Goal: Transaction & Acquisition: Purchase product/service

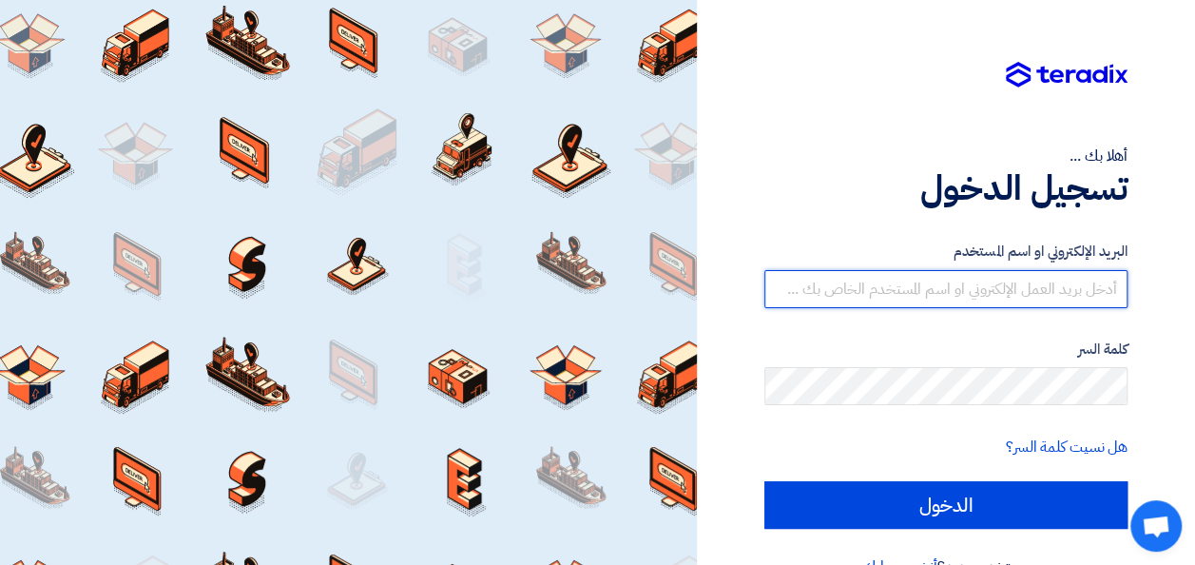
click at [864, 289] on input "text" at bounding box center [945, 289] width 363 height 38
paste input "[EMAIL_ADDRESS][DOMAIN_NAME]"
type input "[EMAIL_ADDRESS][DOMAIN_NAME]"
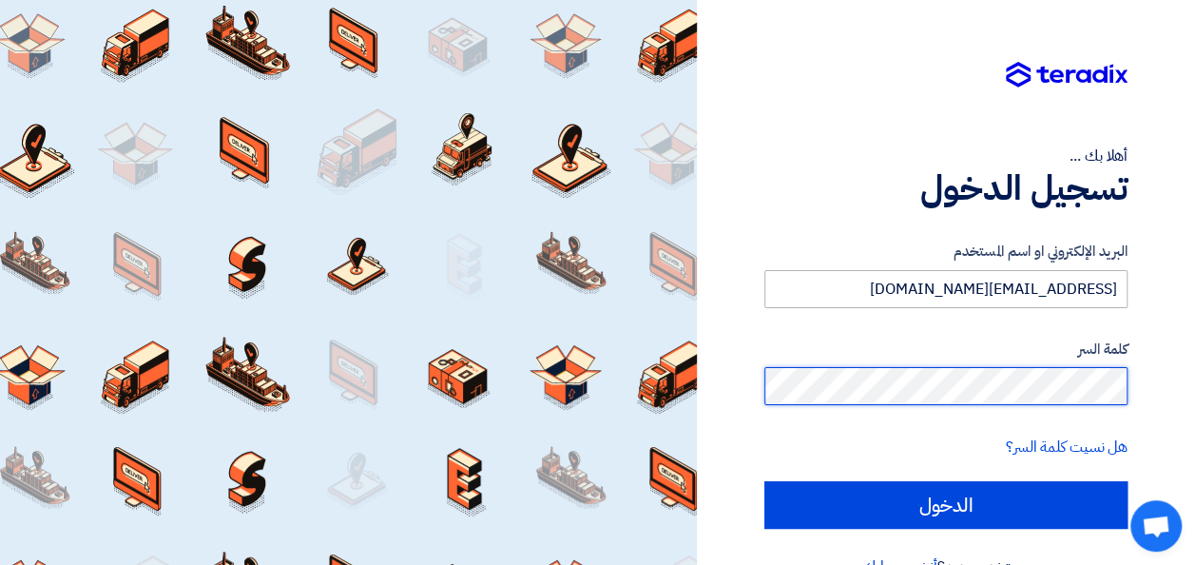
click at [764, 481] on input "الدخول" at bounding box center [945, 505] width 363 height 48
type input "Sign in"
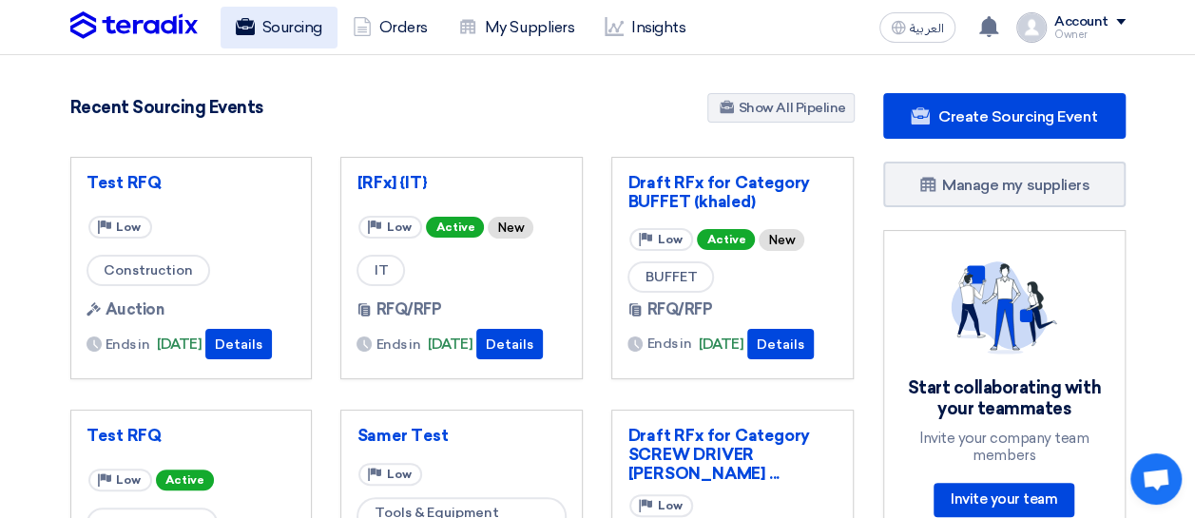
click at [262, 12] on link "Sourcing" at bounding box center [279, 28] width 117 height 42
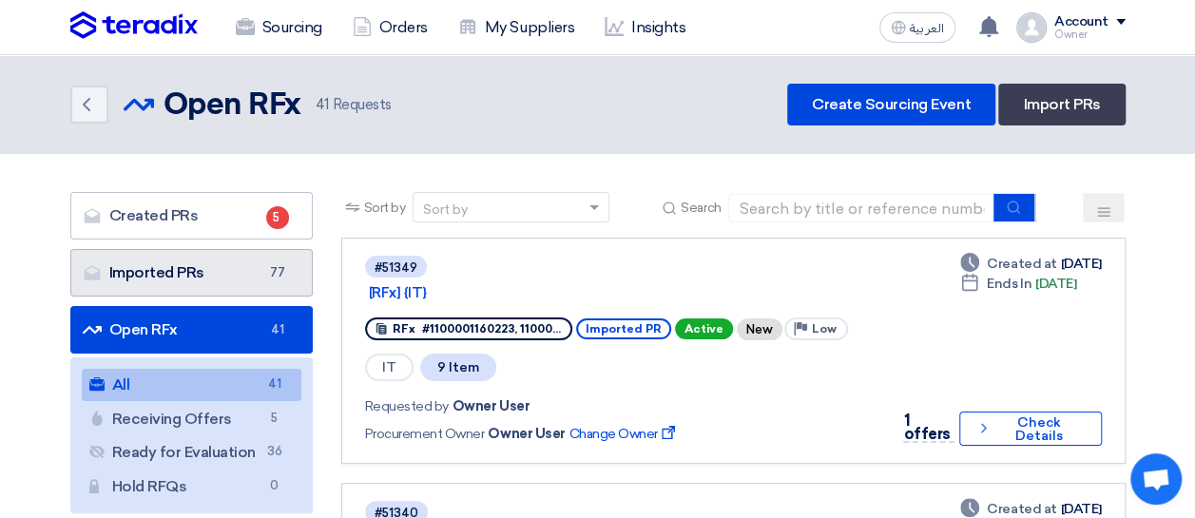
click at [186, 263] on link "Imported PRs Imported PRs 77" at bounding box center [191, 273] width 242 height 48
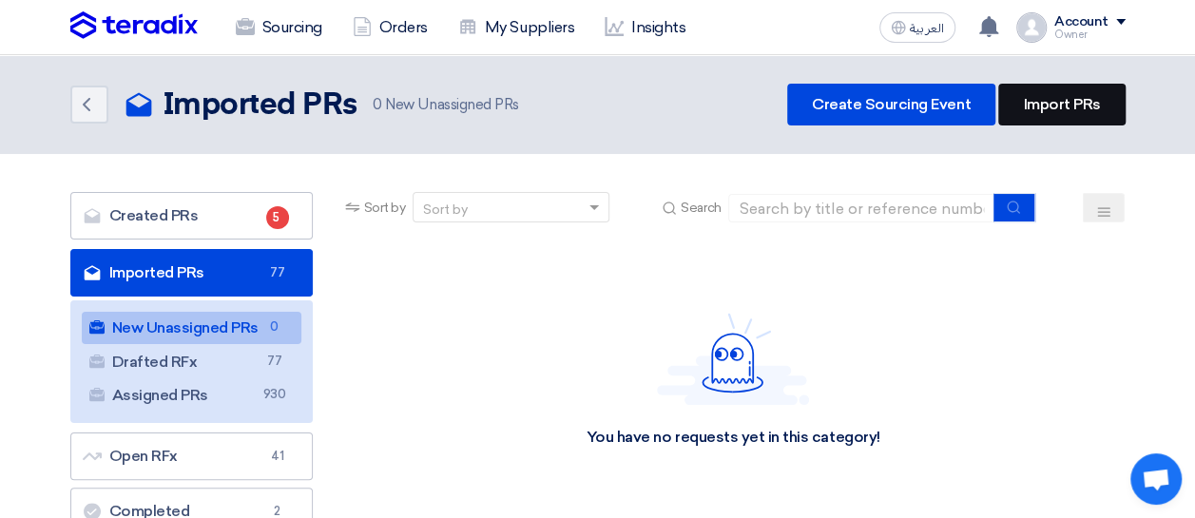
click at [1062, 121] on link "Import PRs" at bounding box center [1061, 105] width 126 height 42
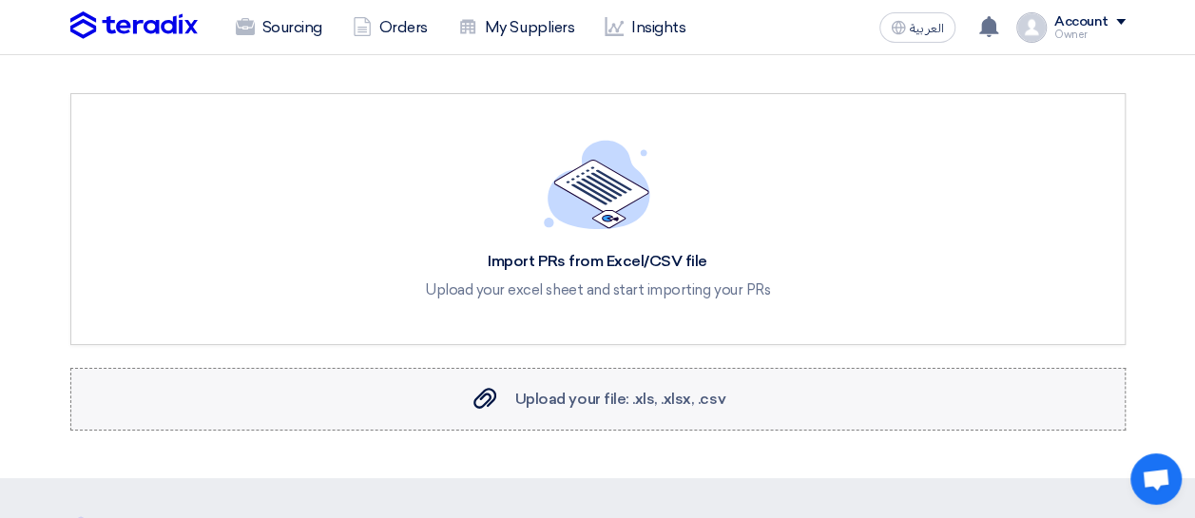
click at [627, 396] on span "Upload your file: .xls, .xlsx, .csv" at bounding box center [620, 399] width 210 height 18
click at [0, 0] on input "Upload your file: .xls, .xlsx, .csv Upload your file: .xls, .xlsx, .csv" at bounding box center [0, 0] width 0 height 0
click at [624, 396] on span "Upload your file: .xls, .xlsx, .csv" at bounding box center [620, 399] width 210 height 18
click at [0, 0] on input "Upload your file: .xls, .xlsx, .csv Upload your file: .xls, .xlsx, .csv" at bounding box center [0, 0] width 0 height 0
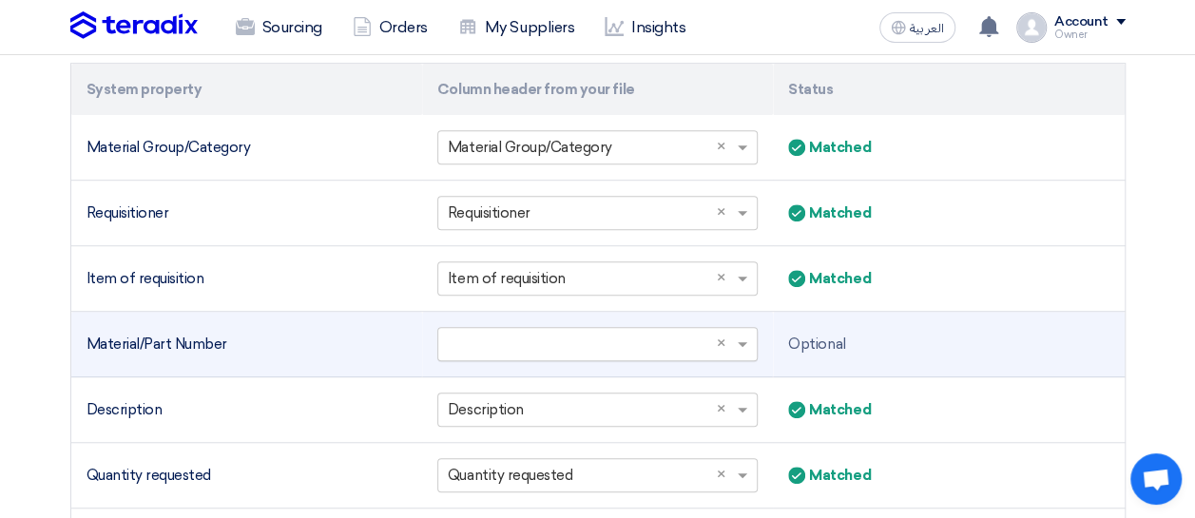
scroll to position [481, 0]
drag, startPoint x: 222, startPoint y: 341, endPoint x: 79, endPoint y: 334, distance: 143.8
click at [79, 334] on td "Material/Part Number" at bounding box center [246, 346] width 351 height 66
copy div "Material/Part Number"
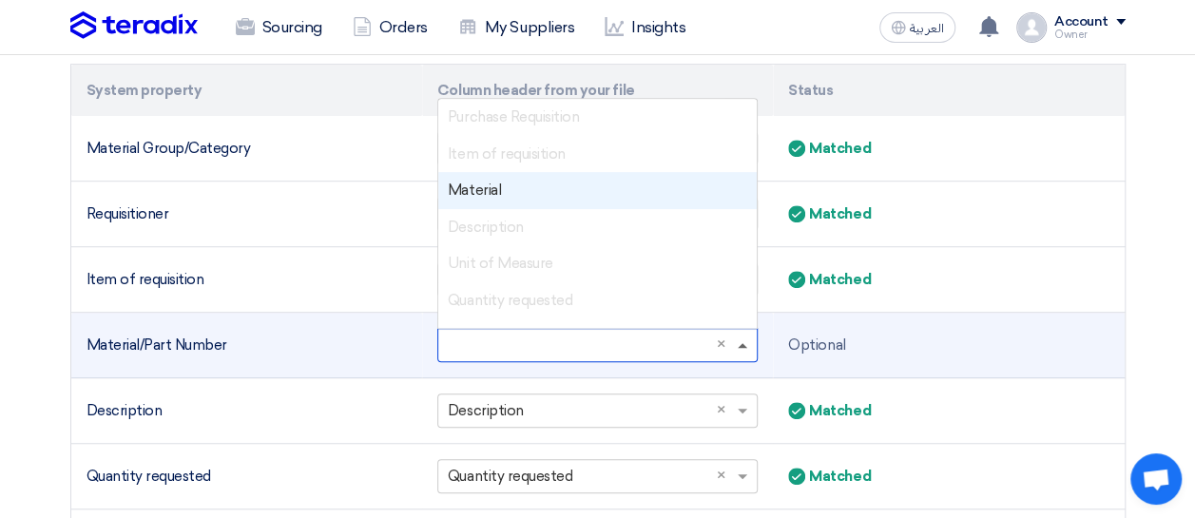
click at [745, 343] on span at bounding box center [743, 345] width 10 height 5
click at [537, 186] on div "Material" at bounding box center [597, 190] width 319 height 37
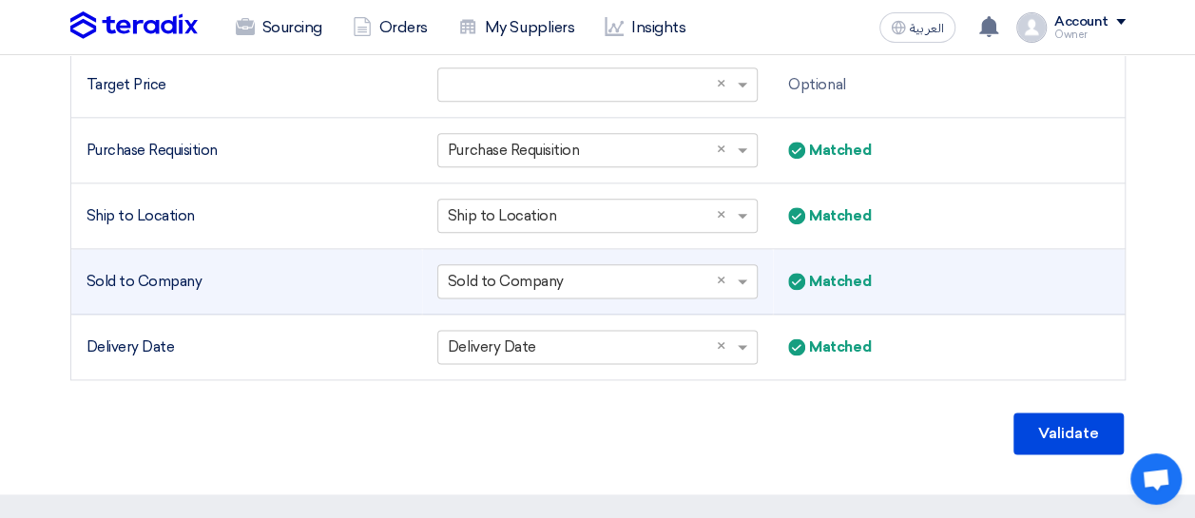
scroll to position [1071, 0]
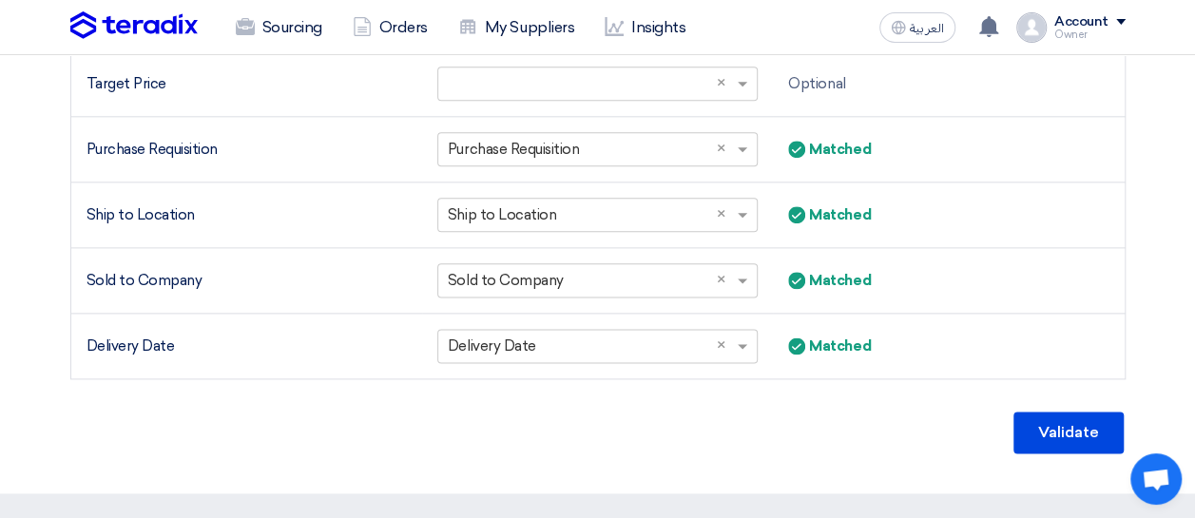
click at [835, 419] on div "Validate" at bounding box center [597, 433] width 1055 height 46
click at [1039, 435] on button "Validate" at bounding box center [1068, 433] width 110 height 42
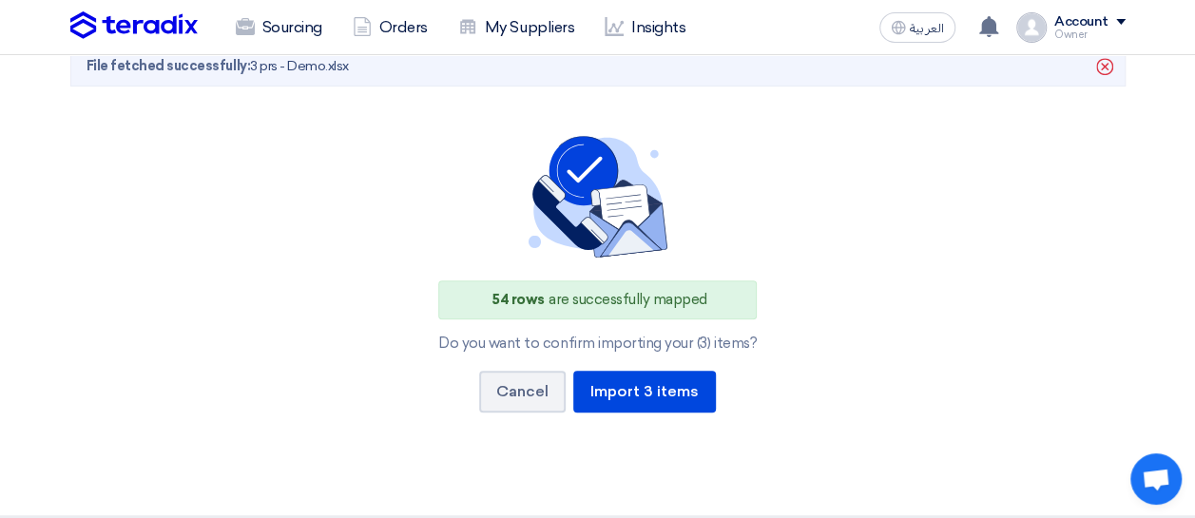
scroll to position [396, 0]
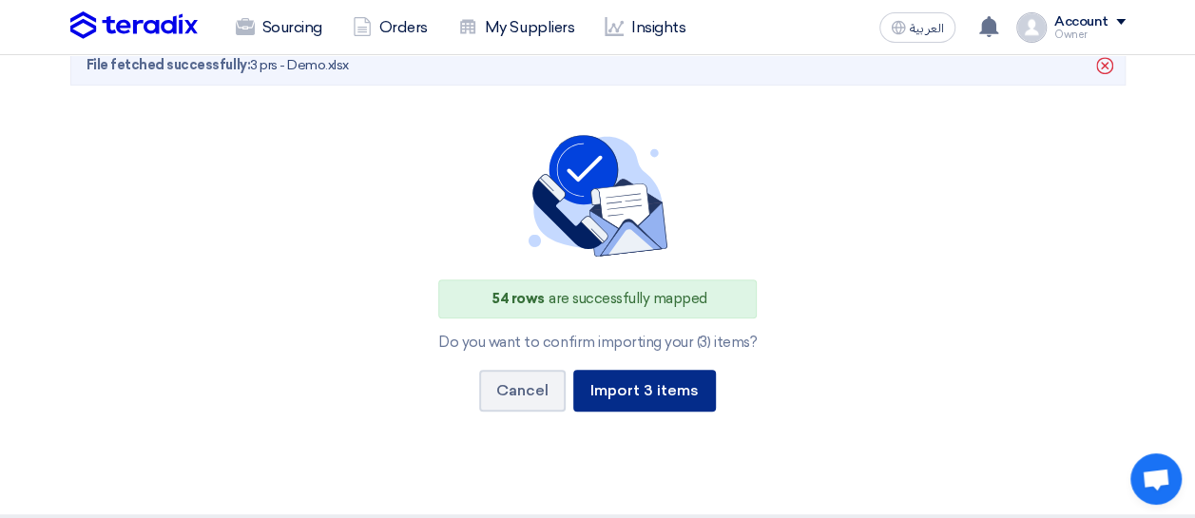
click at [678, 379] on button "Import 3 items" at bounding box center [644, 391] width 143 height 42
click at [288, 216] on div "54 rows are successfully mapped Do you want to confirm importing your (3) items…" at bounding box center [598, 297] width 994 height 325
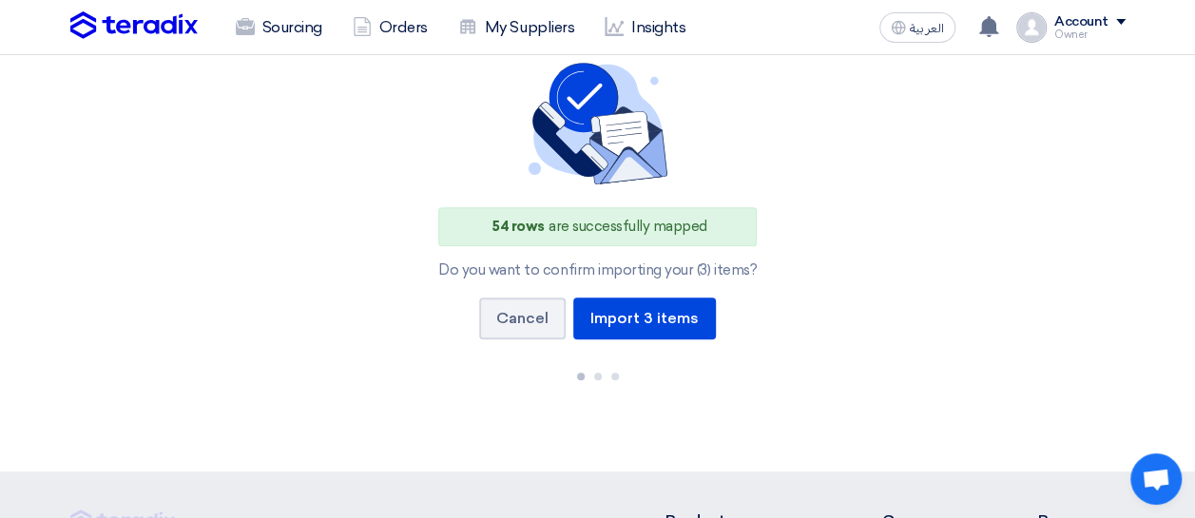
scroll to position [475, 0]
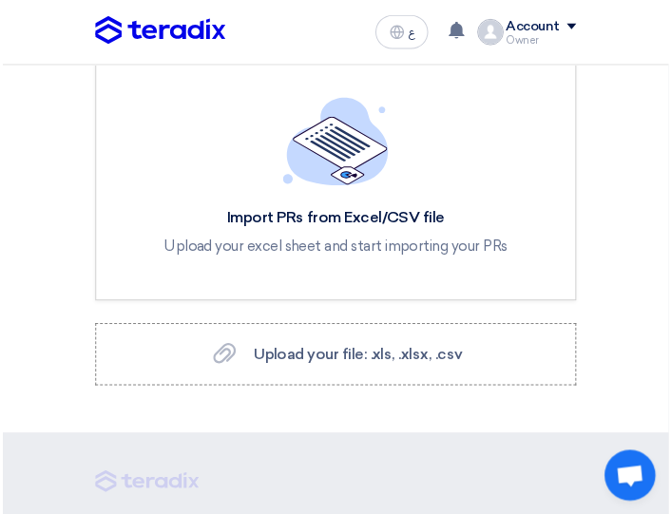
scroll to position [41, 0]
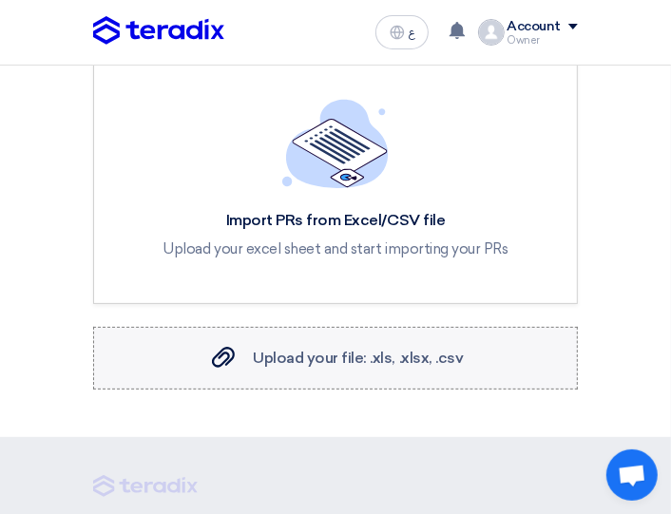
click at [403, 350] on span "Upload your file: .xls, .xlsx, .csv" at bounding box center [358, 358] width 210 height 18
click at [0, 0] on input "Upload your file: .xls, .xlsx, .csv Upload your file: .xls, .xlsx, .csv" at bounding box center [0, 0] width 0 height 0
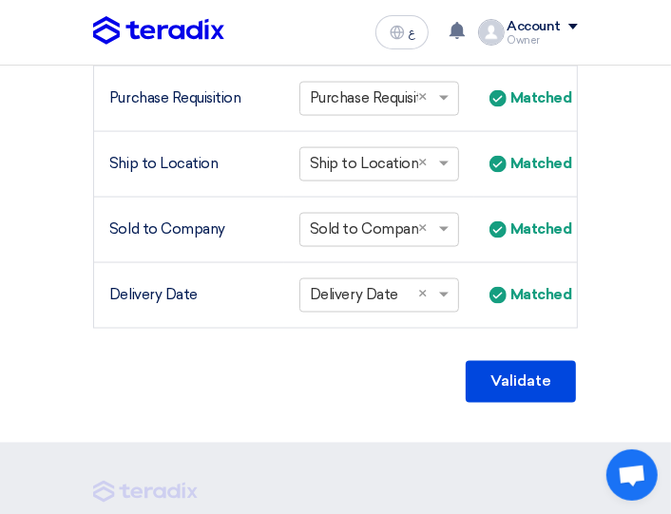
scroll to position [1152, 0]
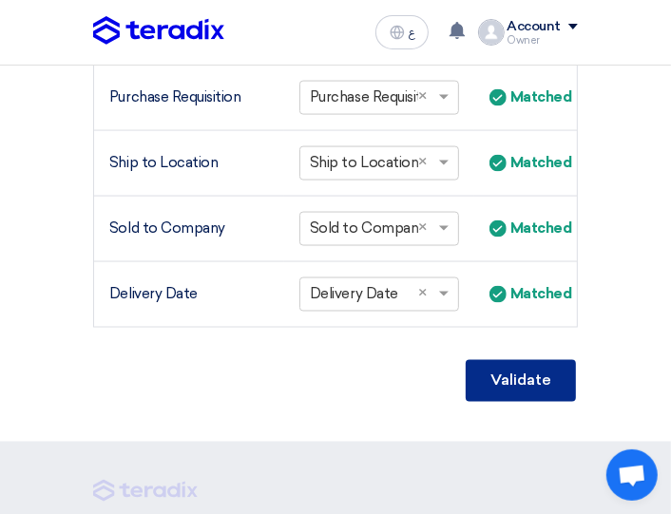
click at [513, 390] on button "Validate" at bounding box center [521, 381] width 110 height 42
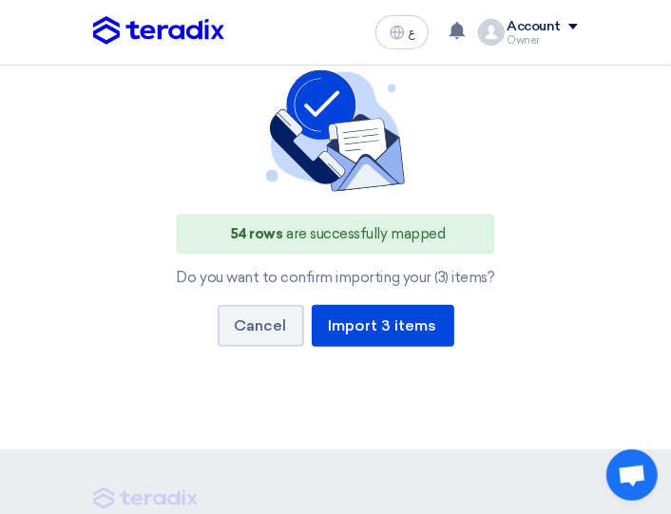
scroll to position [462, 0]
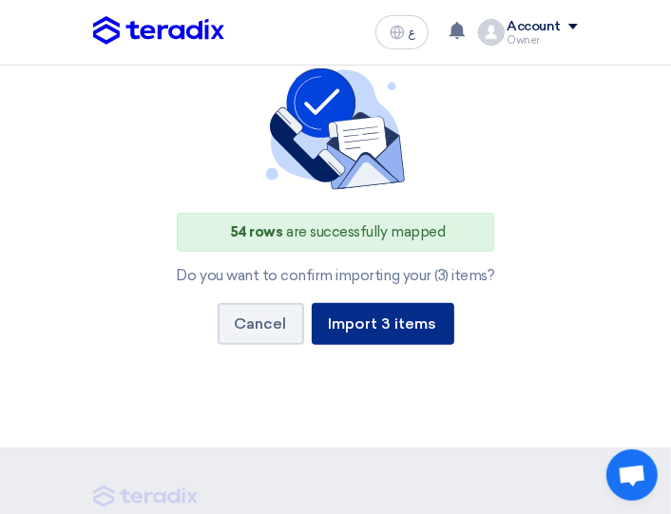
click at [418, 324] on button "Import 3 items" at bounding box center [383, 324] width 143 height 42
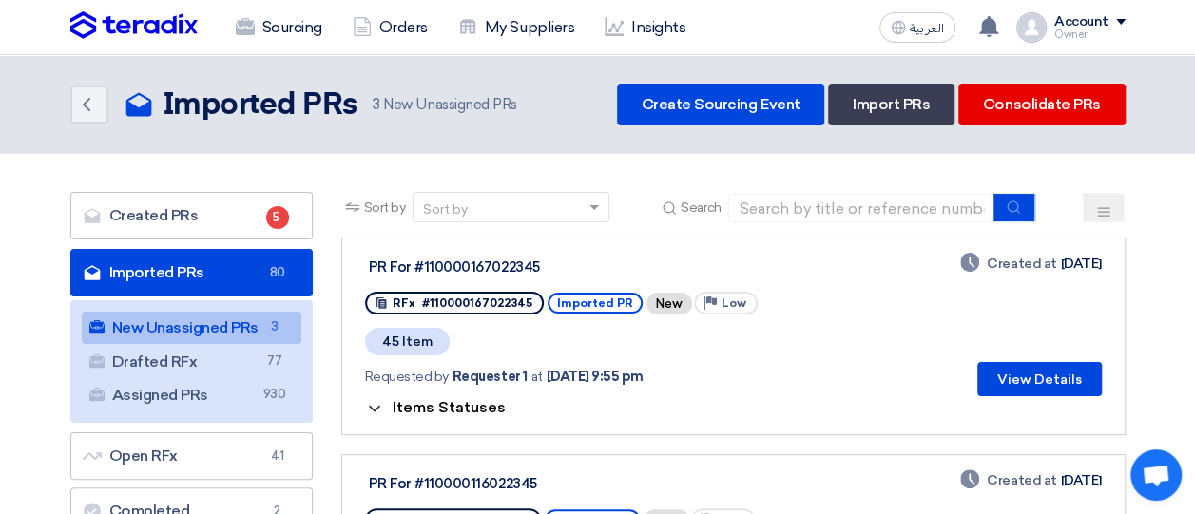
click at [209, 317] on link "New Unassigned PRs New Unassigned PRs 3" at bounding box center [192, 328] width 220 height 32
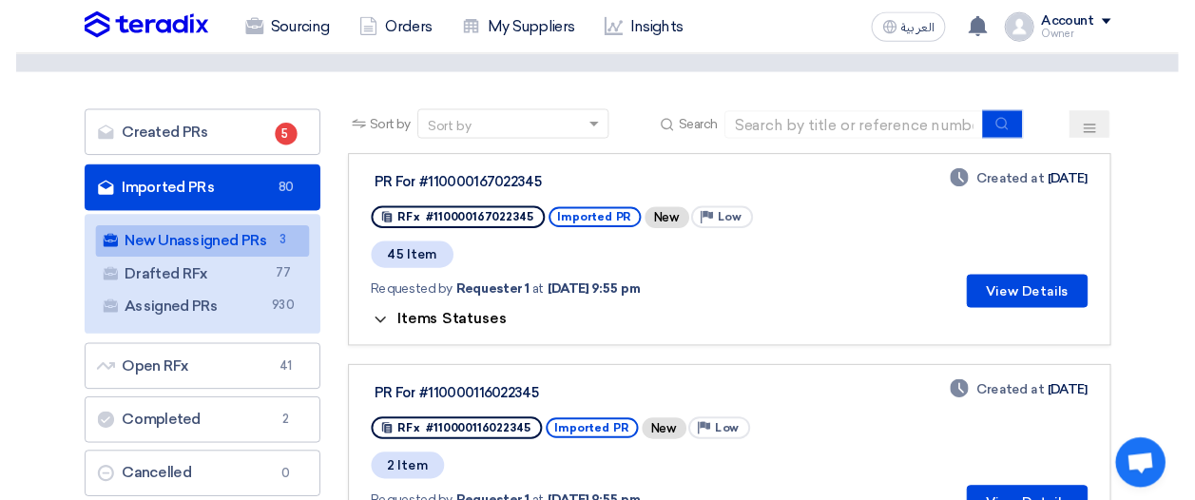
scroll to position [80, 0]
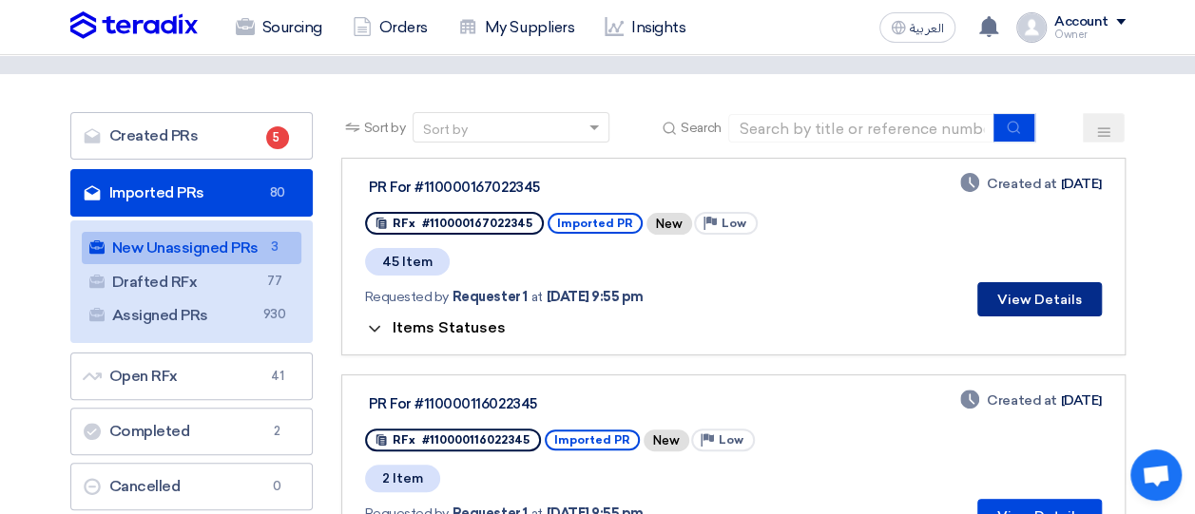
click at [1006, 286] on button "View Details" at bounding box center [1039, 299] width 125 height 34
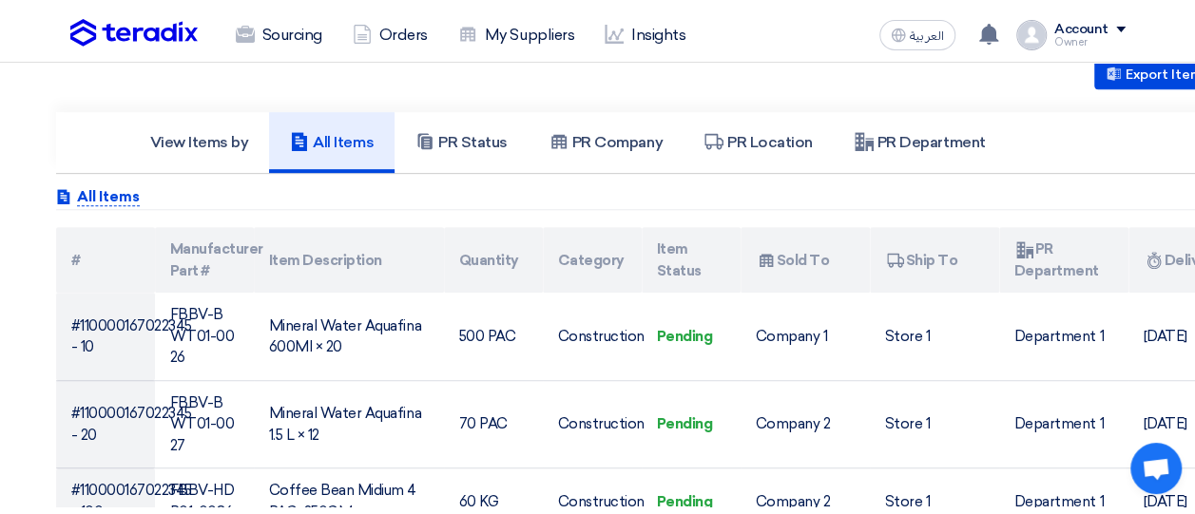
scroll to position [426, 0]
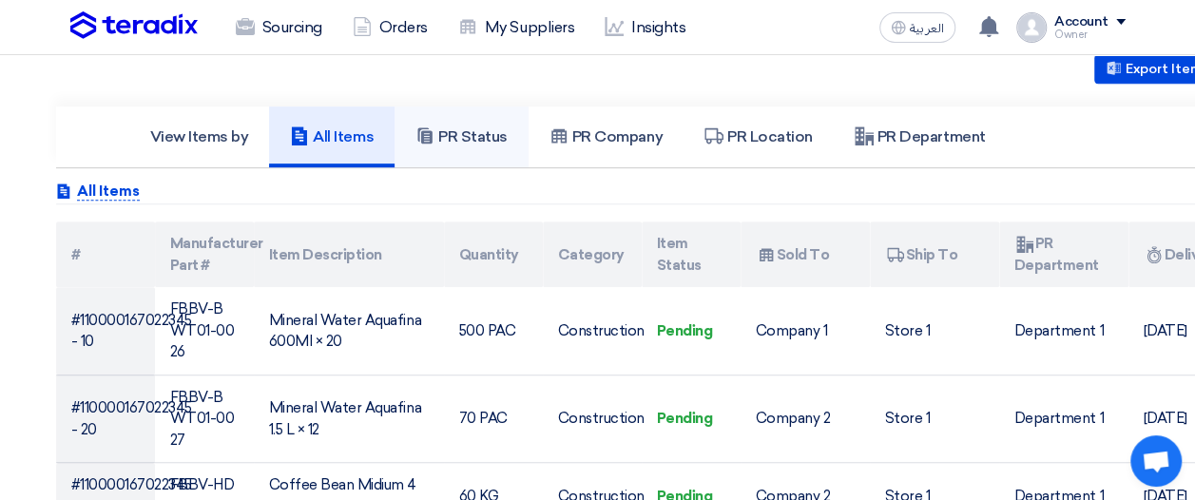
click at [490, 142] on h5 "PR Status" at bounding box center [461, 136] width 92 height 19
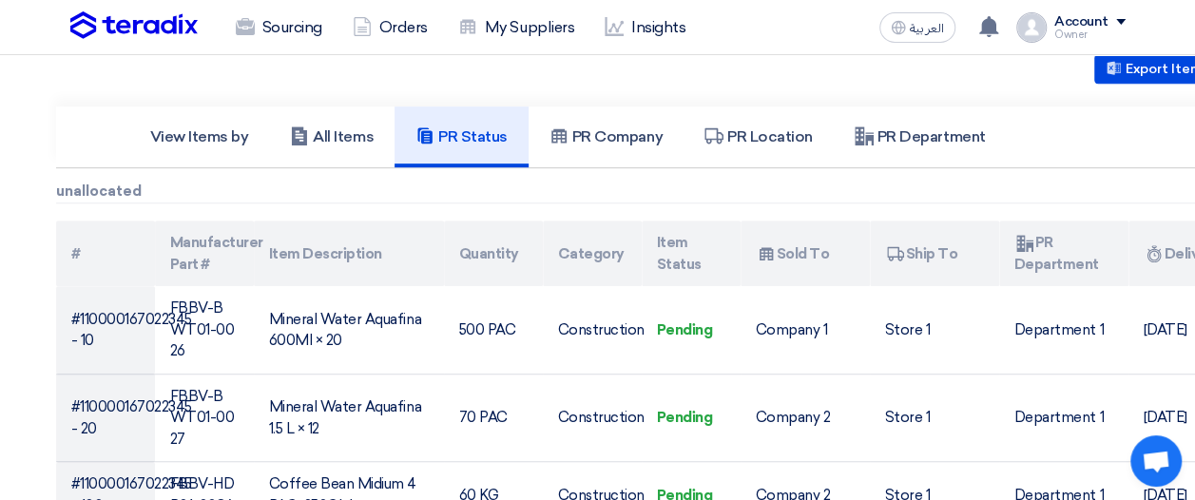
click at [490, 142] on h5 "PR Status" at bounding box center [461, 136] width 92 height 19
click at [571, 147] on link "PR Company" at bounding box center [606, 136] width 155 height 61
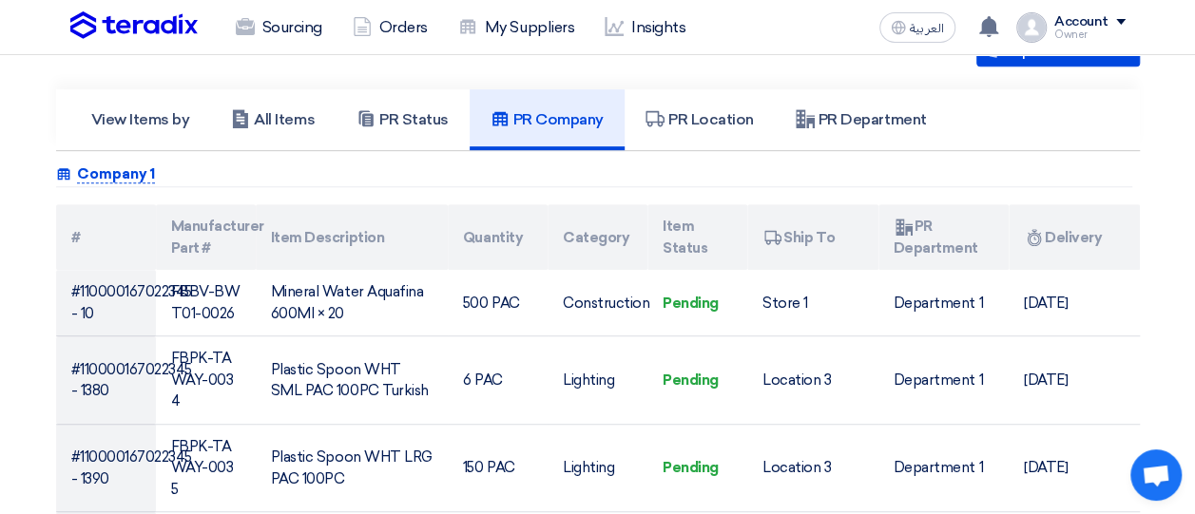
scroll to position [445, 0]
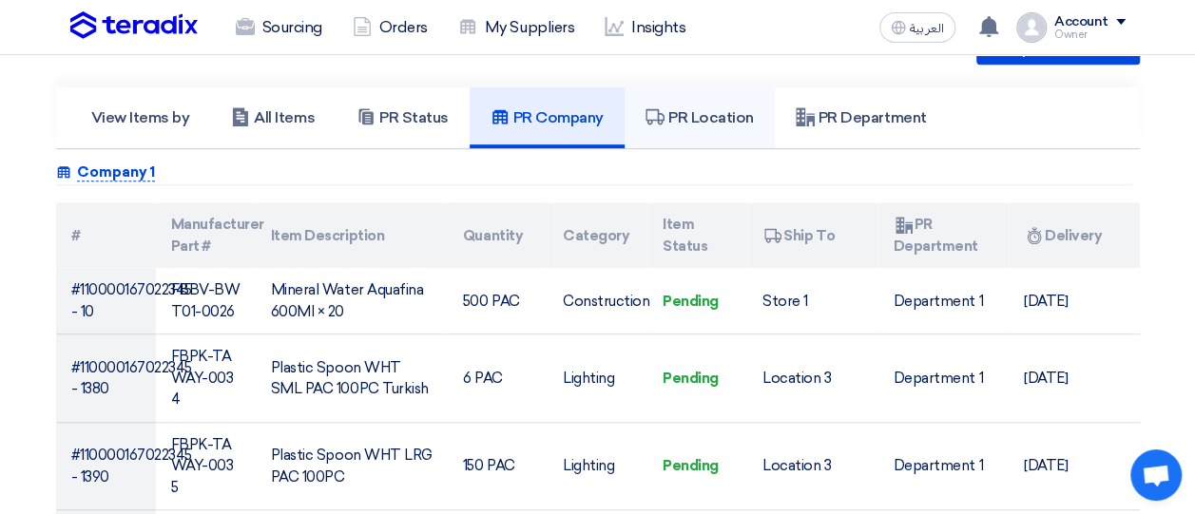
click at [726, 136] on link "PR Location" at bounding box center [700, 117] width 150 height 61
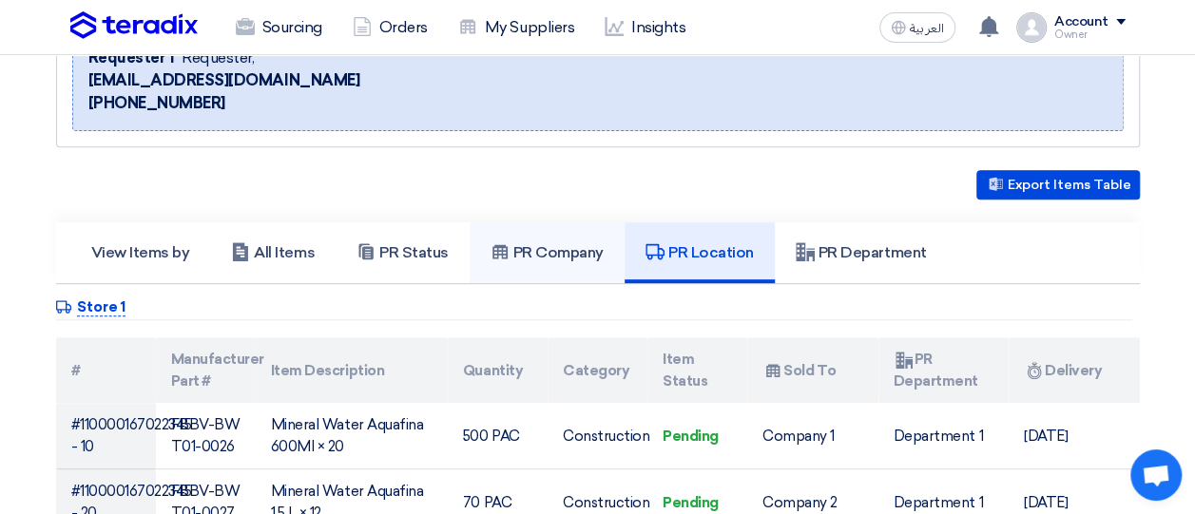
scroll to position [308, 0]
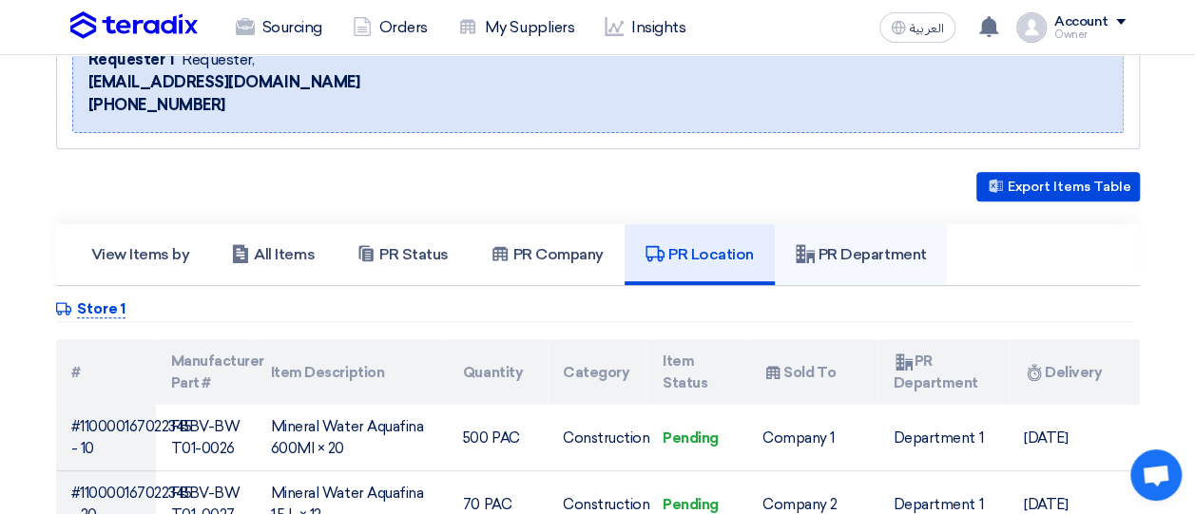
click at [831, 237] on link "PR Department" at bounding box center [861, 254] width 173 height 61
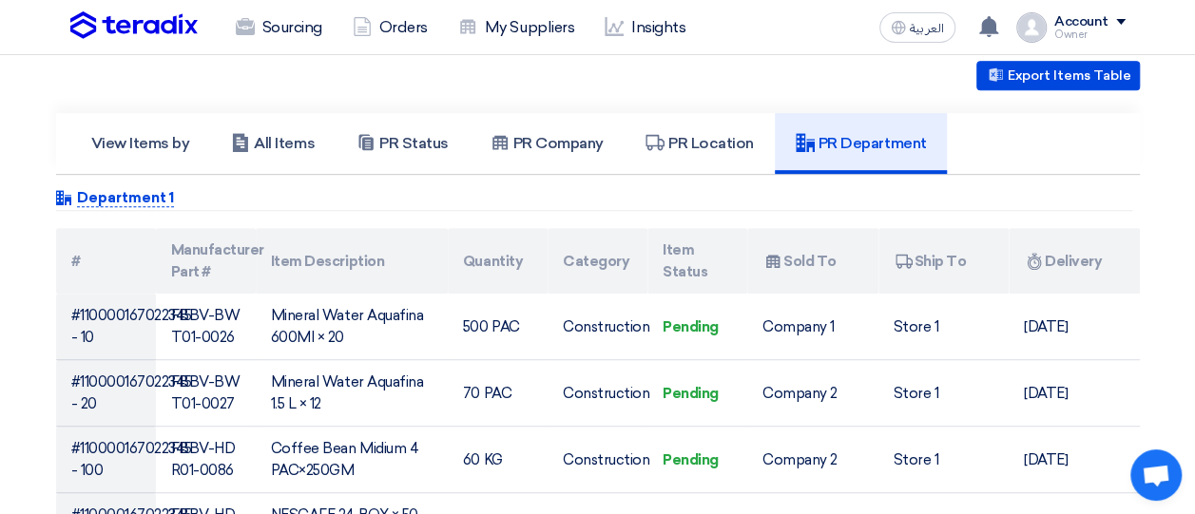
scroll to position [422, 0]
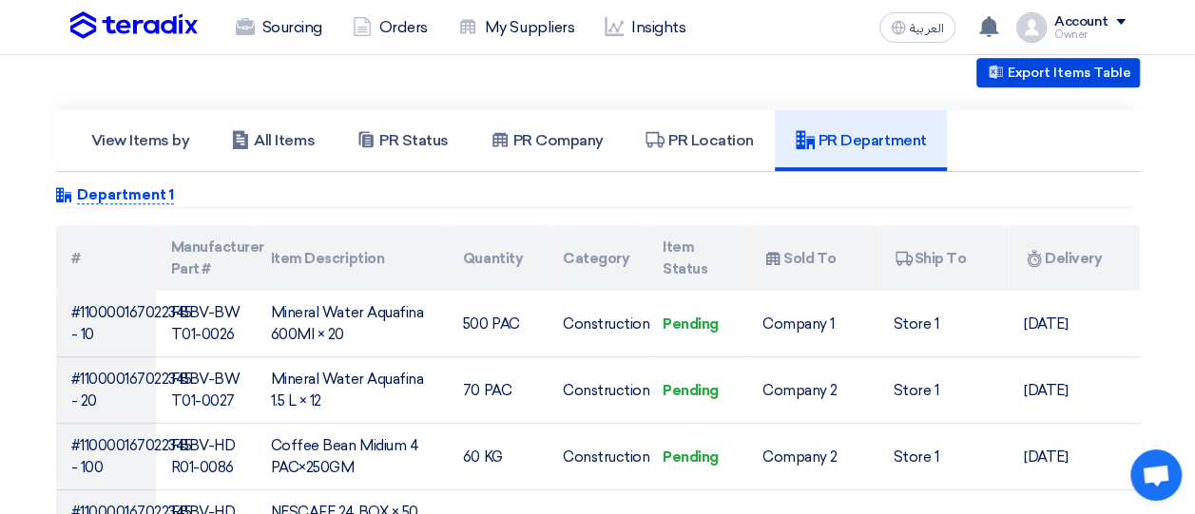
click at [1122, 33] on div "Owner" at bounding box center [1089, 34] width 71 height 10
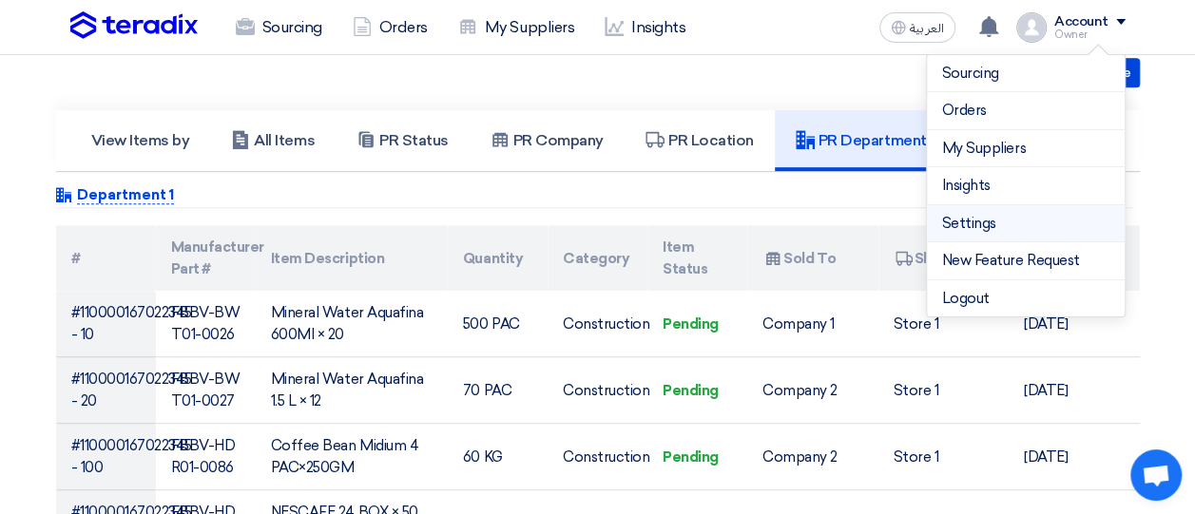
click at [1001, 222] on link "Settings" at bounding box center [1025, 224] width 167 height 22
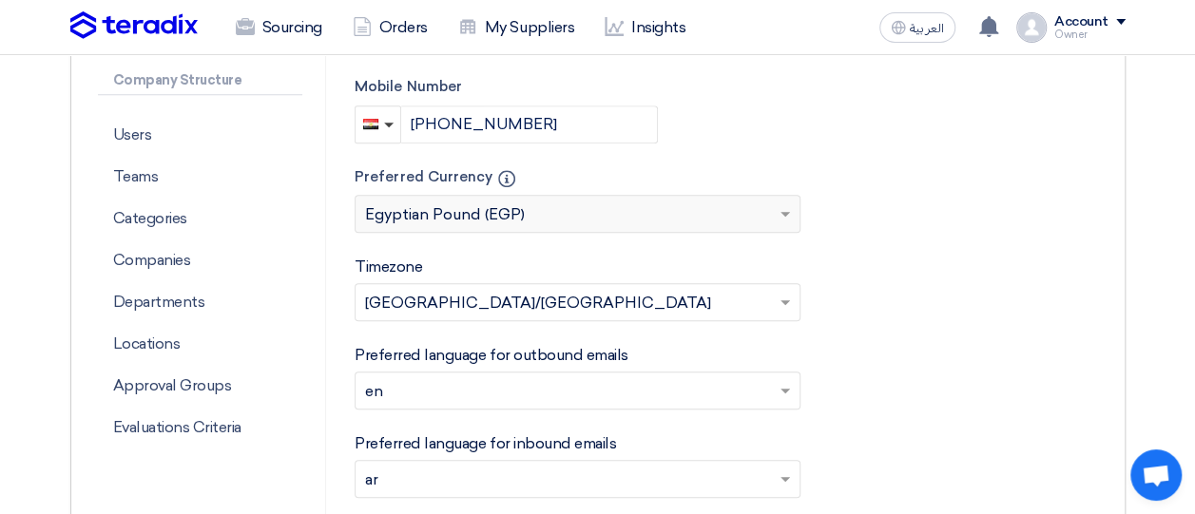
scroll to position [520, 0]
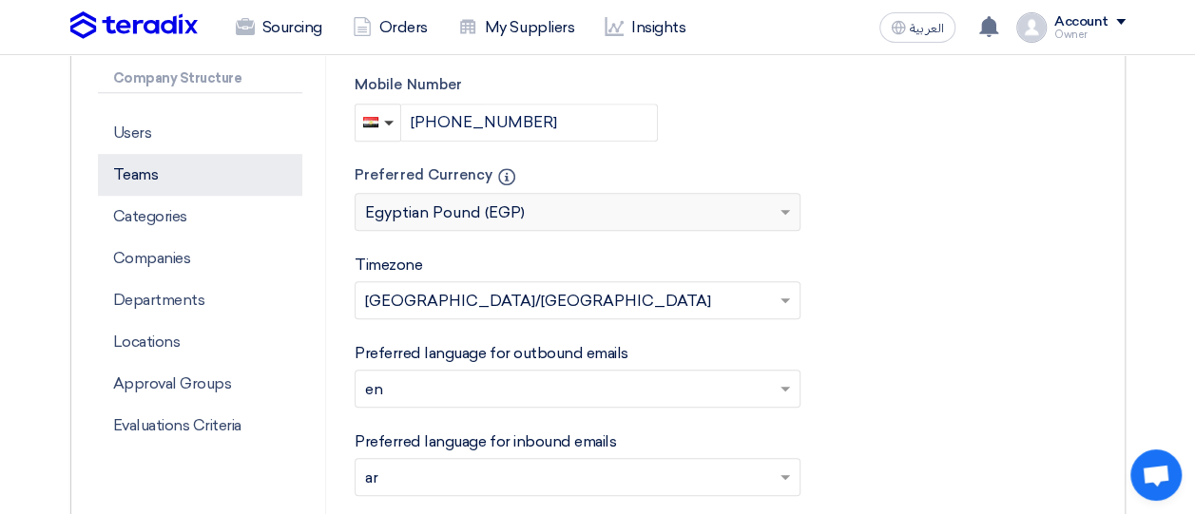
click at [160, 178] on p "Teams" at bounding box center [200, 175] width 205 height 42
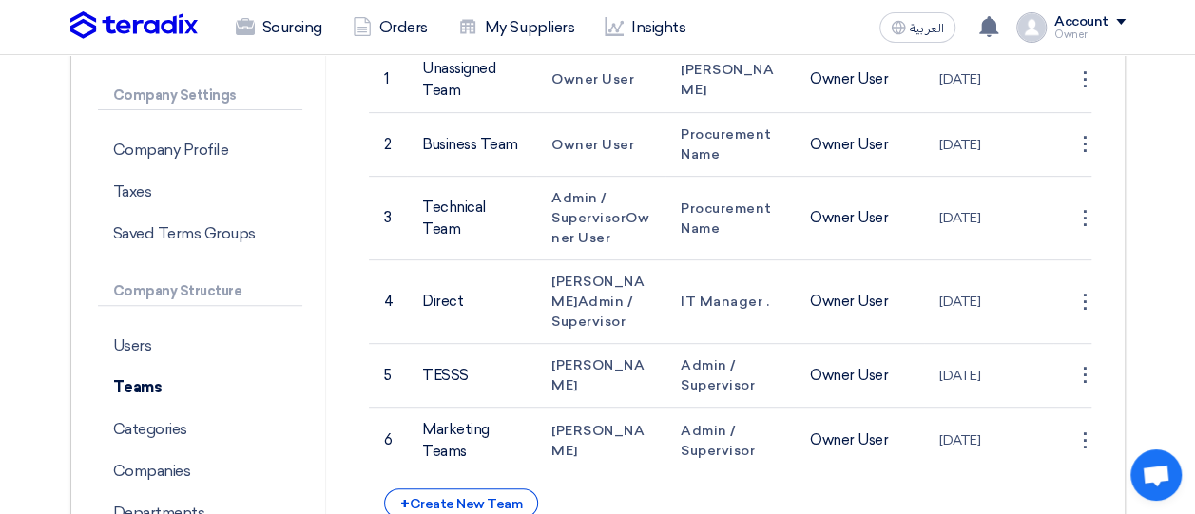
scroll to position [308, 0]
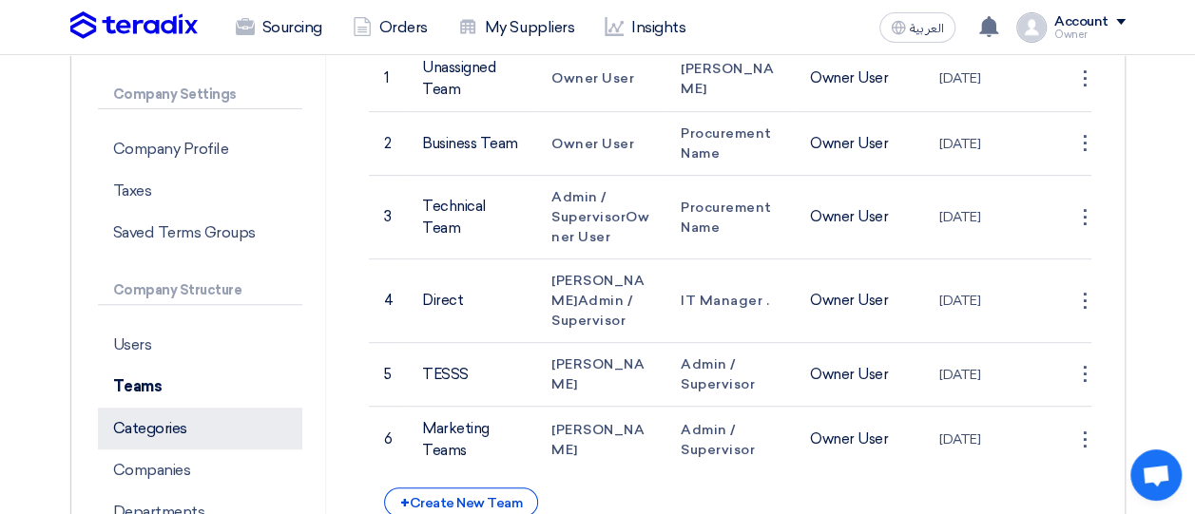
click at [158, 425] on p "Categories" at bounding box center [200, 429] width 205 height 42
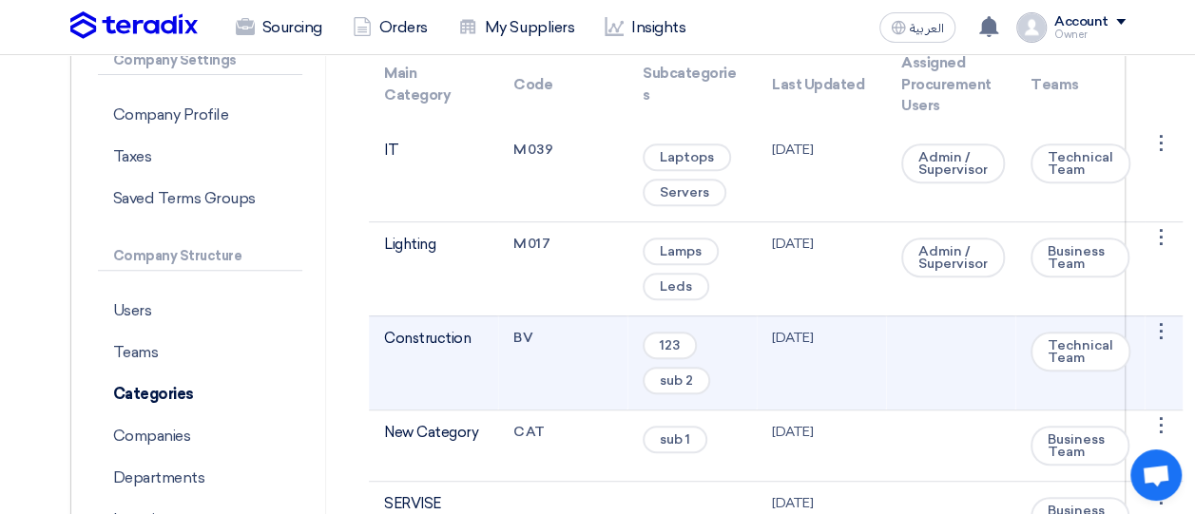
scroll to position [340, 0]
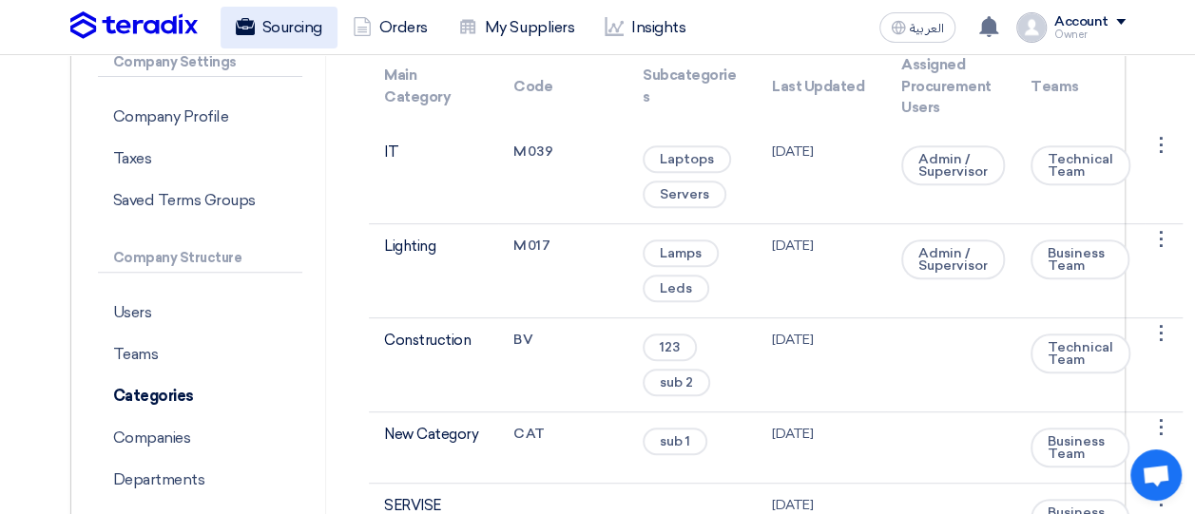
click at [270, 37] on link "Sourcing" at bounding box center [279, 28] width 117 height 42
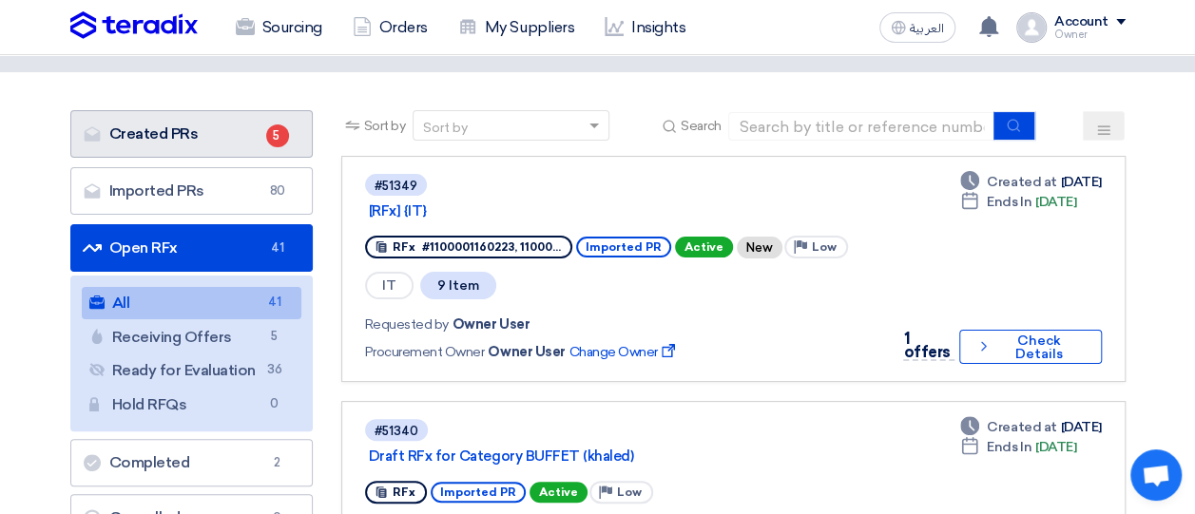
scroll to position [83, 0]
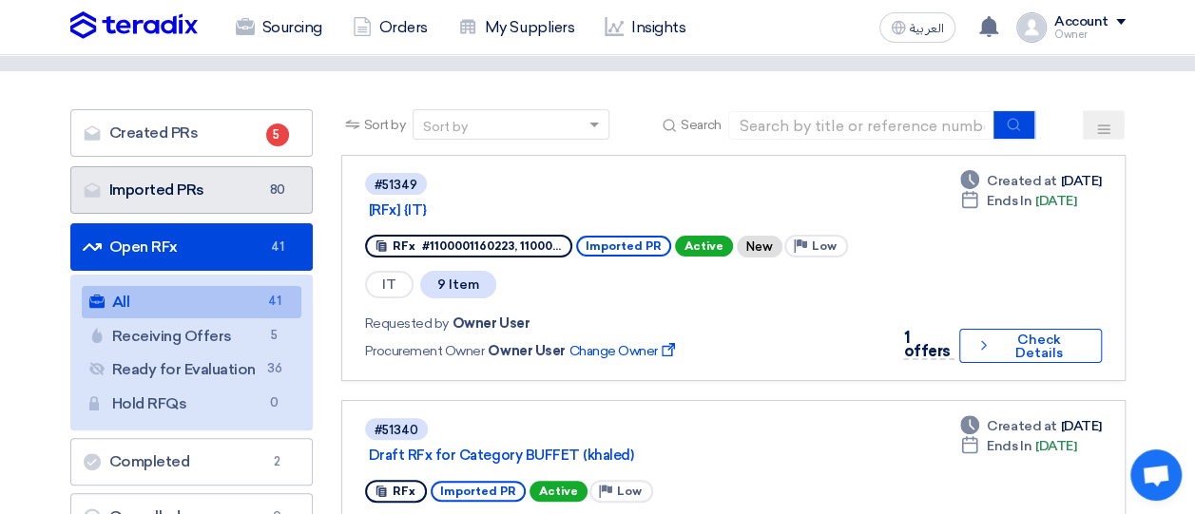
click at [196, 192] on link "Imported PRs Imported PRs 80" at bounding box center [191, 190] width 242 height 48
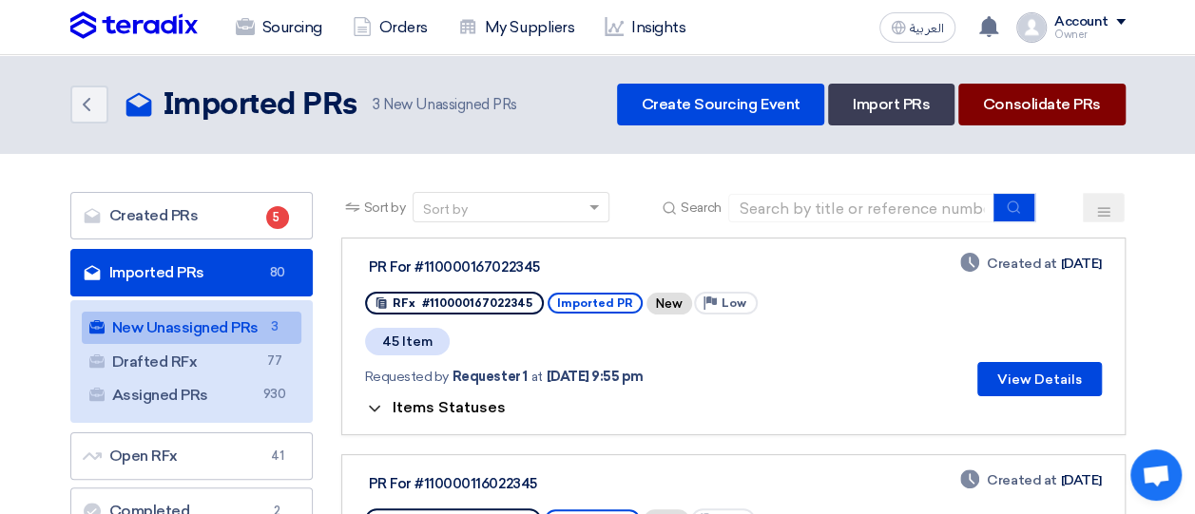
click at [1042, 114] on link "Consolidate PRs" at bounding box center [1041, 105] width 167 height 42
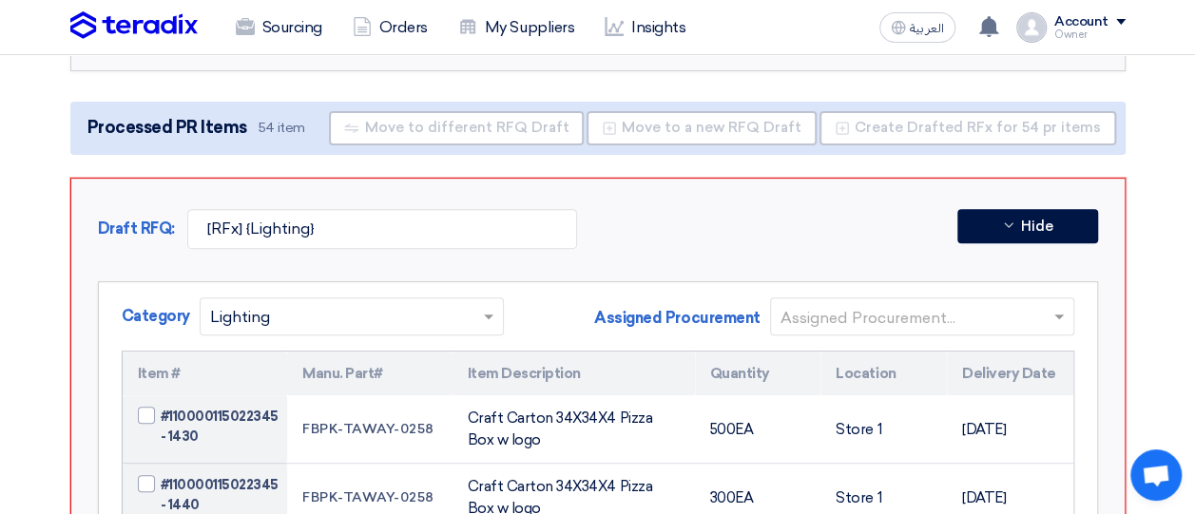
scroll to position [276, 0]
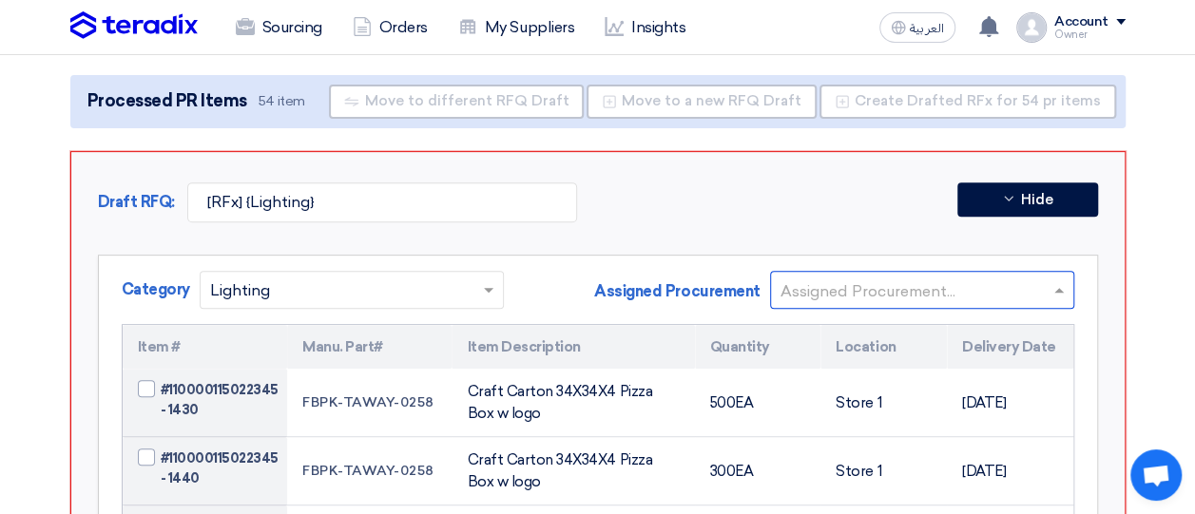
click at [941, 278] on input "text" at bounding box center [913, 291] width 264 height 31
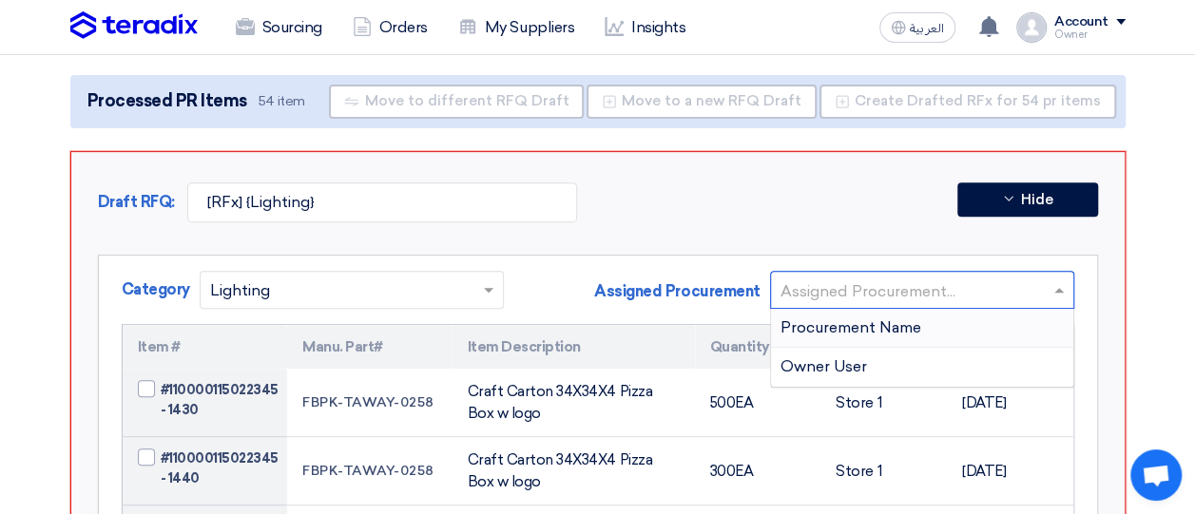
click at [941, 278] on input "text" at bounding box center [913, 291] width 264 height 31
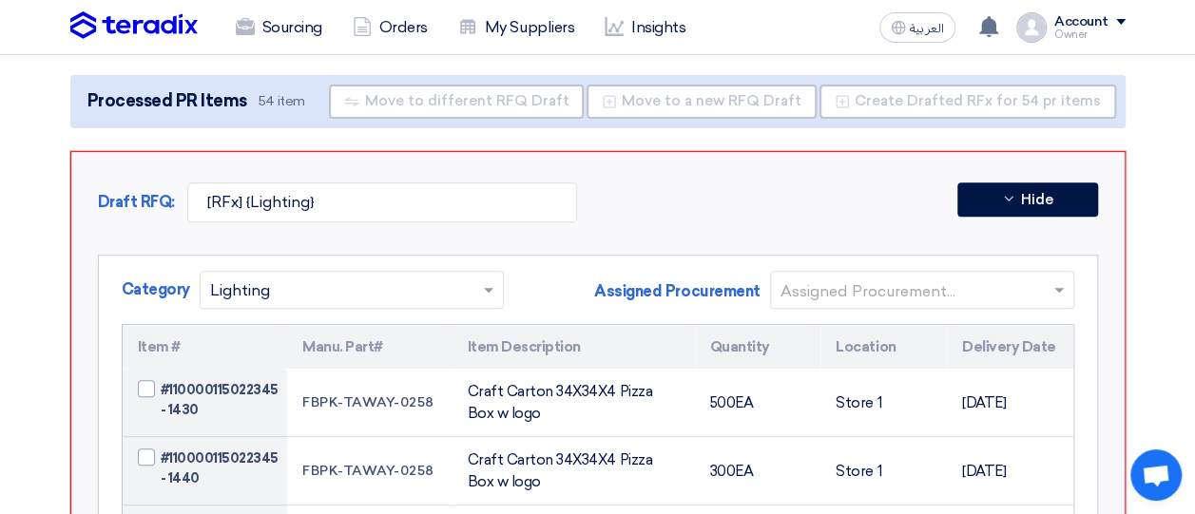
click at [142, 383] on span at bounding box center [146, 388] width 17 height 17
click at [161, 385] on input "#110000115022345 - 1430" at bounding box center [228, 400] width 134 height 30
checkbox input "true"
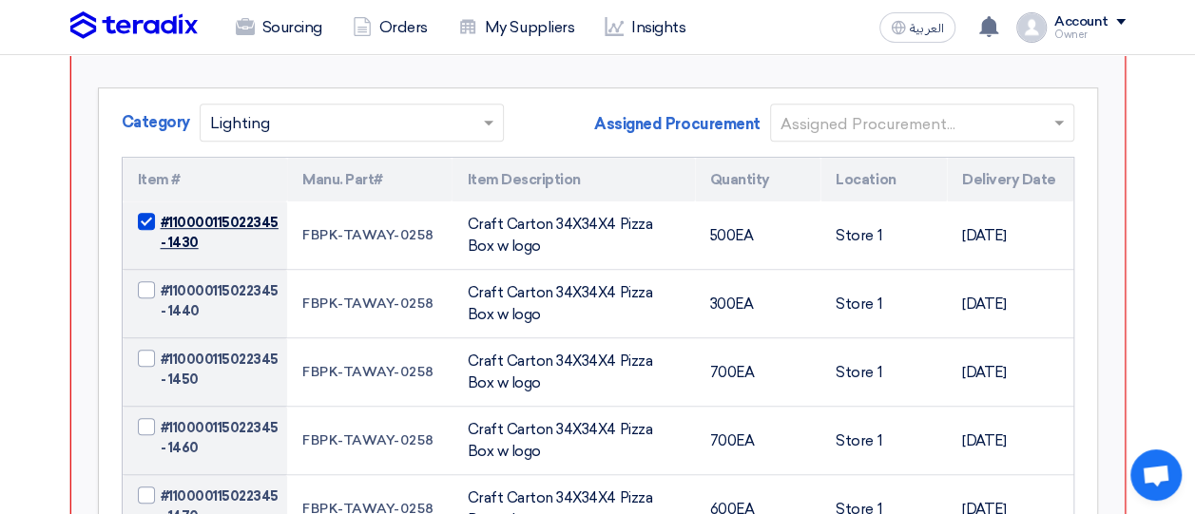
scroll to position [449, 0]
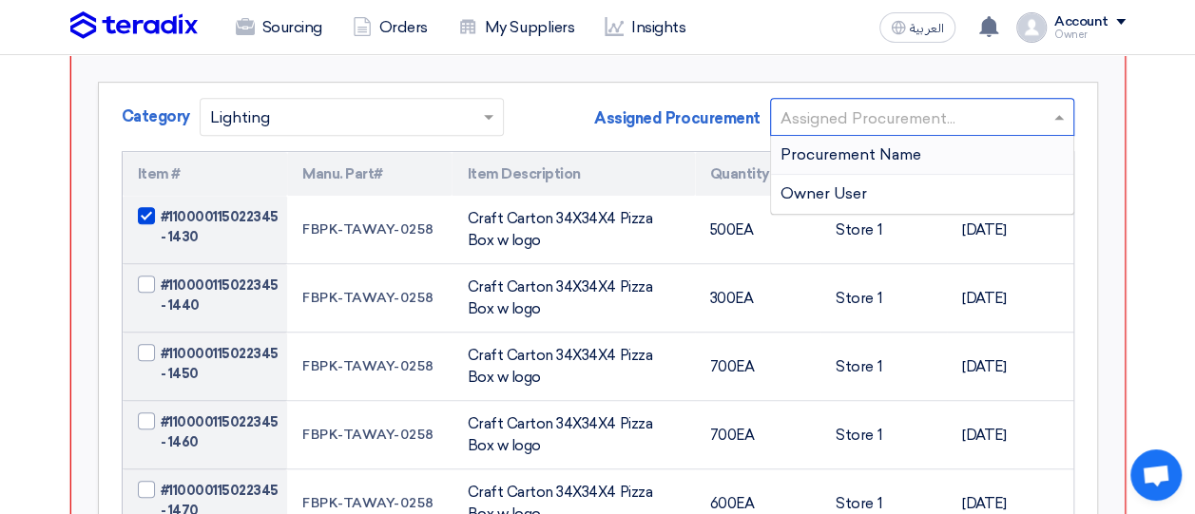
click at [965, 117] on input "text" at bounding box center [913, 118] width 264 height 31
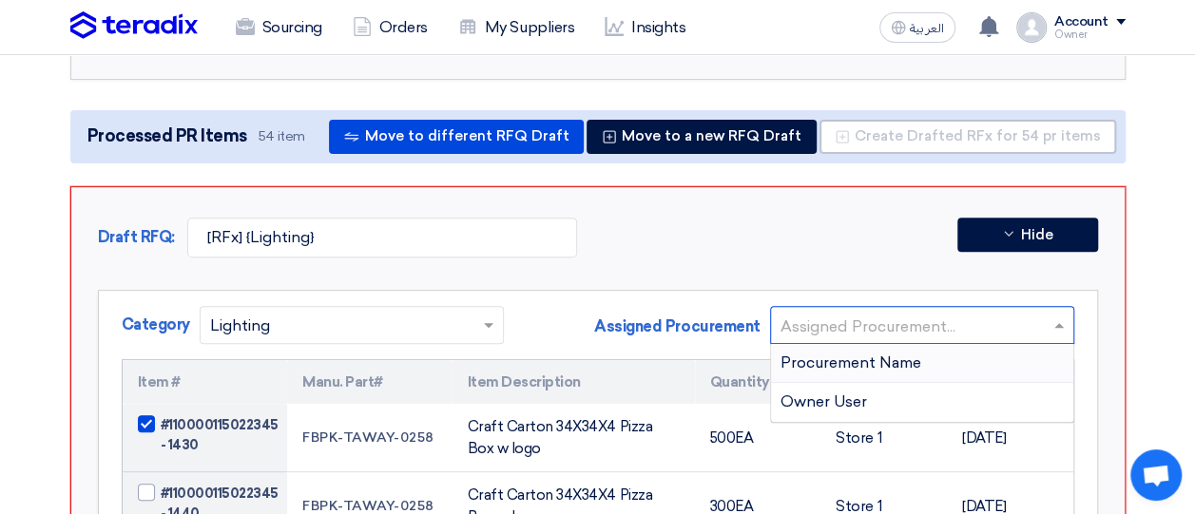
scroll to position [240, 0]
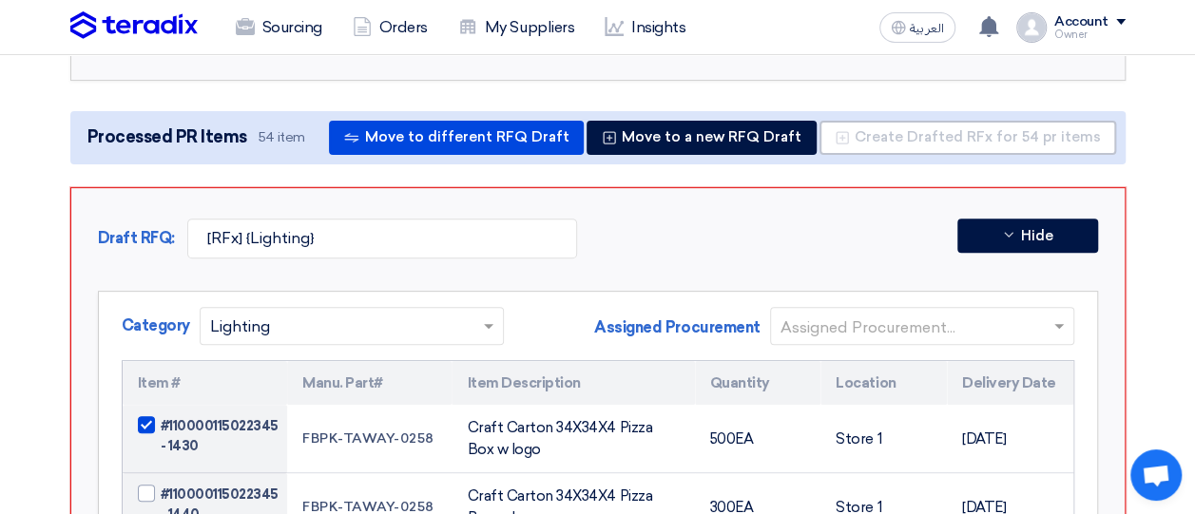
click at [770, 265] on div "Draft RFQ: [RFx] {Lighting} Hide" at bounding box center [598, 243] width 1000 height 49
click at [812, 328] on input "text" at bounding box center [913, 327] width 264 height 31
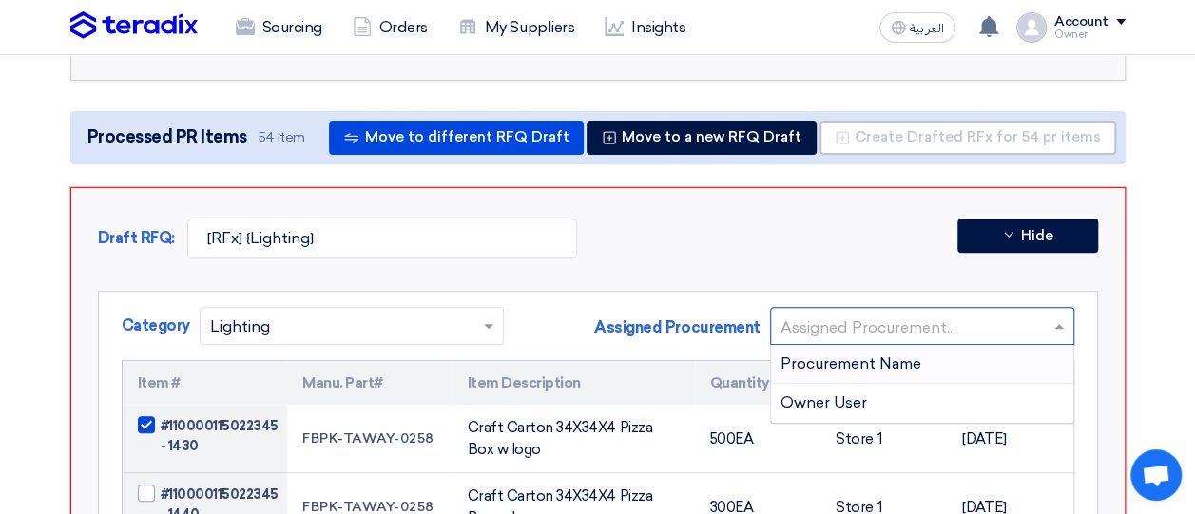
click at [816, 364] on span "Procurement Name" at bounding box center [851, 364] width 141 height 18
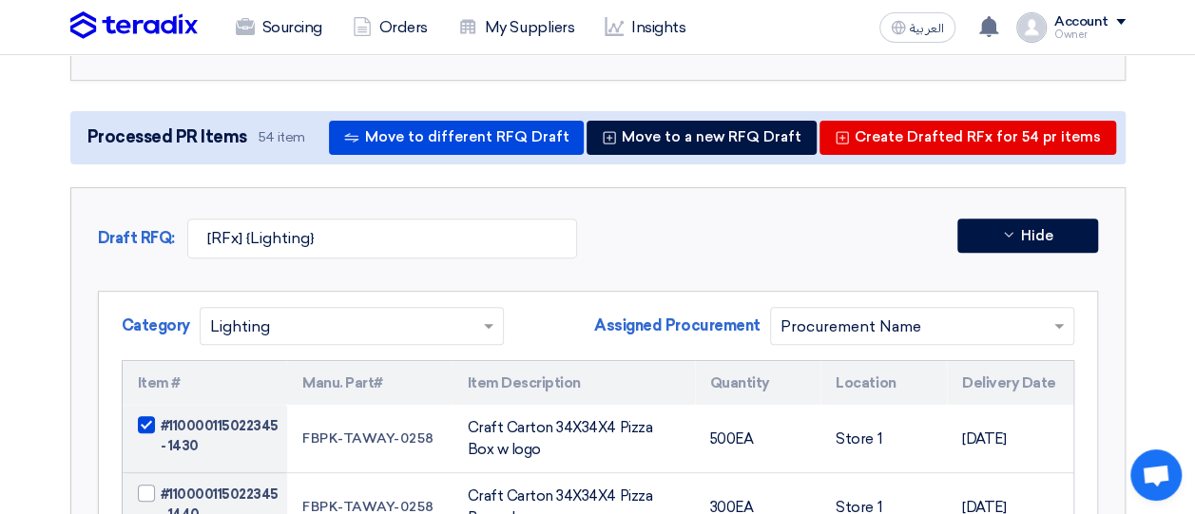
click at [808, 260] on div "Draft RFQ: [RFx] {Lighting} Hide" at bounding box center [598, 243] width 1000 height 49
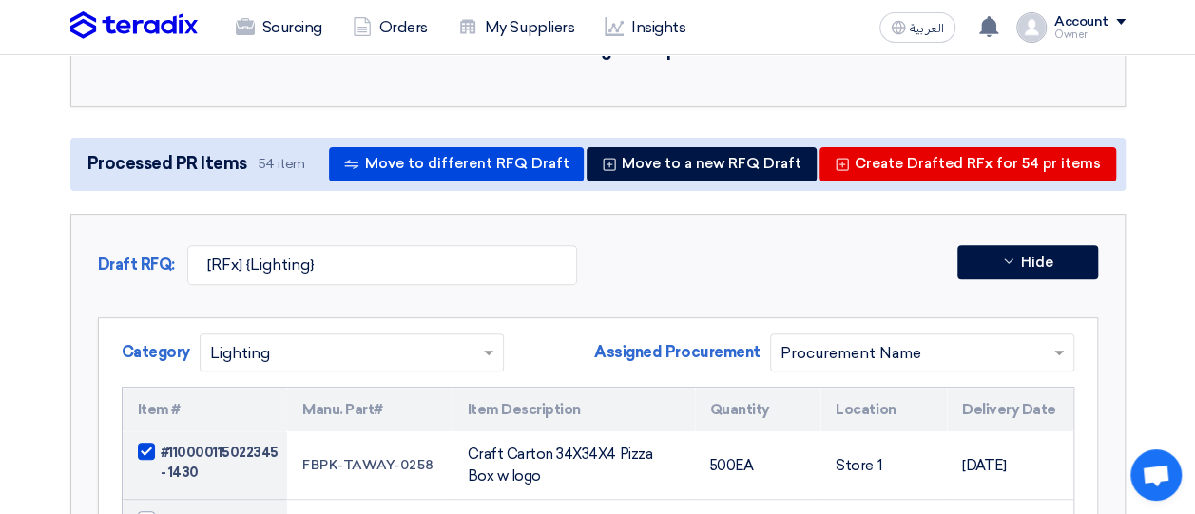
scroll to position [209, 0]
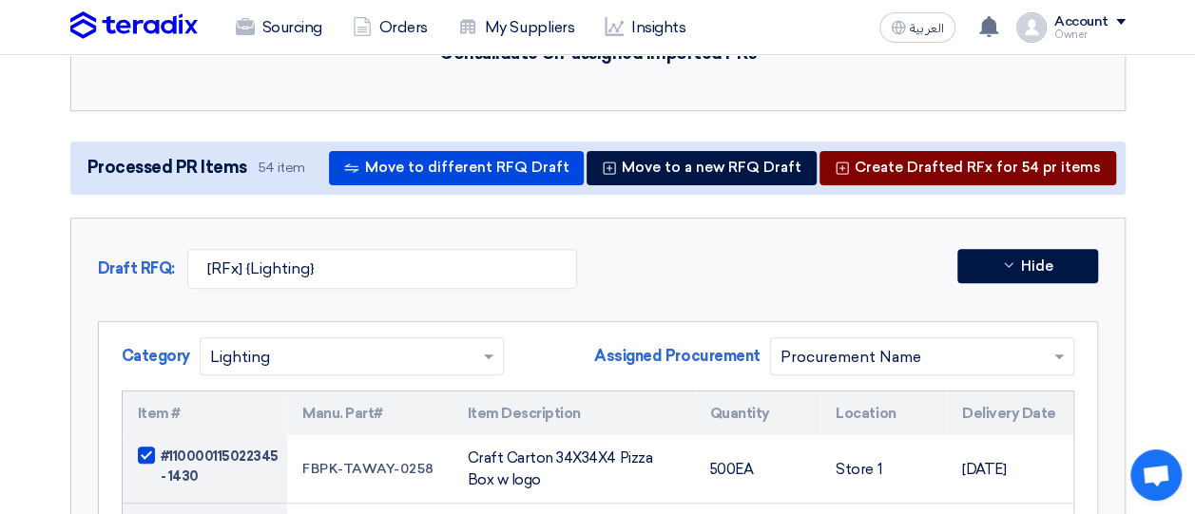
click at [953, 156] on button "Create Drafted RFx for 54 pr items" at bounding box center [968, 168] width 297 height 34
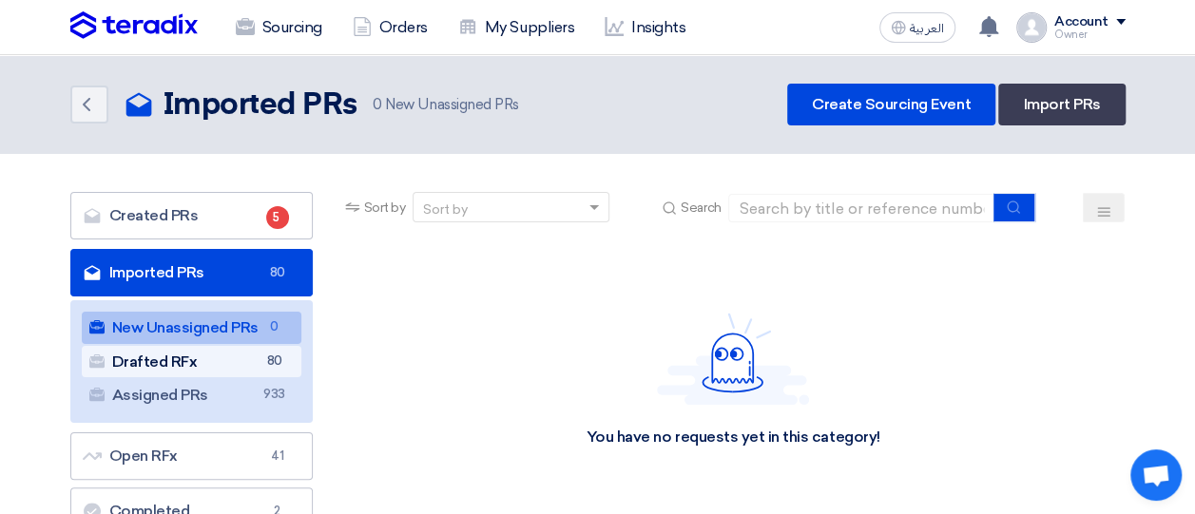
click at [190, 362] on link "Drafted RFx Drafted RFx 80" at bounding box center [192, 362] width 220 height 32
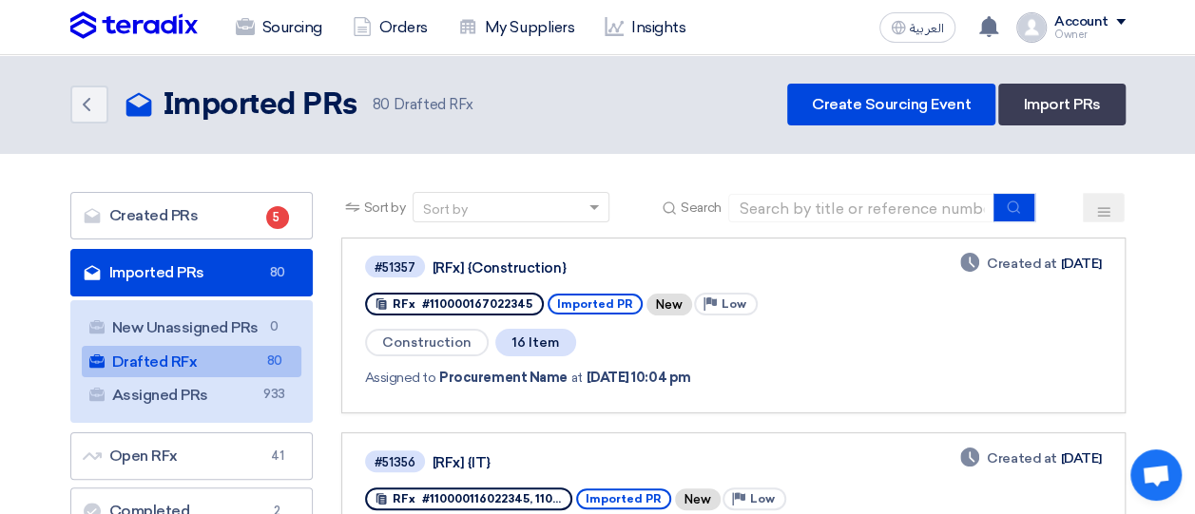
click at [1122, 25] on div "Account" at bounding box center [1089, 22] width 71 height 16
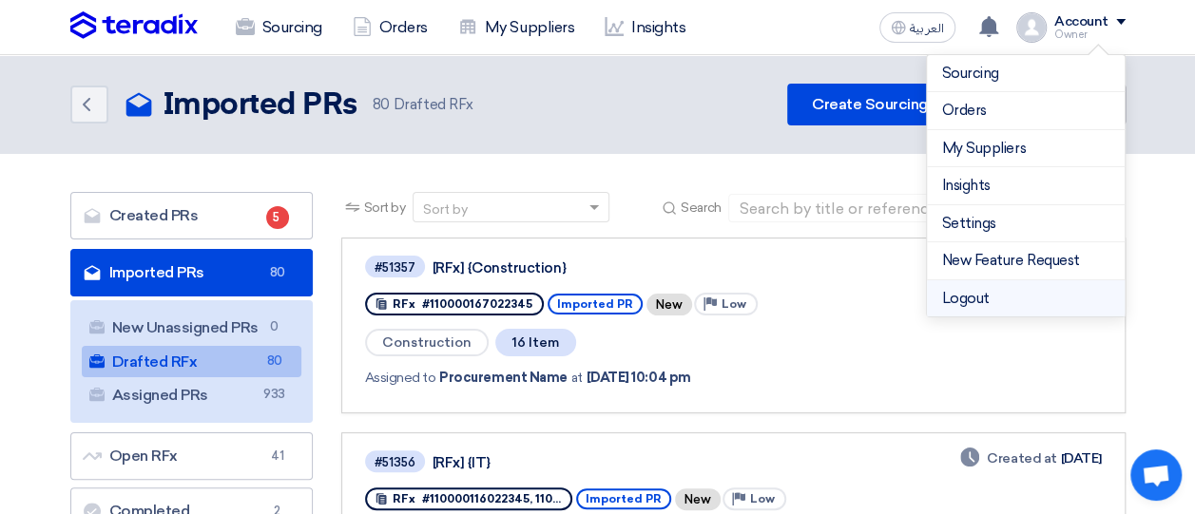
click at [967, 290] on li "Logout" at bounding box center [1026, 298] width 198 height 37
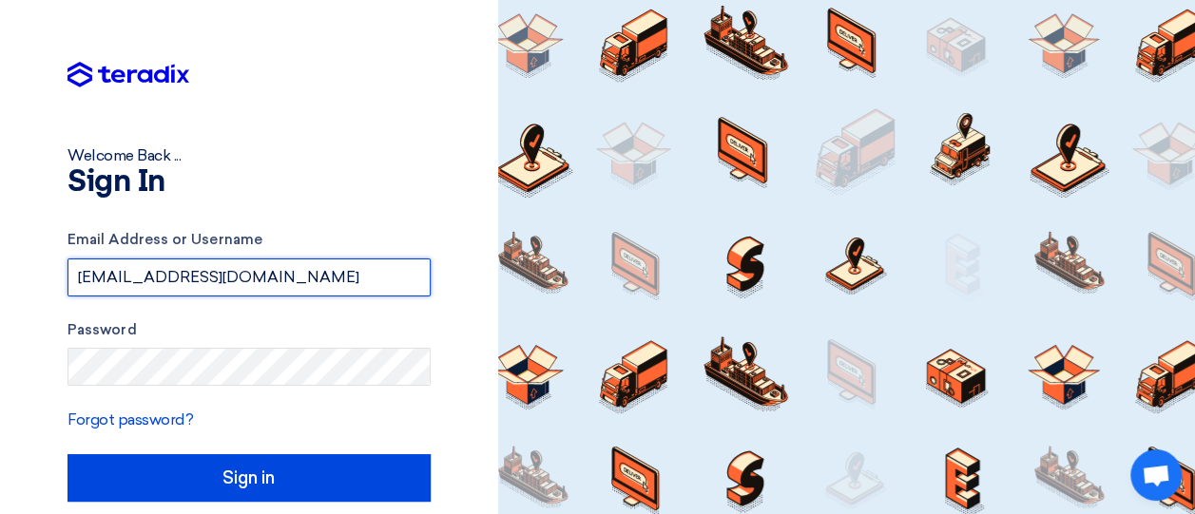
click at [320, 264] on input "[EMAIL_ADDRESS][DOMAIN_NAME]" at bounding box center [249, 278] width 363 height 38
paste input "[URL][DOMAIN_NAME]"
paste input "wewic96831@wentcity"
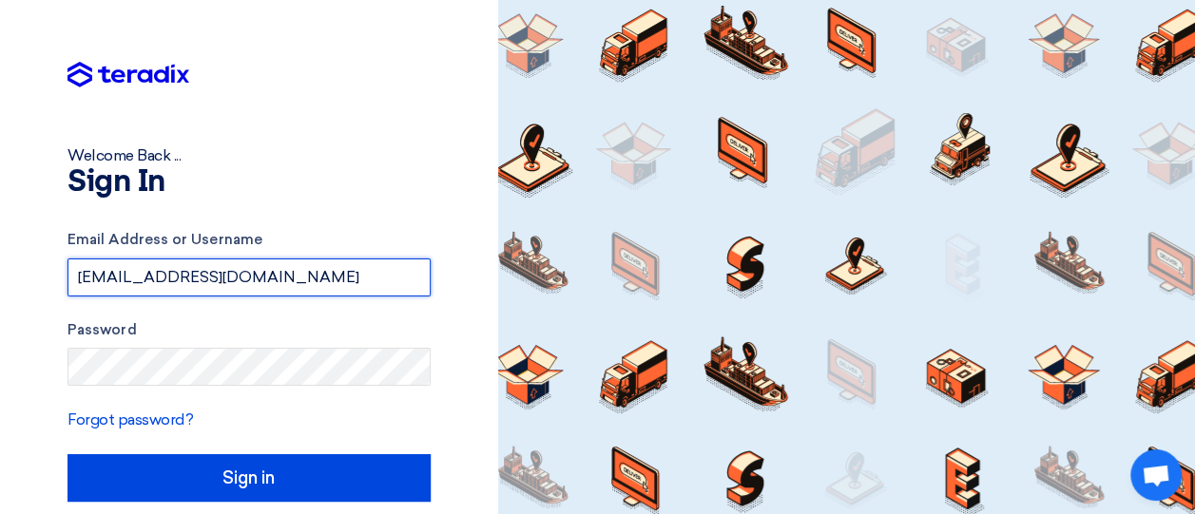
type input "[EMAIL_ADDRESS][DOMAIN_NAME]"
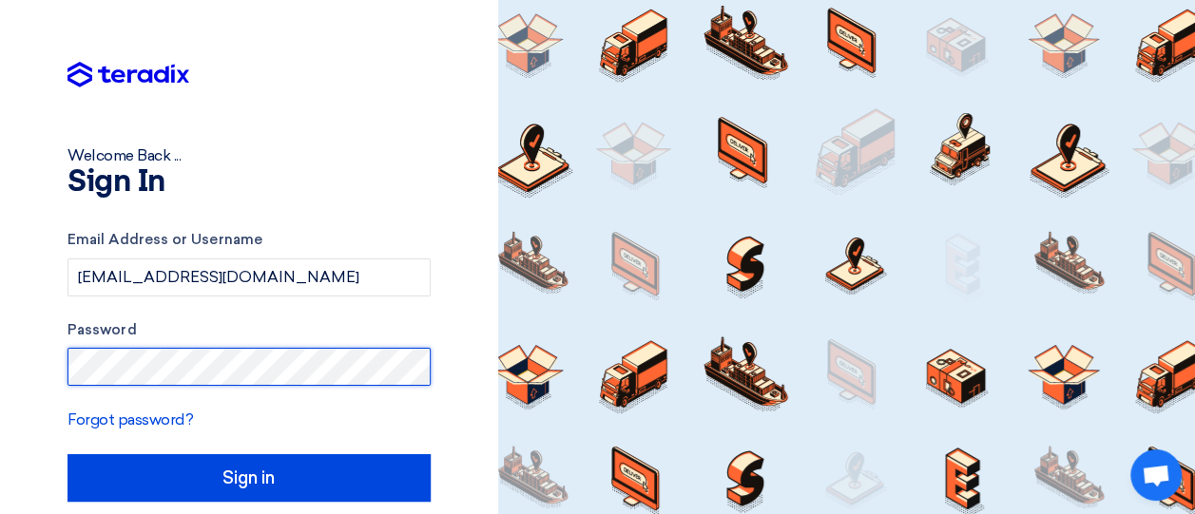
click at [68, 454] on input "Sign in" at bounding box center [249, 478] width 363 height 48
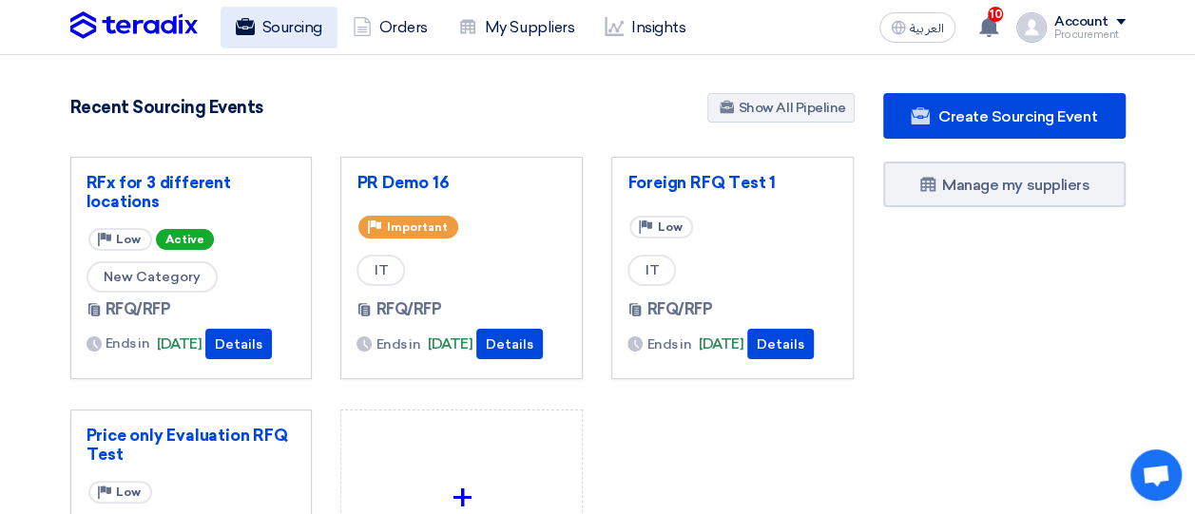
click at [291, 26] on link "Sourcing" at bounding box center [279, 28] width 117 height 42
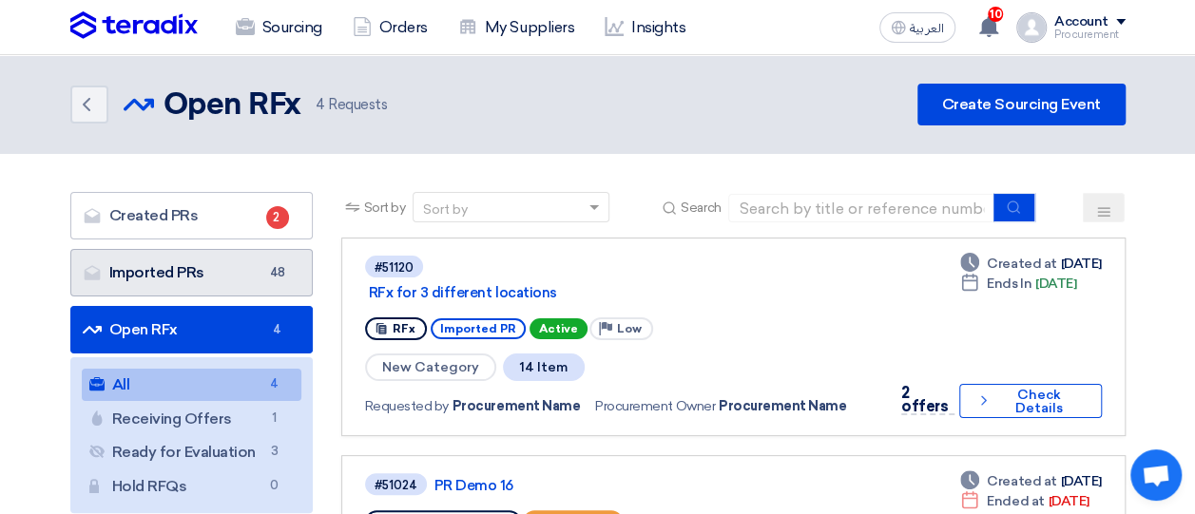
click at [234, 280] on link "Imported PRs Imported PRs 48" at bounding box center [191, 273] width 242 height 48
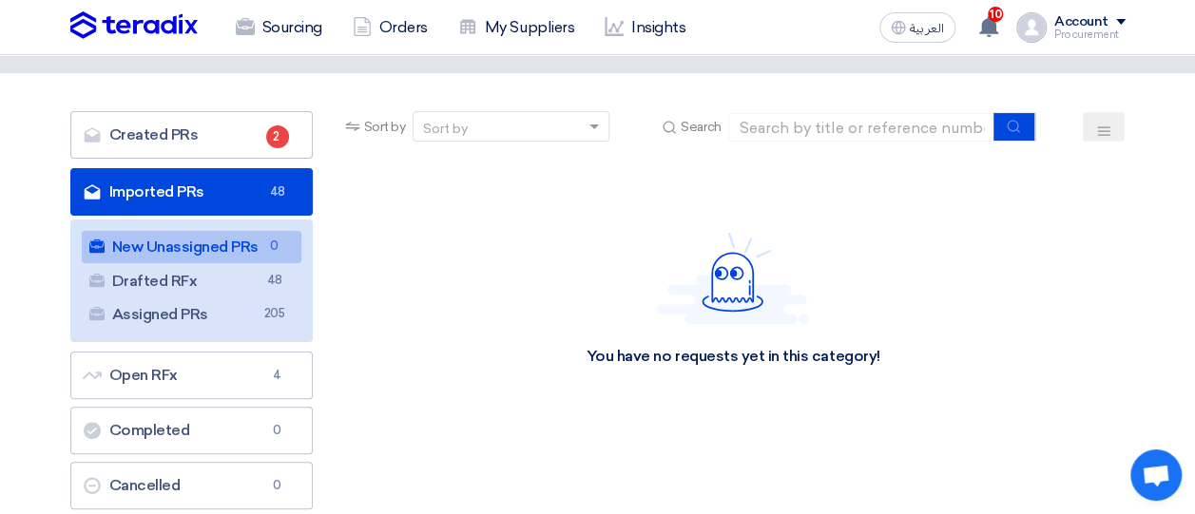
scroll to position [87, 0]
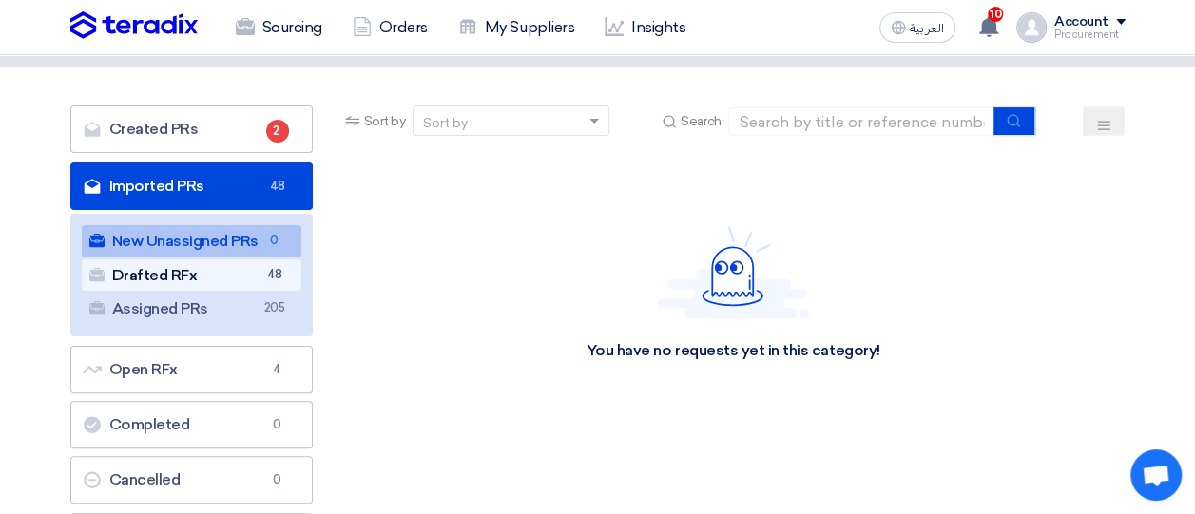
click at [229, 269] on link "Drafted RFx Drafted RFx 48" at bounding box center [192, 276] width 220 height 32
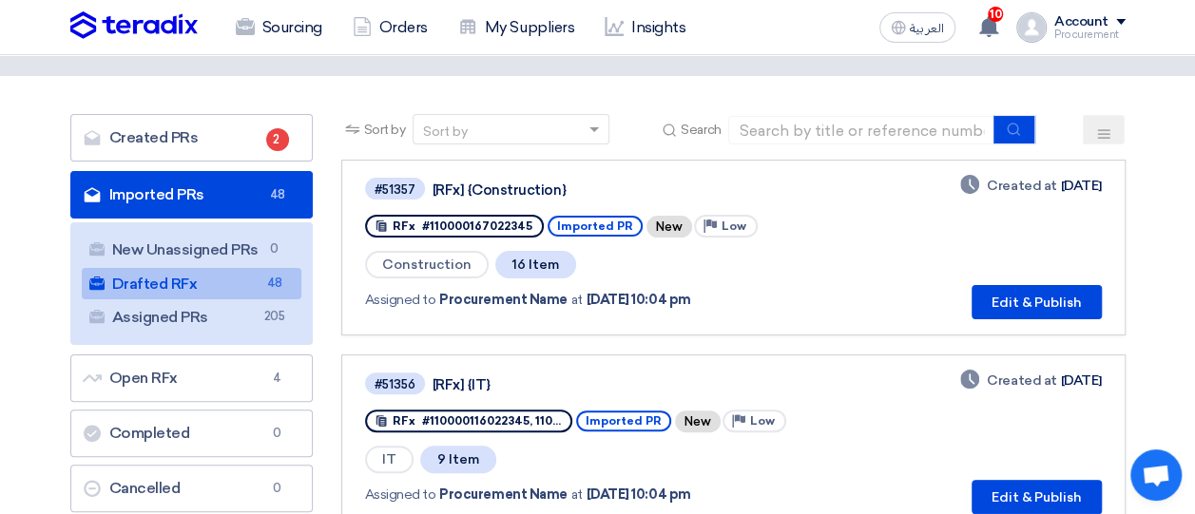
scroll to position [79, 0]
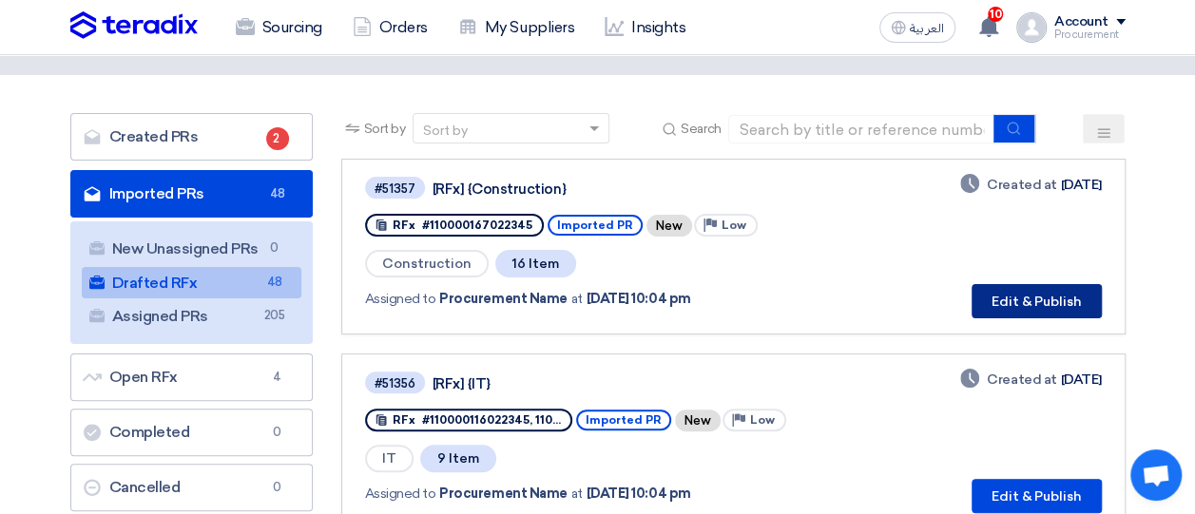
click at [1034, 302] on button "Edit & Publish" at bounding box center [1037, 301] width 130 height 34
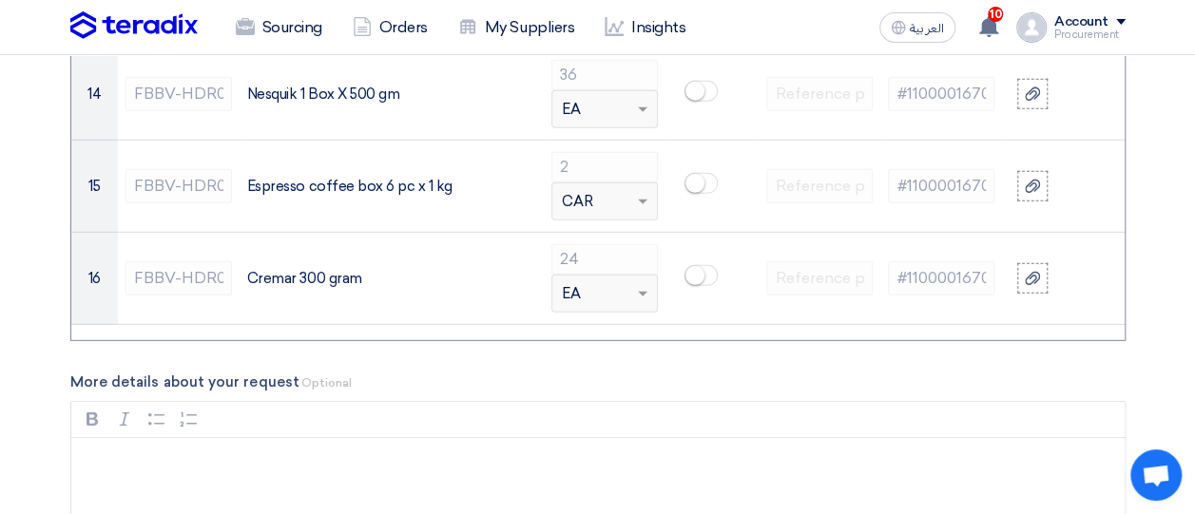
scroll to position [2754, 0]
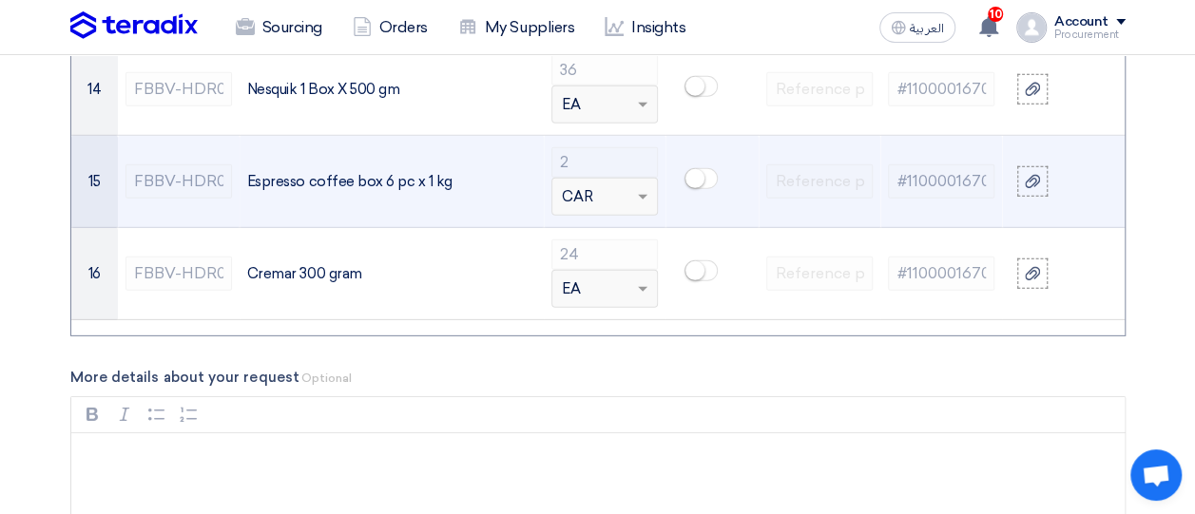
click at [421, 175] on div "Espresso coffee box 6 pc x 1 kg" at bounding box center [391, 182] width 289 height 22
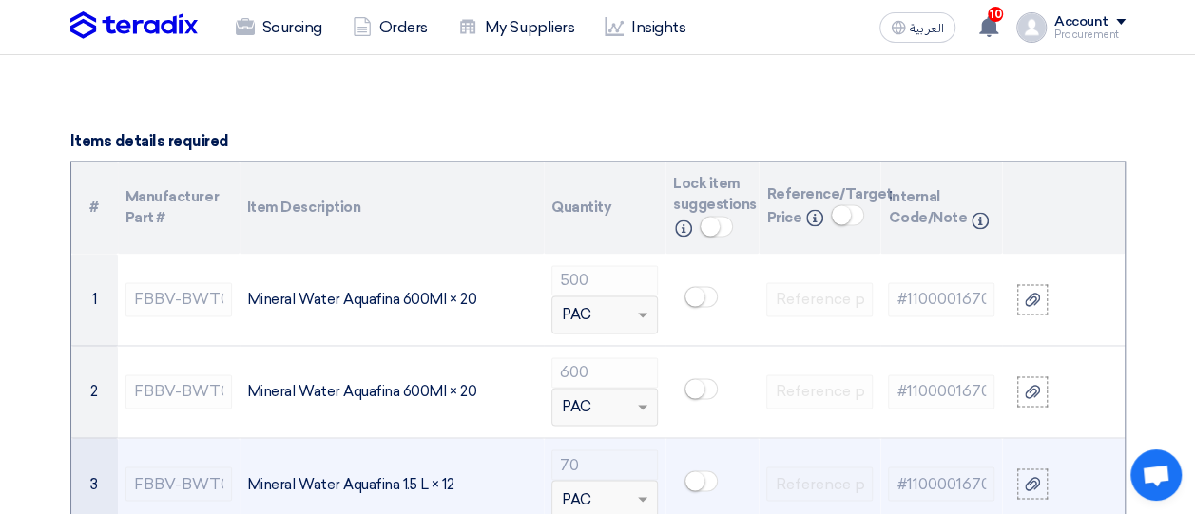
scroll to position [1323, 0]
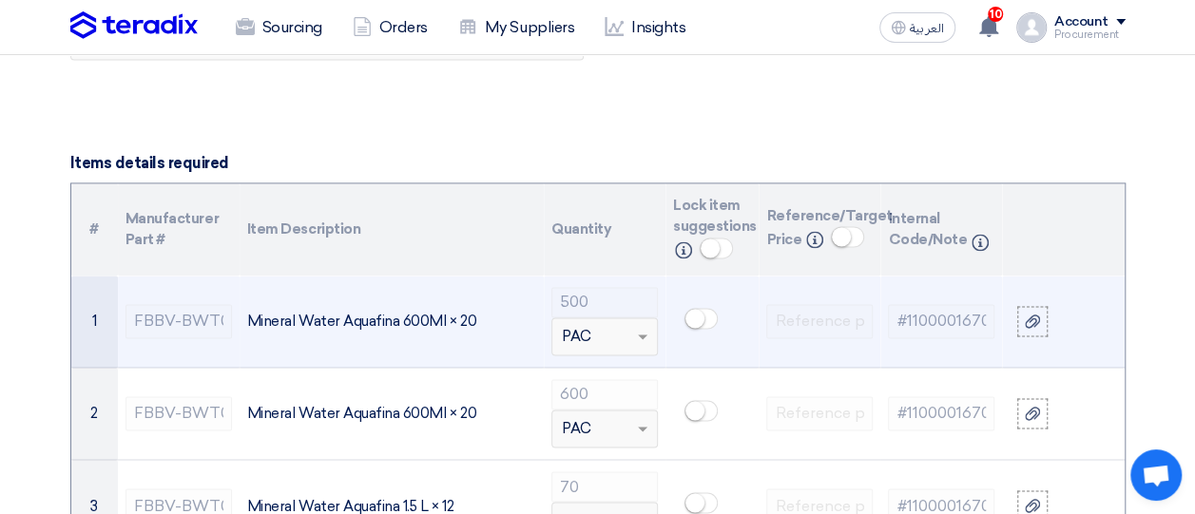
click at [697, 316] on small at bounding box center [694, 318] width 19 height 19
click at [698, 316] on small at bounding box center [707, 318] width 19 height 19
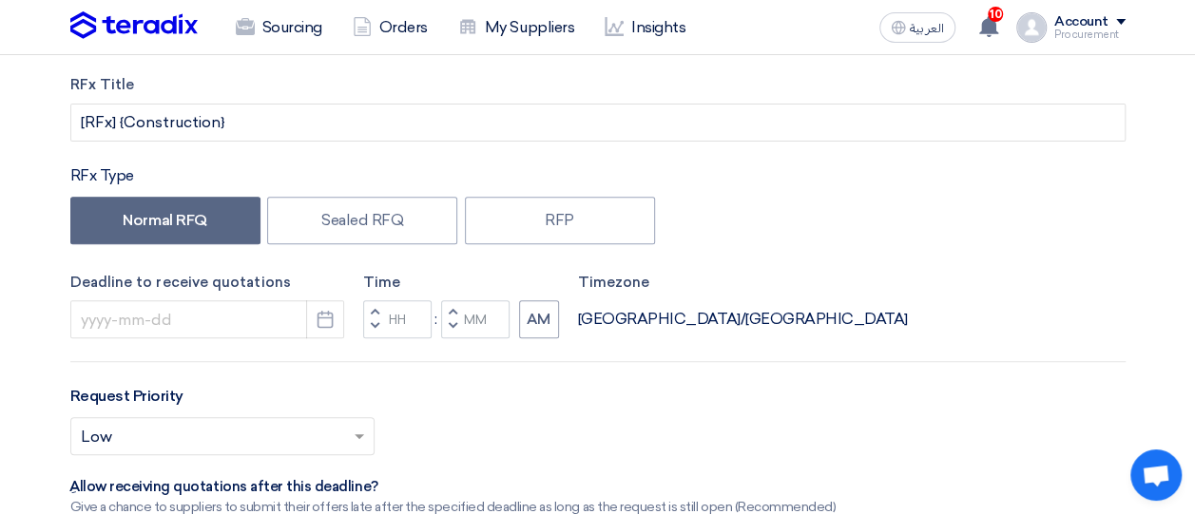
scroll to position [300, 0]
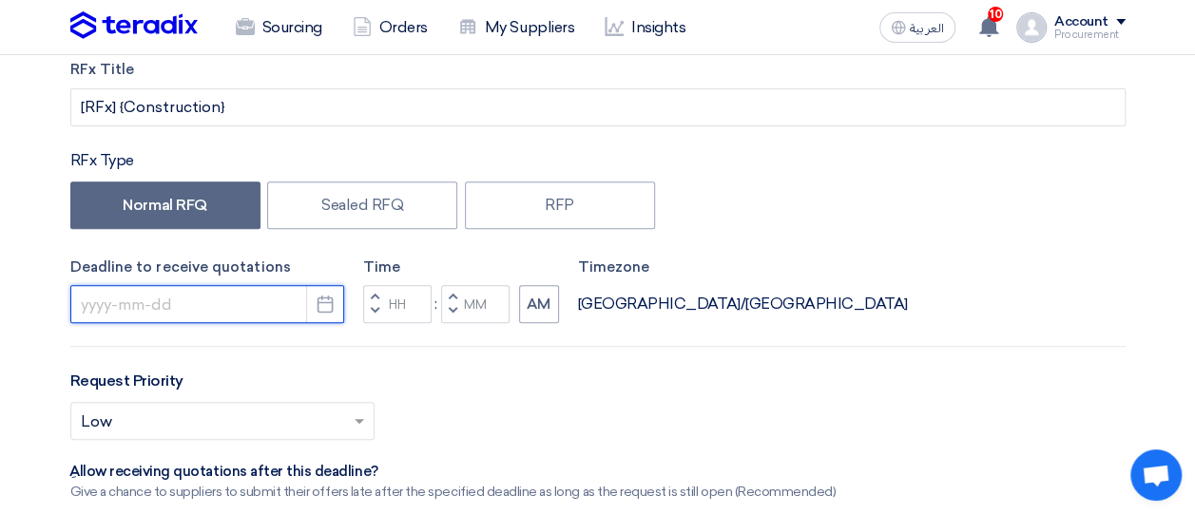
click at [231, 300] on input at bounding box center [207, 304] width 274 height 38
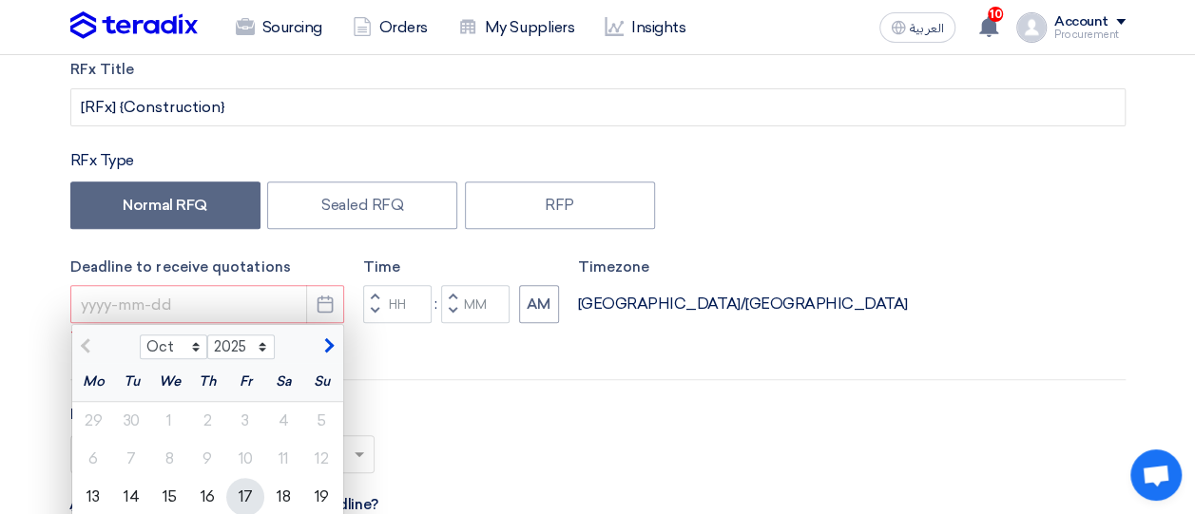
click at [254, 486] on div "17" at bounding box center [245, 497] width 38 height 38
type input "[DATE]"
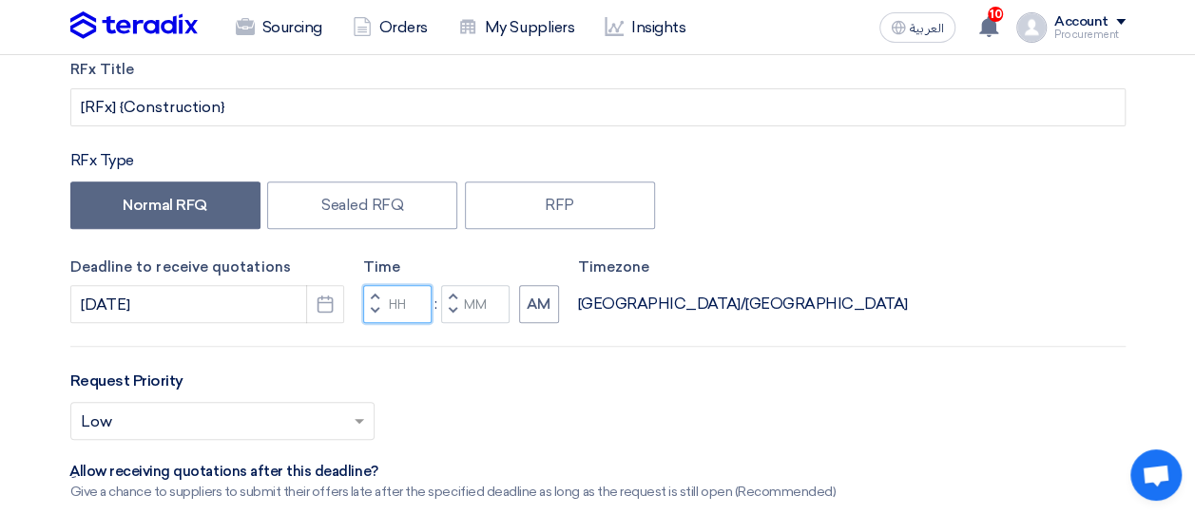
click at [399, 319] on input "Hours" at bounding box center [397, 304] width 68 height 38
type input "12"
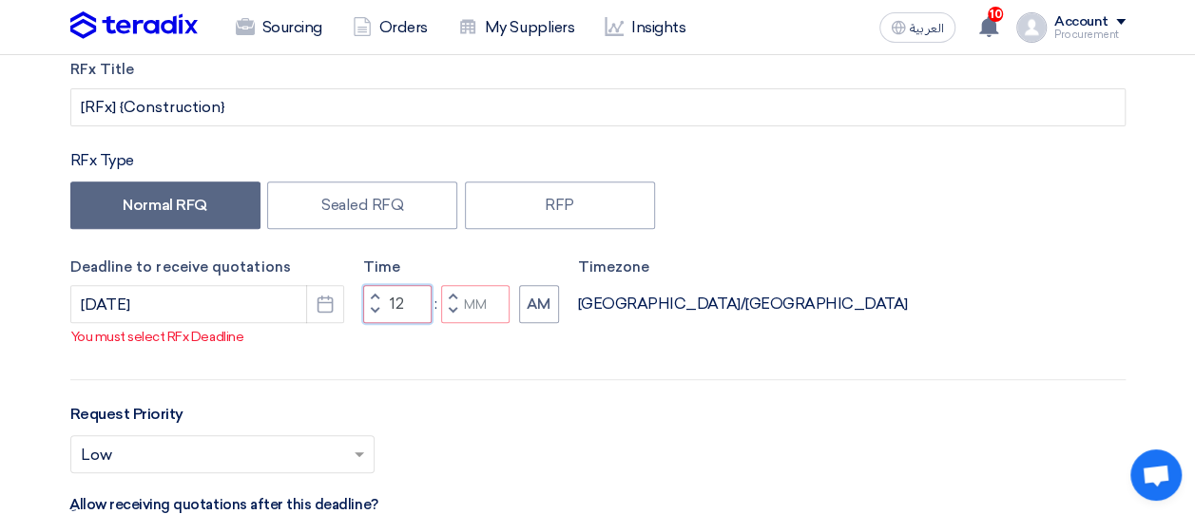
click at [403, 323] on input "12" at bounding box center [397, 304] width 68 height 38
click at [369, 324] on button "Decrement hours" at bounding box center [374, 312] width 23 height 24
click at [445, 324] on button "Decrement minutes" at bounding box center [452, 312] width 23 height 24
type input "10"
type input "59"
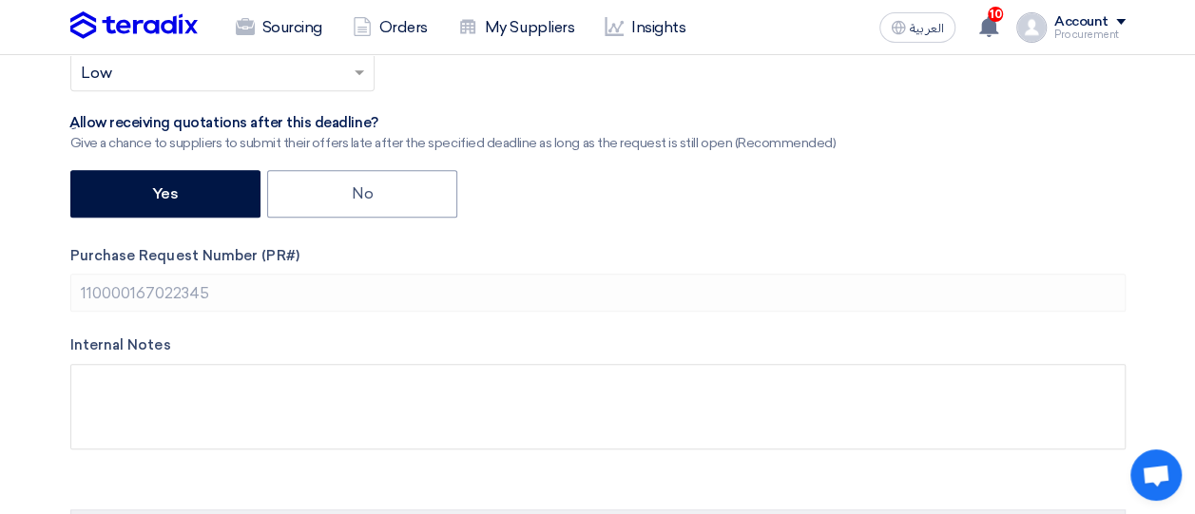
scroll to position [652, 0]
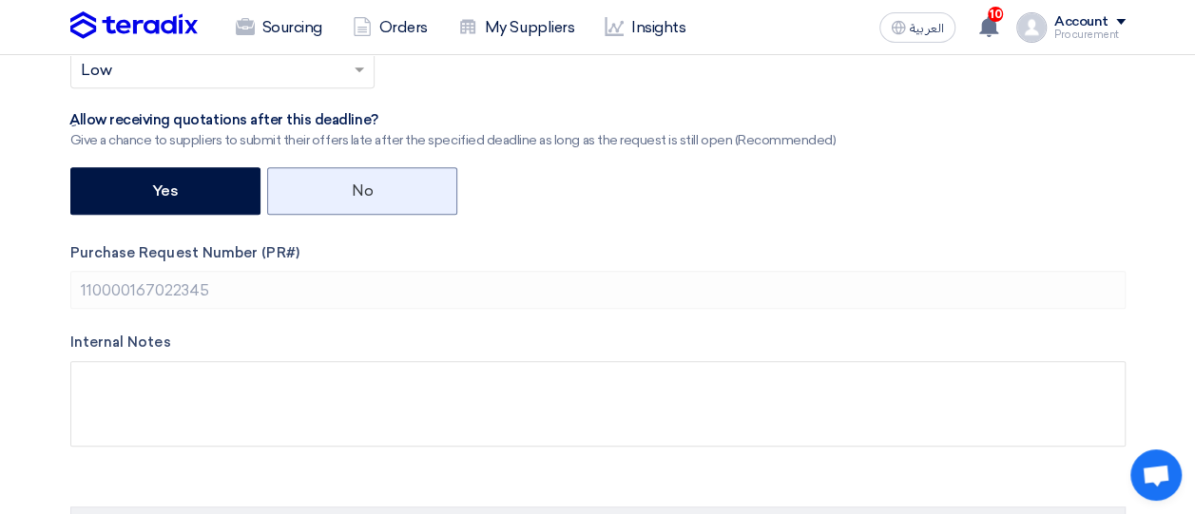
click at [384, 182] on label "No" at bounding box center [362, 191] width 190 height 48
click at [364, 183] on input "No" at bounding box center [358, 189] width 12 height 12
radio input "true"
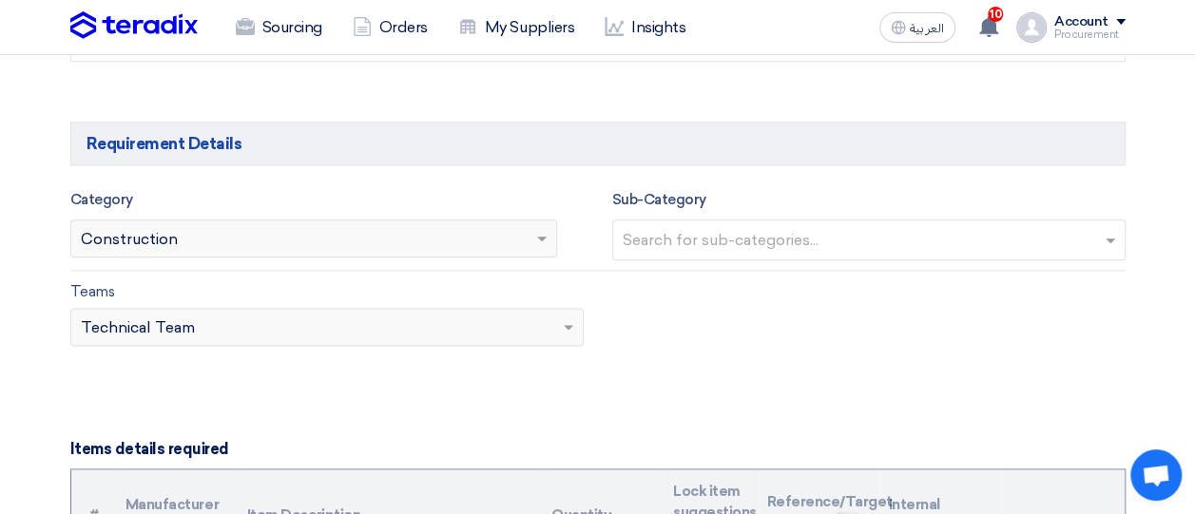
scroll to position [1045, 0]
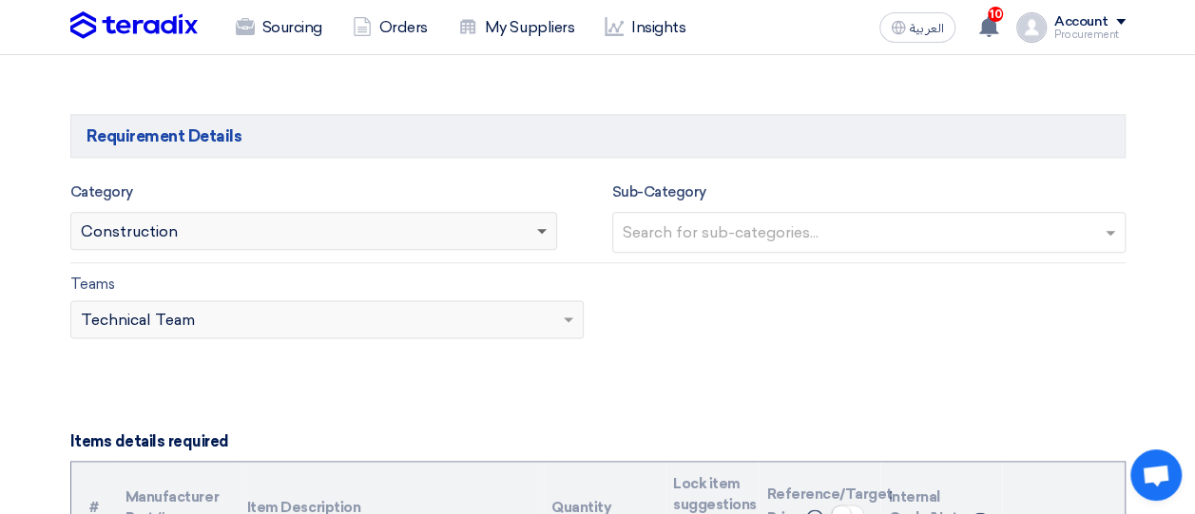
click at [542, 231] on span at bounding box center [542, 232] width 10 height 7
click at [563, 324] on span at bounding box center [571, 319] width 24 height 23
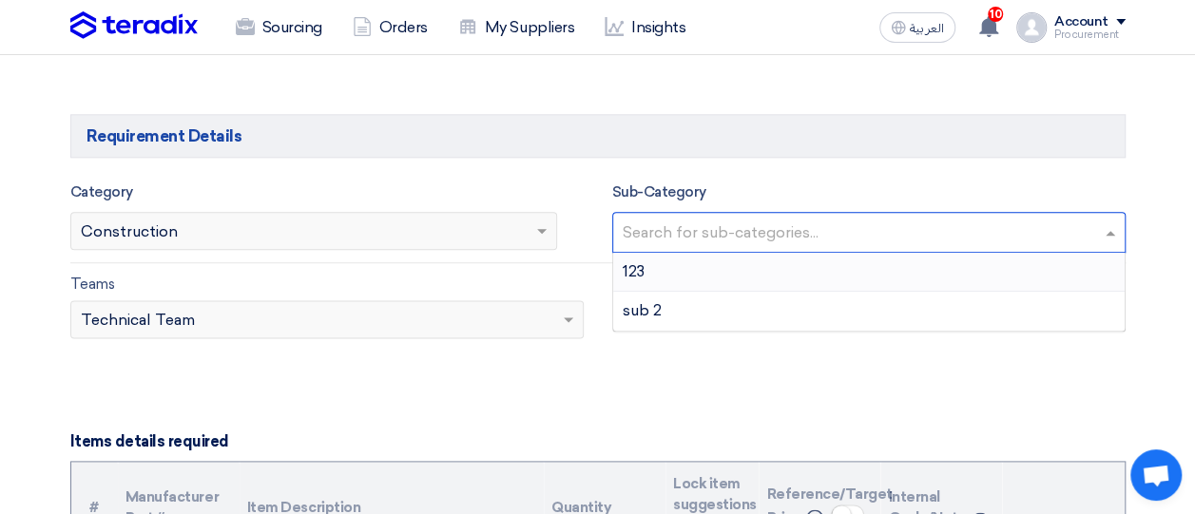
click at [854, 242] on input "text" at bounding box center [871, 234] width 497 height 31
click at [734, 310] on div "sub 2" at bounding box center [869, 311] width 512 height 38
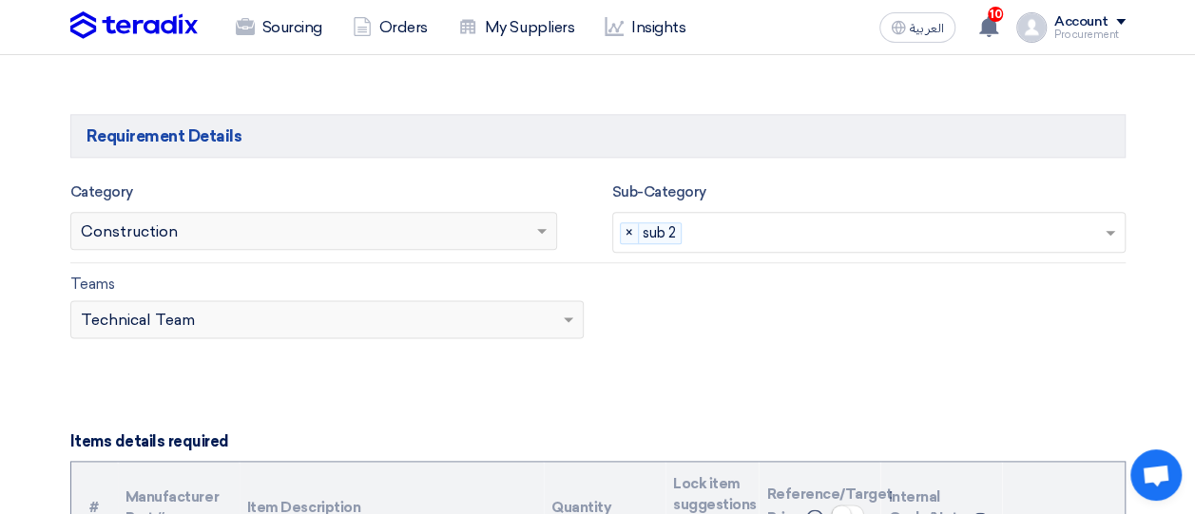
click at [734, 310] on div "Teams Teams.. × Technical Team" at bounding box center [598, 317] width 1084 height 89
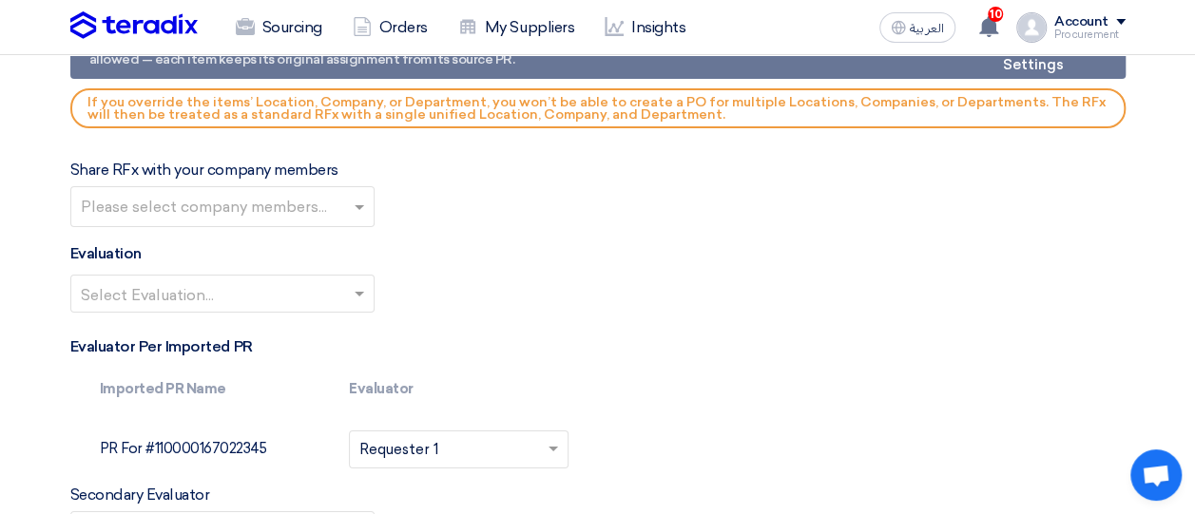
scroll to position [3484, 0]
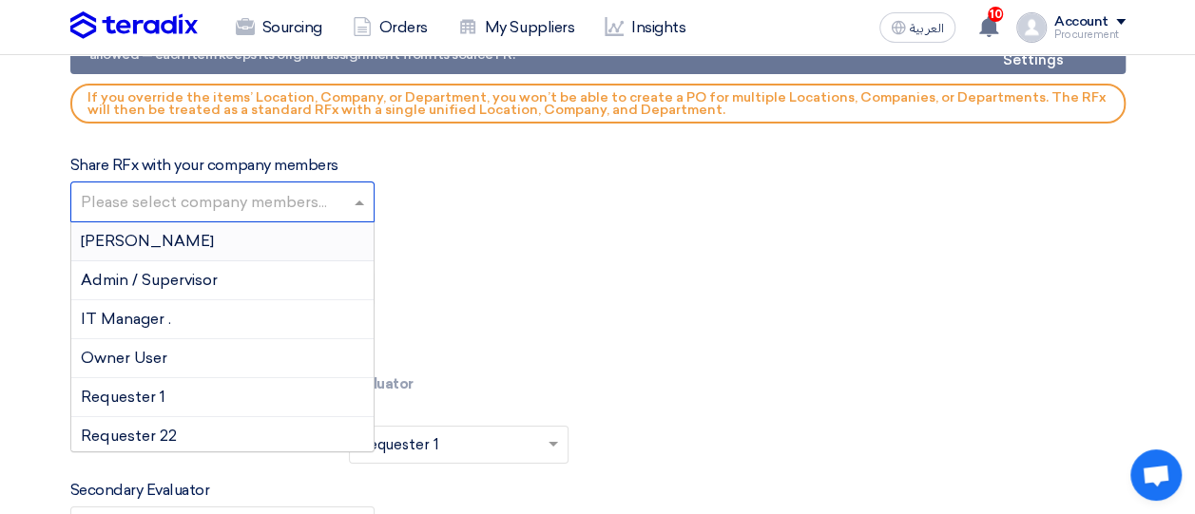
click at [360, 188] on input "text" at bounding box center [225, 203] width 288 height 31
click at [361, 188] on input "text" at bounding box center [225, 203] width 288 height 31
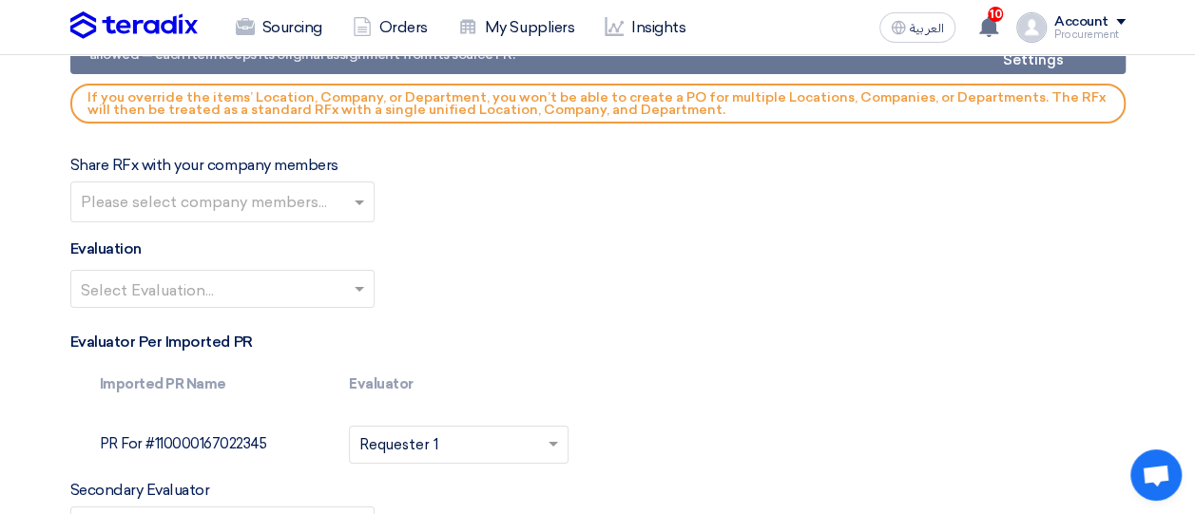
click at [553, 248] on div "Evaluation Select Evaluation..." at bounding box center [597, 281] width 1055 height 86
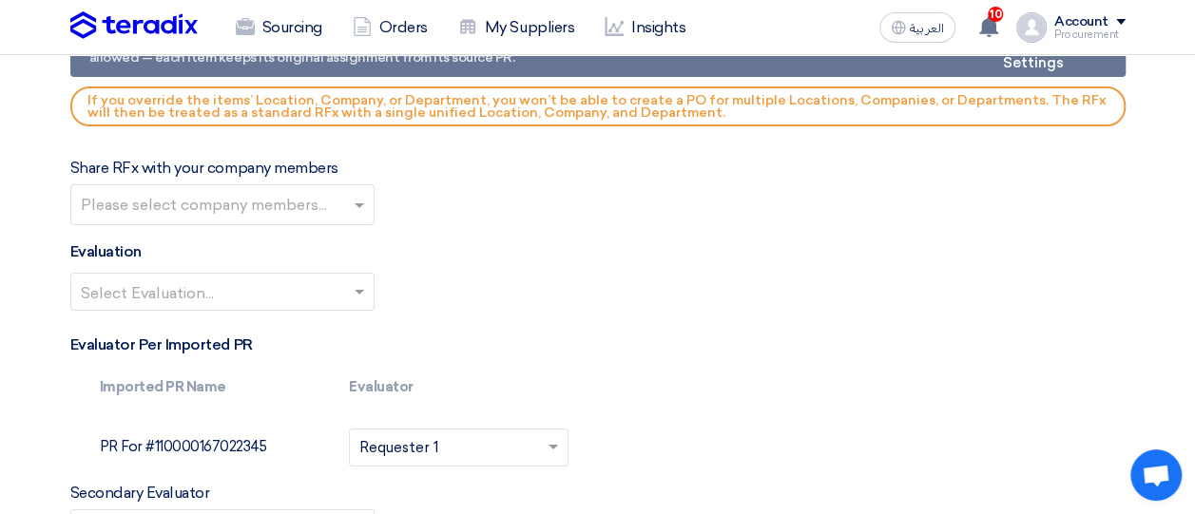
scroll to position [3484, 0]
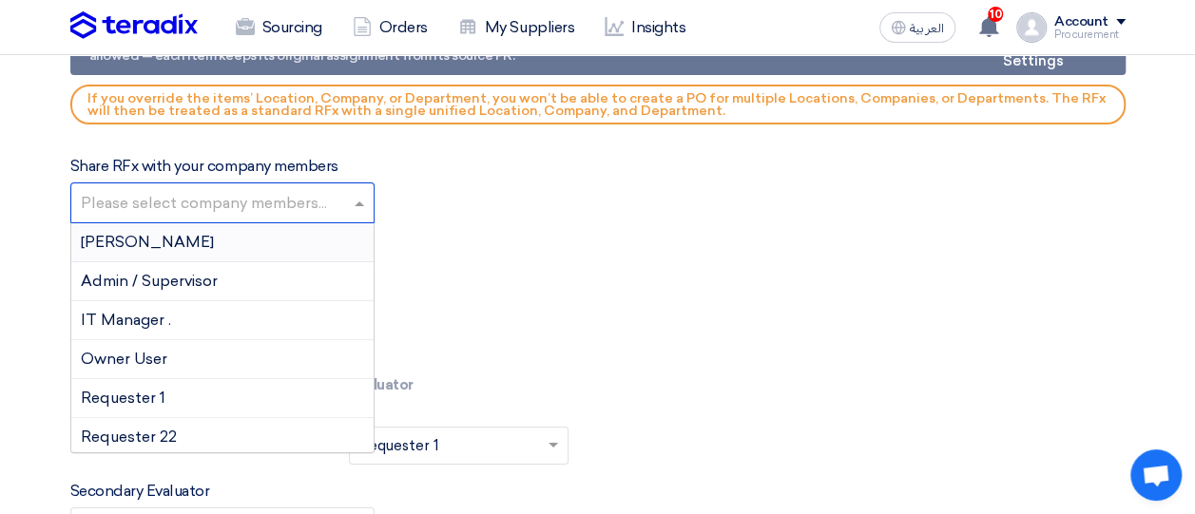
click at [359, 191] on input "text" at bounding box center [225, 204] width 288 height 31
click at [622, 253] on div "Evaluation Select Evaluation..." at bounding box center [597, 282] width 1055 height 86
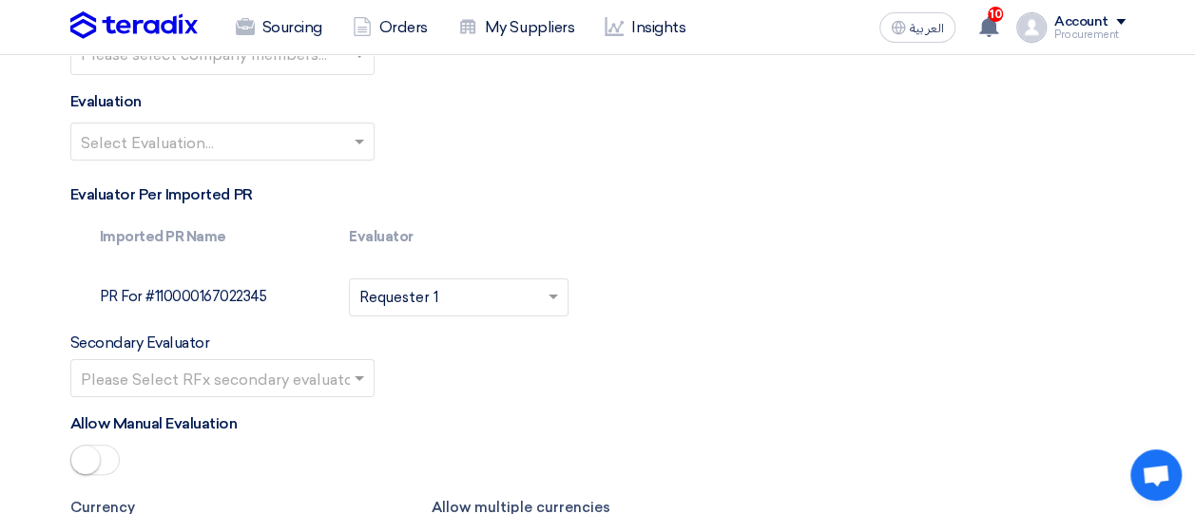
scroll to position [3633, 0]
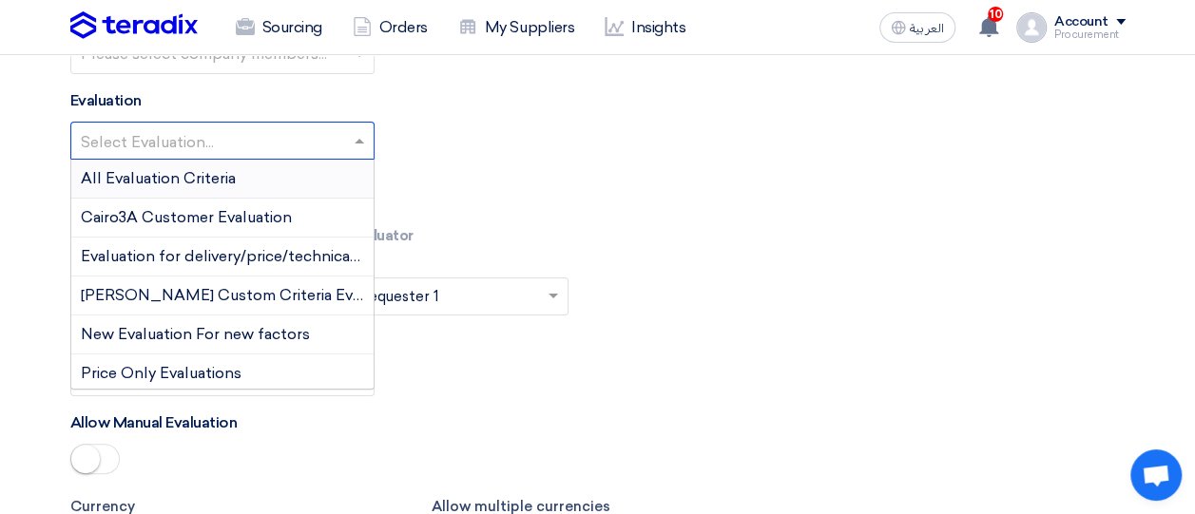
click at [360, 129] on span at bounding box center [362, 140] width 24 height 23
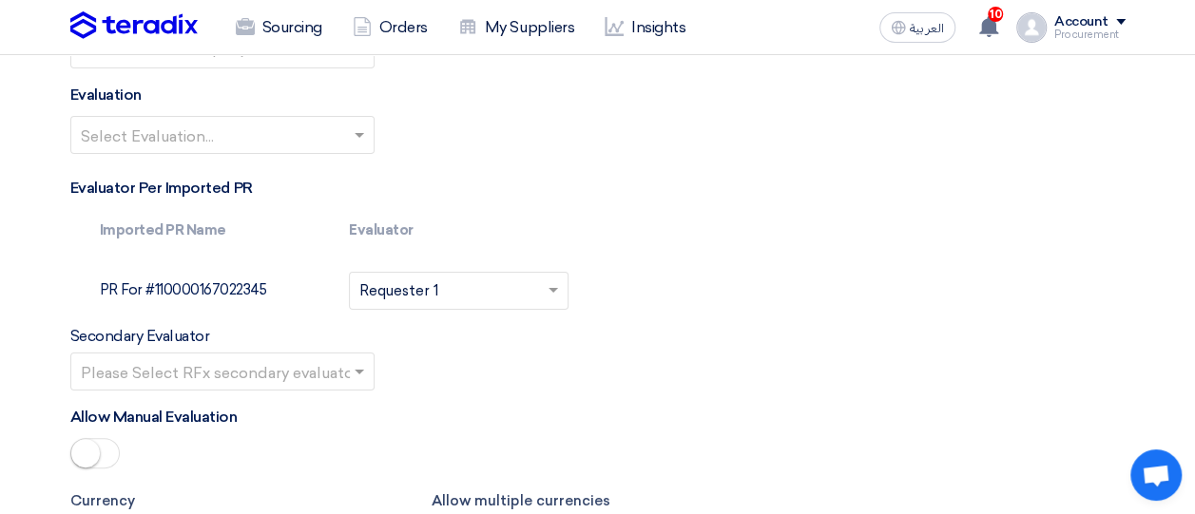
scroll to position [3639, 0]
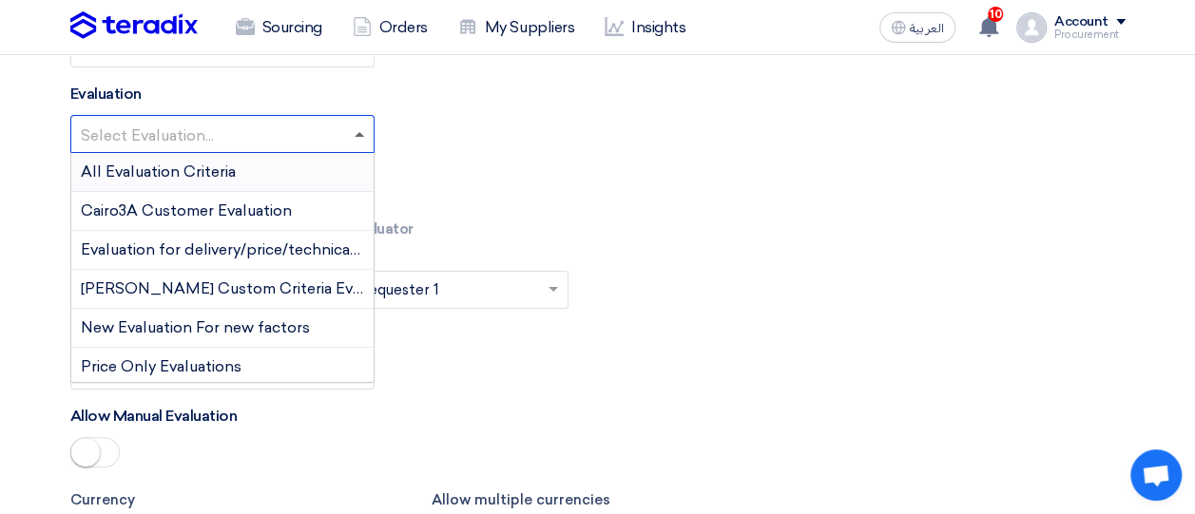
click at [359, 132] on span at bounding box center [360, 134] width 10 height 5
click at [281, 161] on div "All Evaluation Criteria" at bounding box center [222, 172] width 302 height 39
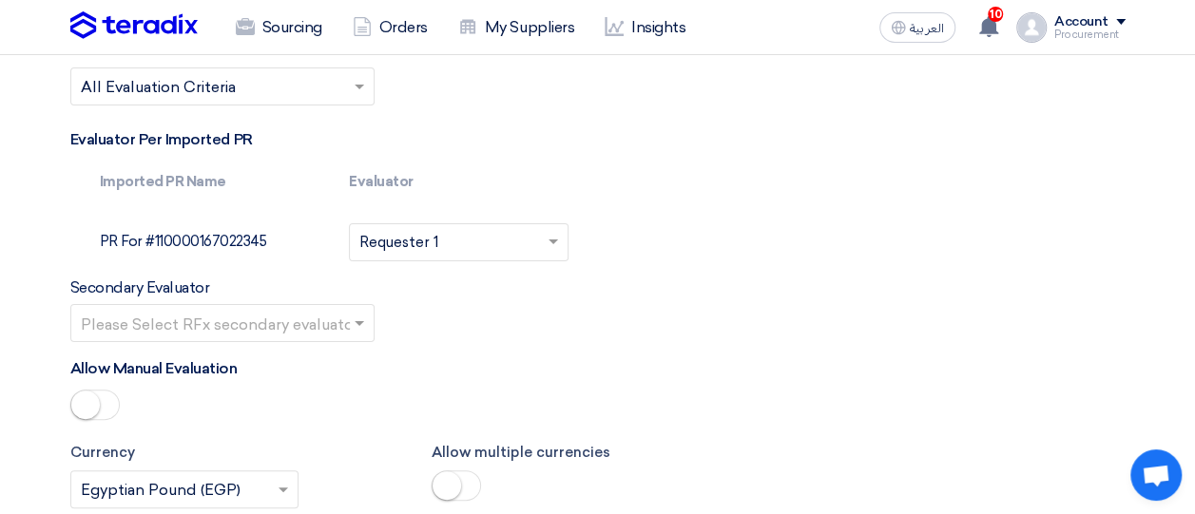
scroll to position [3689, 0]
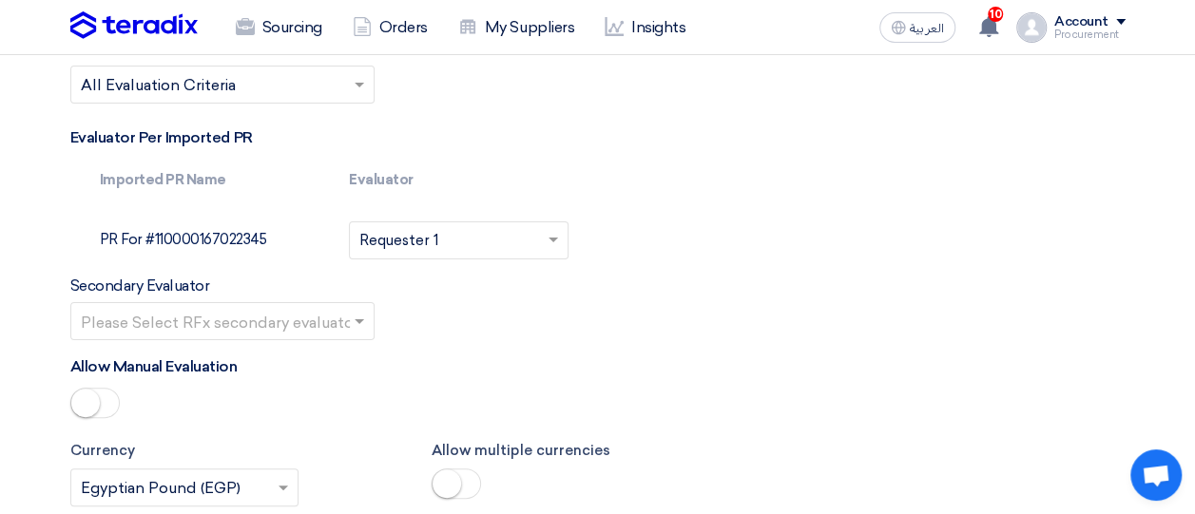
click at [505, 154] on th "Evaluator" at bounding box center [459, 180] width 250 height 52
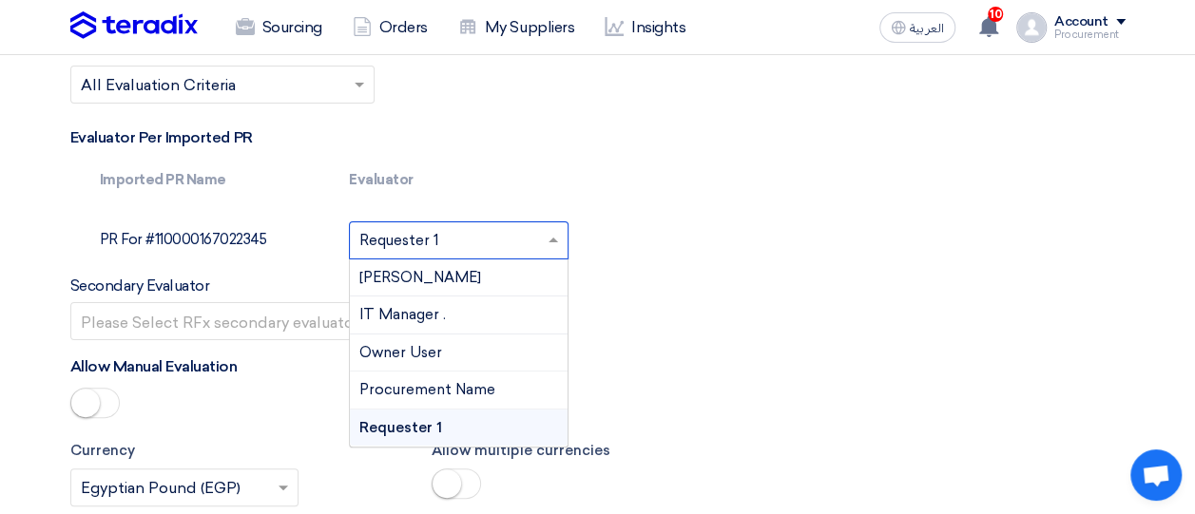
click at [517, 235] on input "text" at bounding box center [447, 242] width 176 height 30
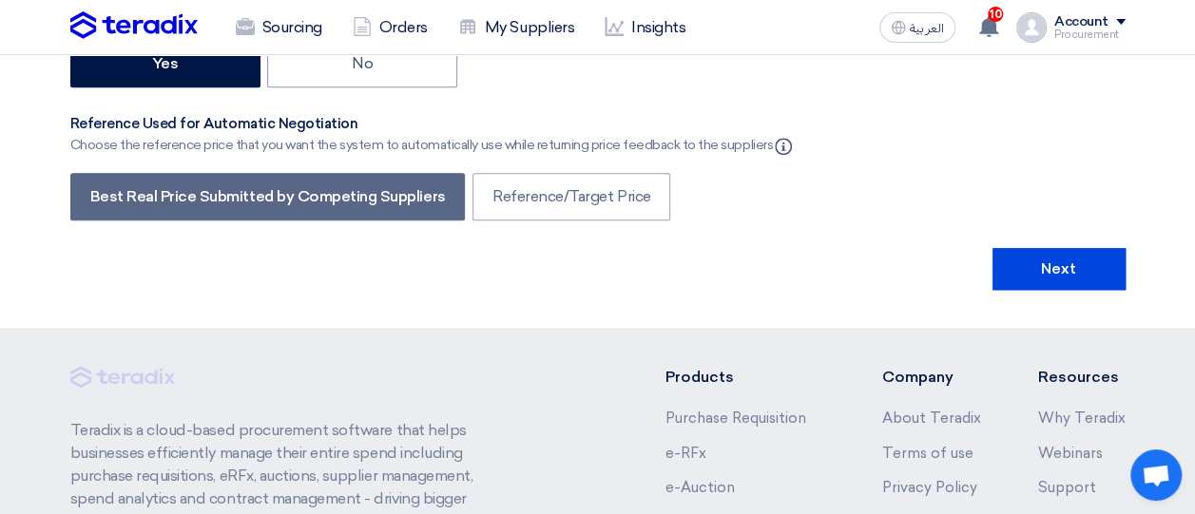
scroll to position [4499, 0]
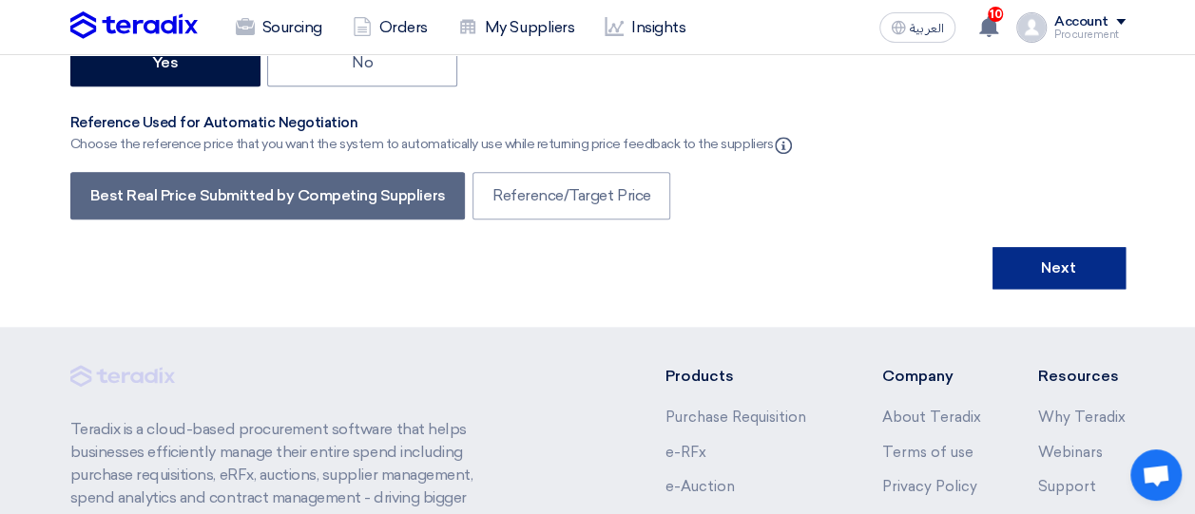
click at [1070, 261] on button "Next" at bounding box center [1059, 268] width 133 height 42
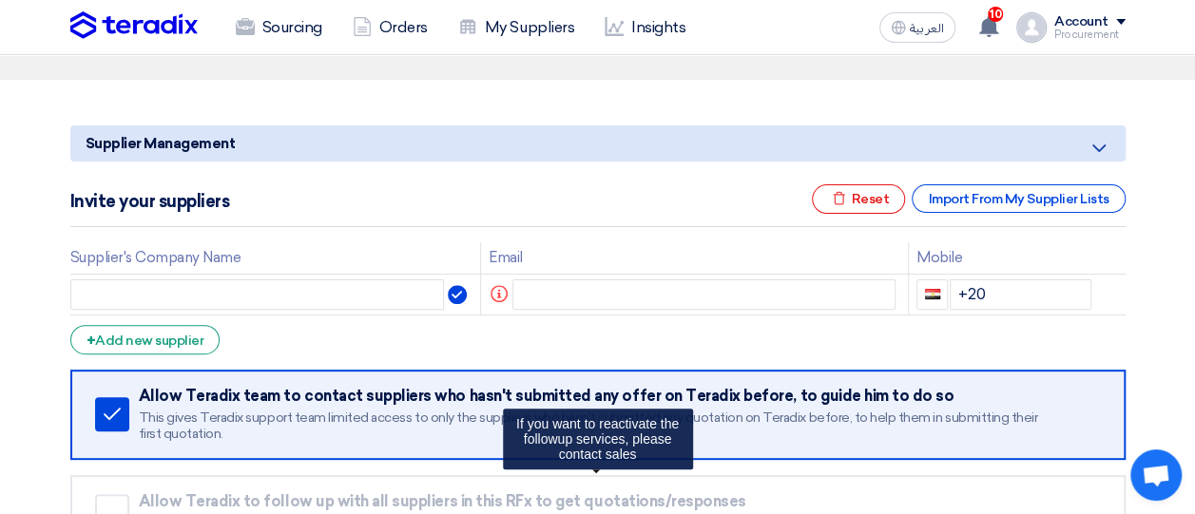
scroll to position [164, 0]
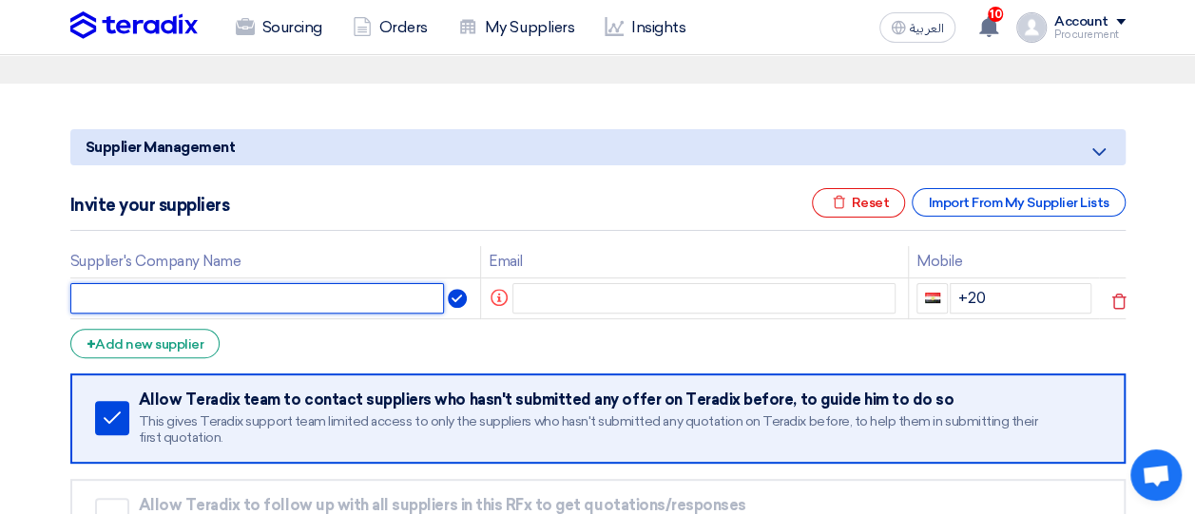
click at [337, 293] on input "text" at bounding box center [257, 298] width 375 height 30
type input "SP1"
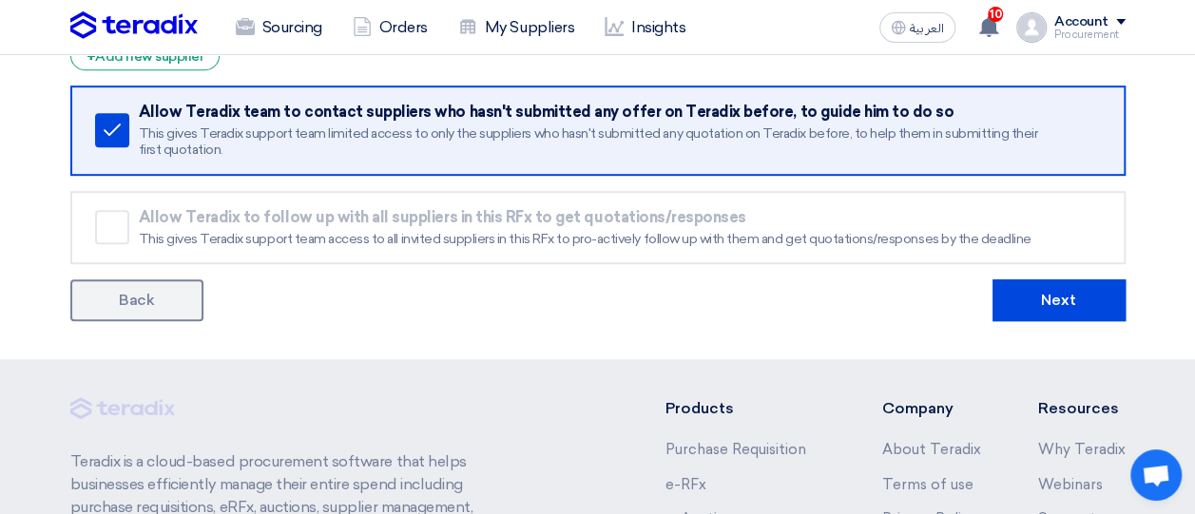
scroll to position [454, 0]
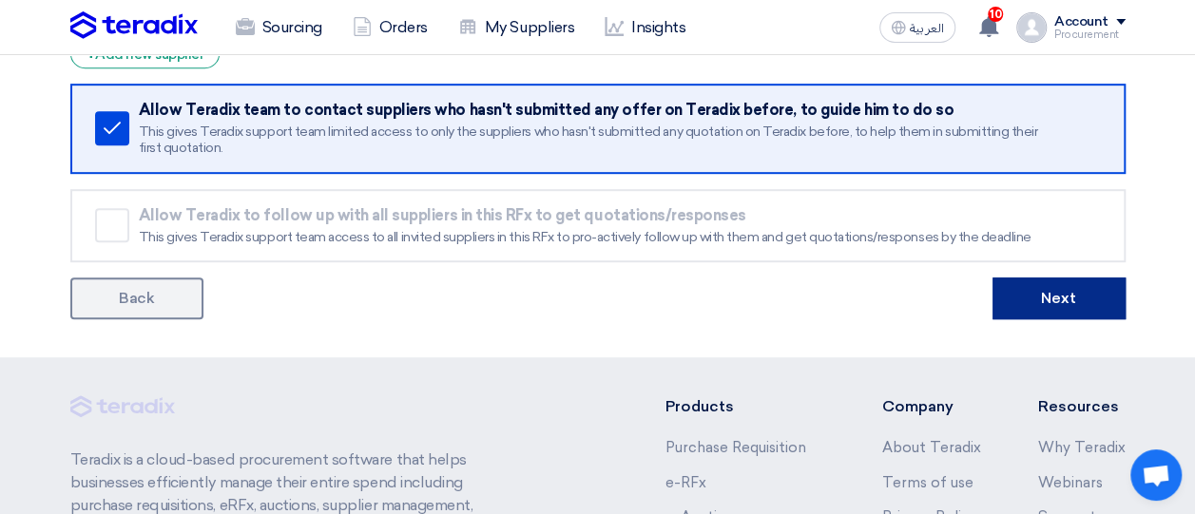
type input "[EMAIL_ADDRESS][DOMAIN_NAME]"
click at [1048, 307] on button "Next" at bounding box center [1059, 299] width 133 height 42
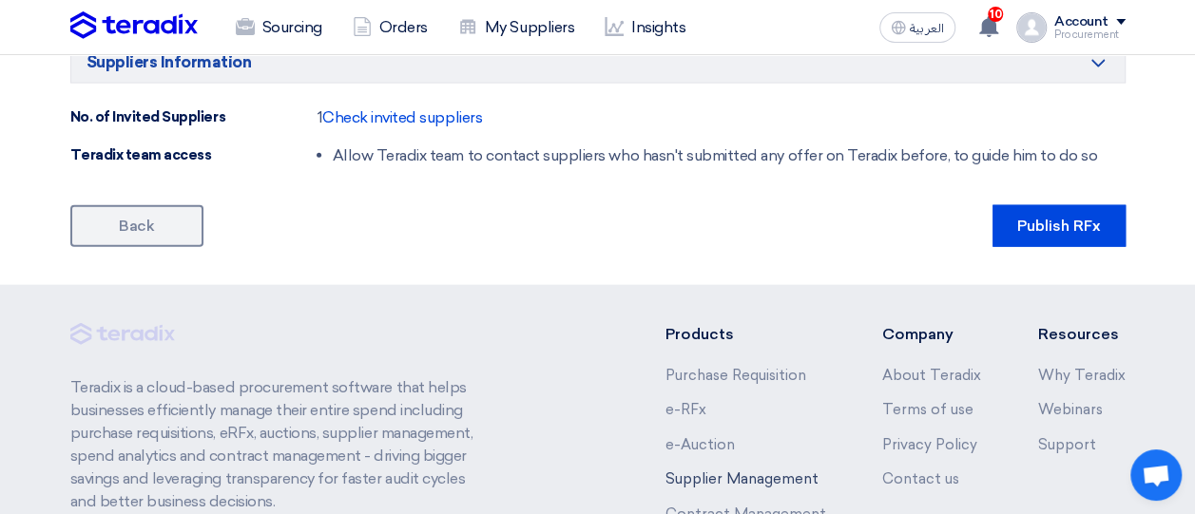
scroll to position [2114, 0]
click at [1082, 227] on button "Publish RFx" at bounding box center [1059, 227] width 133 height 42
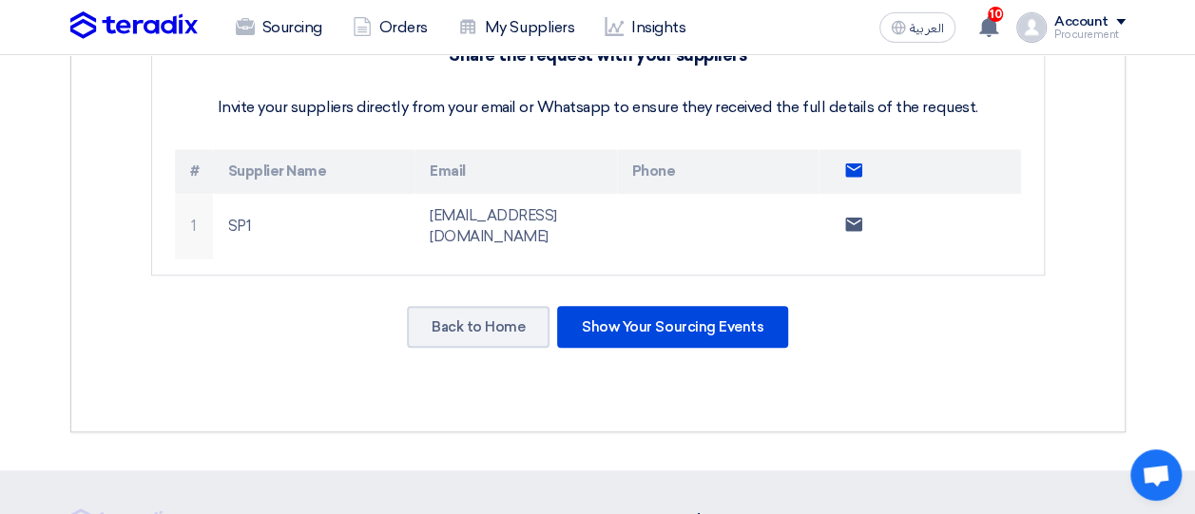
scroll to position [548, 0]
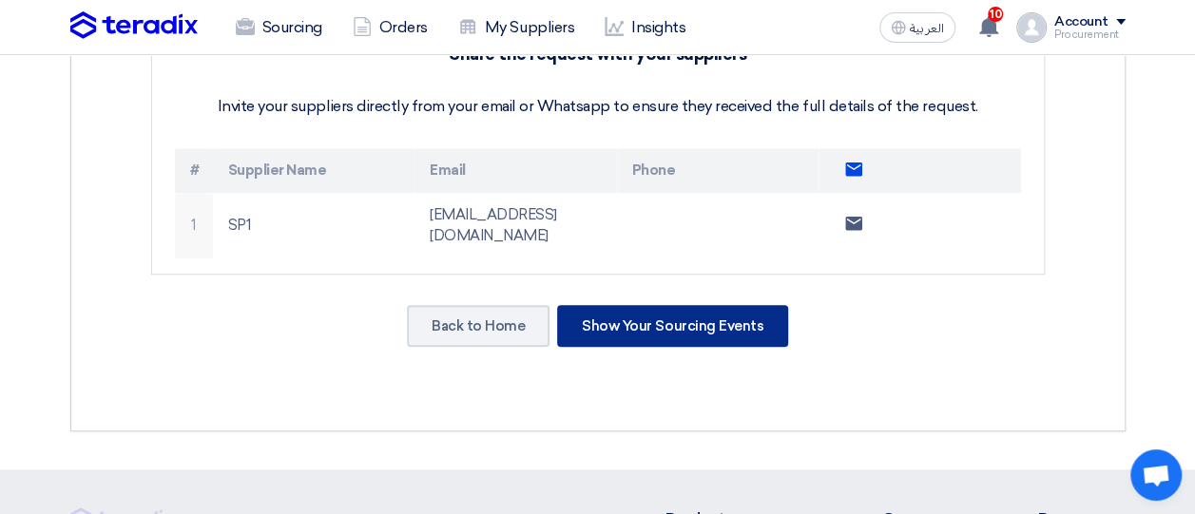
click at [654, 305] on div "Show Your Sourcing Events" at bounding box center [672, 326] width 231 height 42
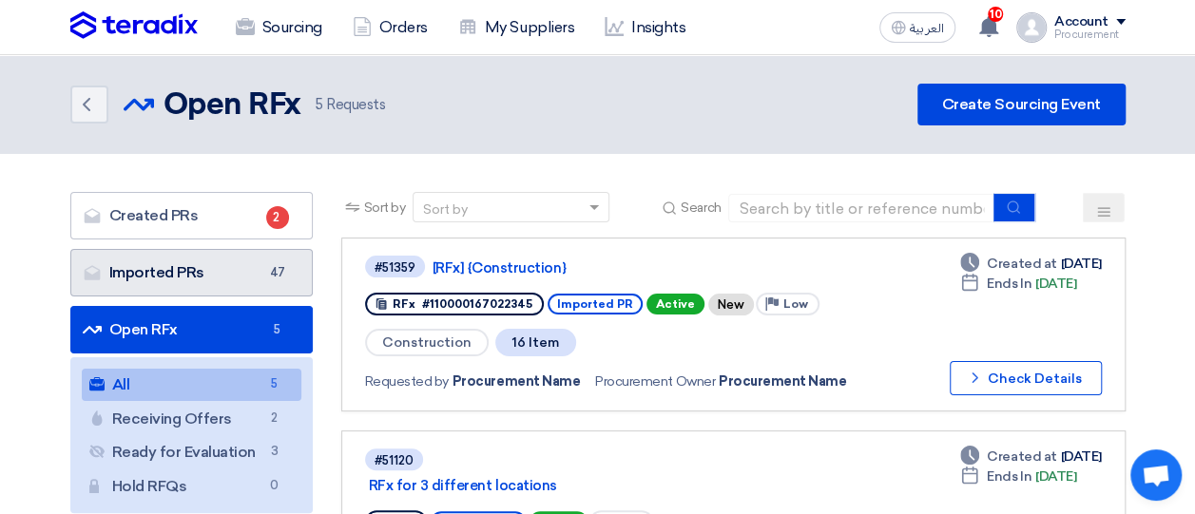
click at [188, 261] on link "Imported PRs Imported PRs 47" at bounding box center [191, 273] width 242 height 48
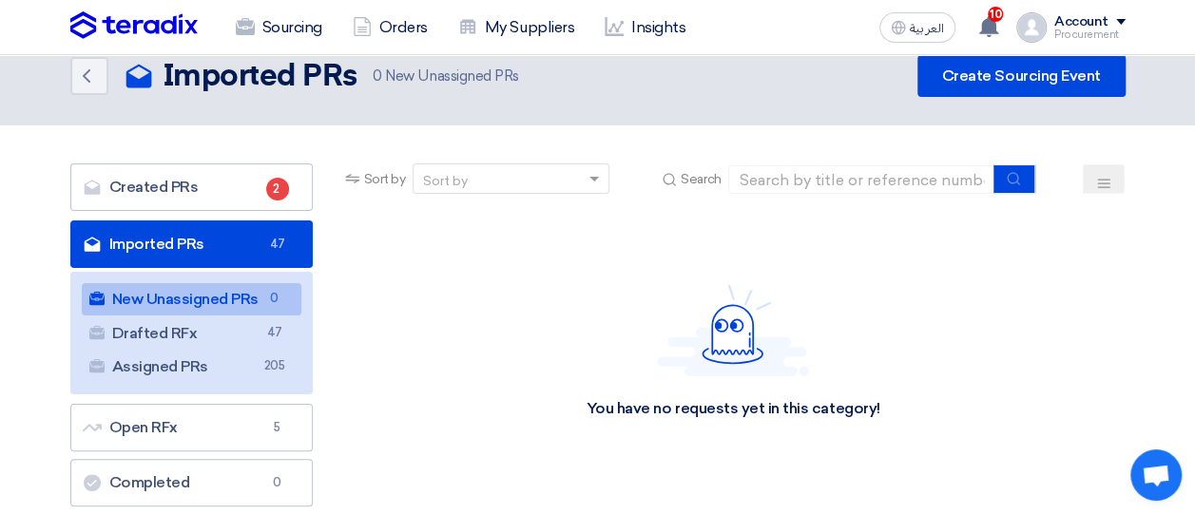
scroll to position [25, 0]
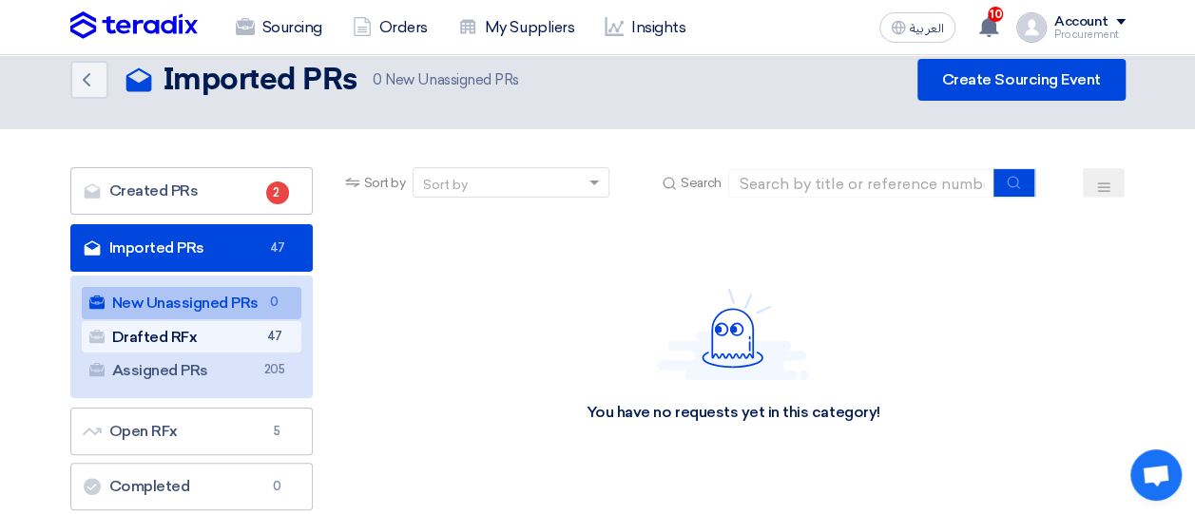
click at [224, 350] on link "Drafted RFx Drafted RFx 47" at bounding box center [192, 337] width 220 height 32
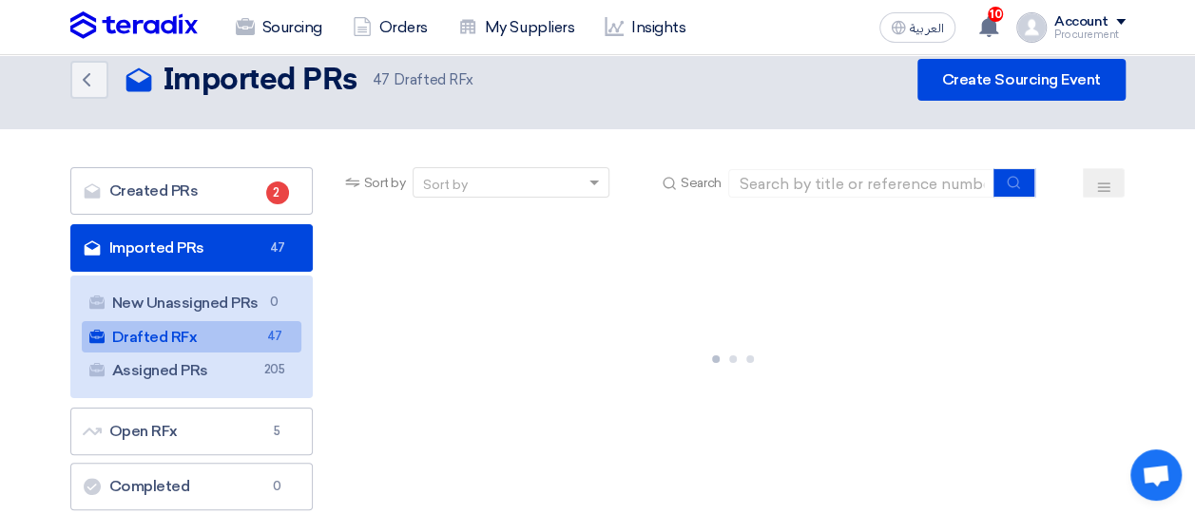
scroll to position [0, 0]
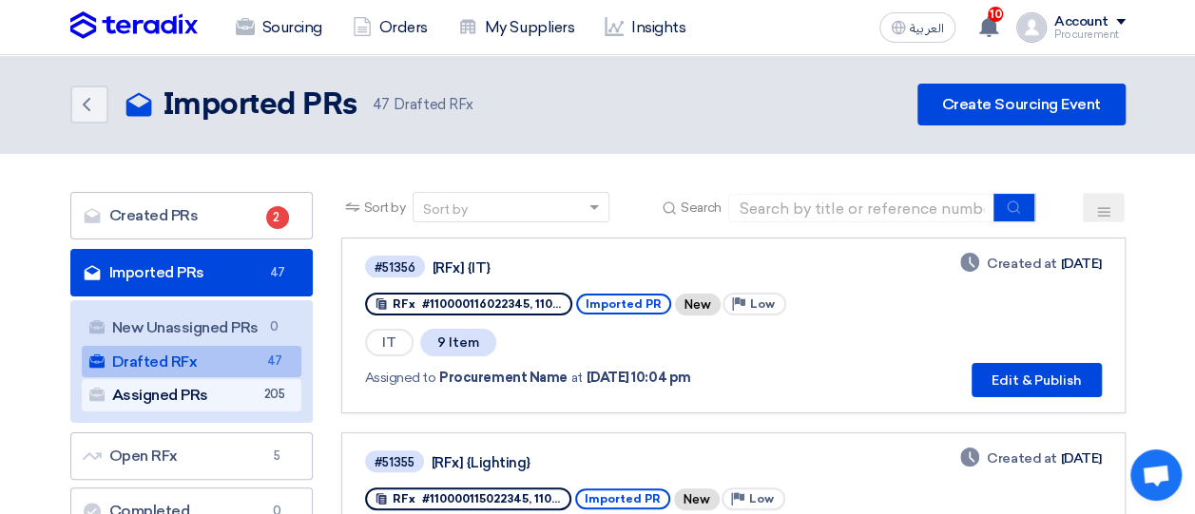
click at [213, 394] on link "Assigned PRs Assigned PRs 205" at bounding box center [192, 395] width 220 height 32
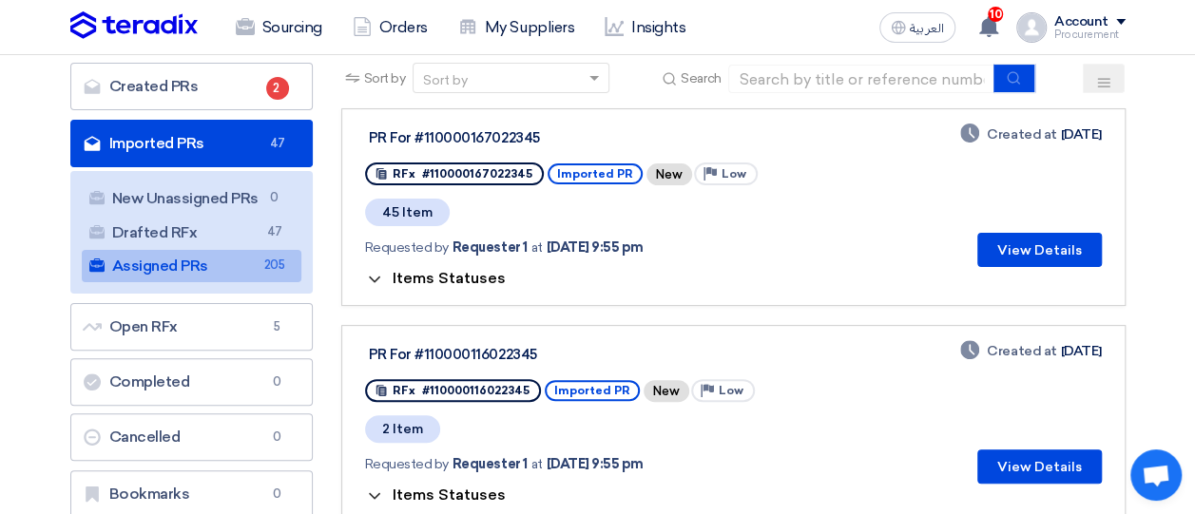
scroll to position [131, 0]
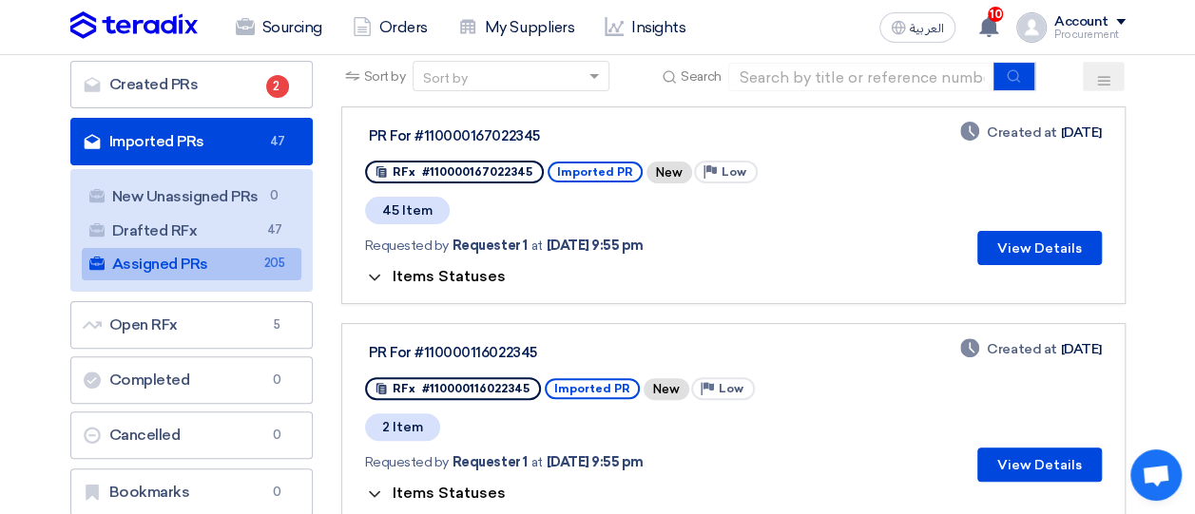
click at [452, 278] on span "Items Statuses" at bounding box center [449, 276] width 113 height 18
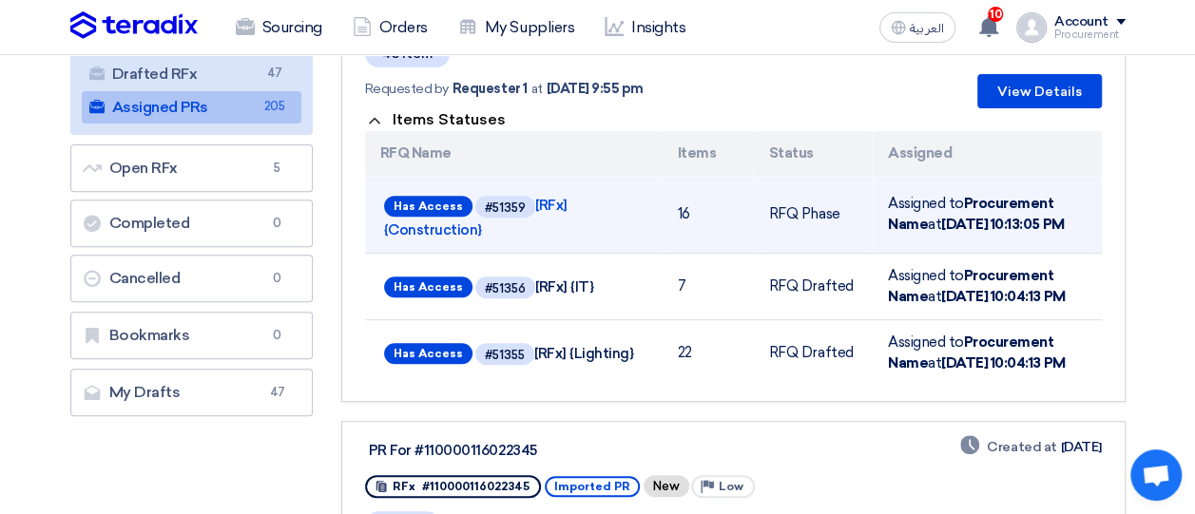
scroll to position [286, 0]
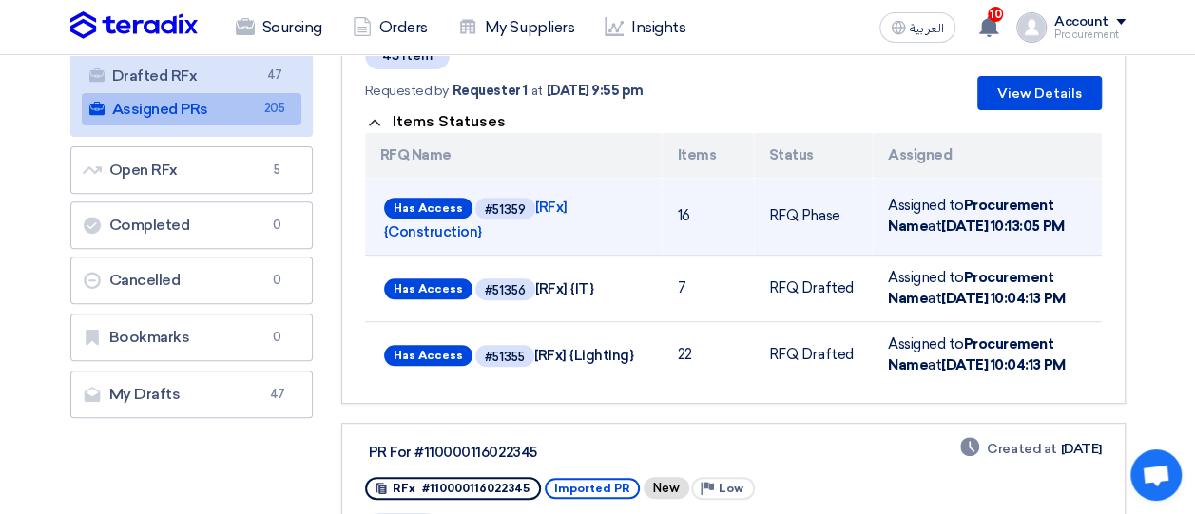
click at [802, 221] on td "RFQ Phase" at bounding box center [813, 217] width 119 height 78
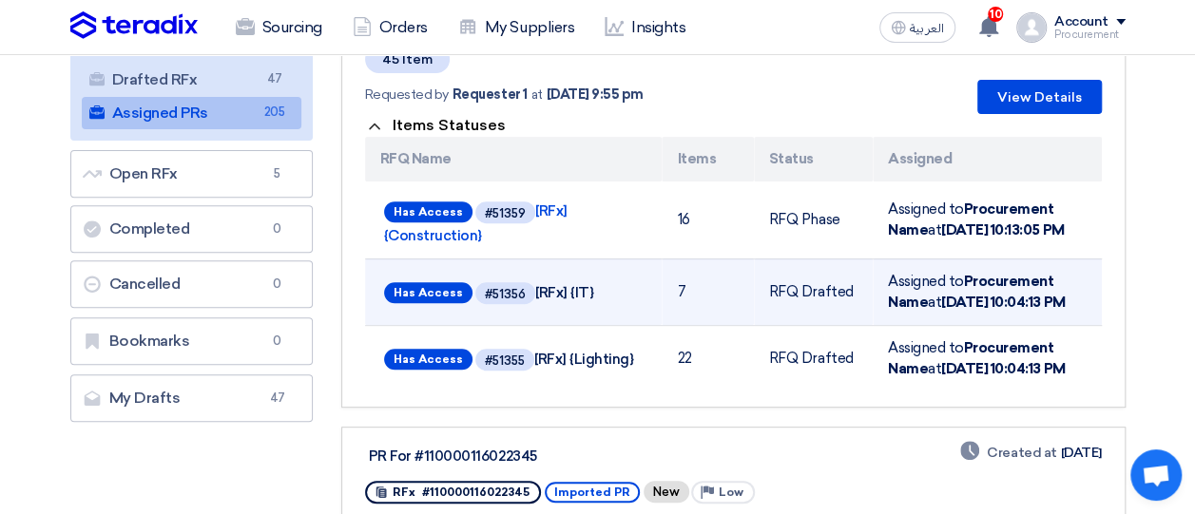
scroll to position [287, 0]
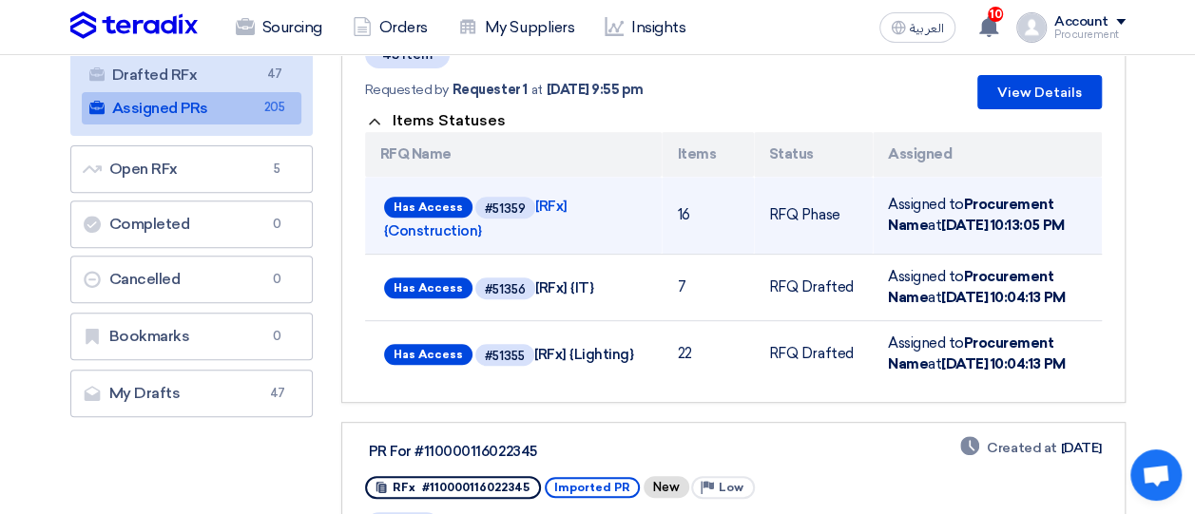
click at [841, 220] on td "RFQ Phase" at bounding box center [813, 216] width 119 height 78
click at [825, 222] on td "RFQ Phase" at bounding box center [813, 216] width 119 height 78
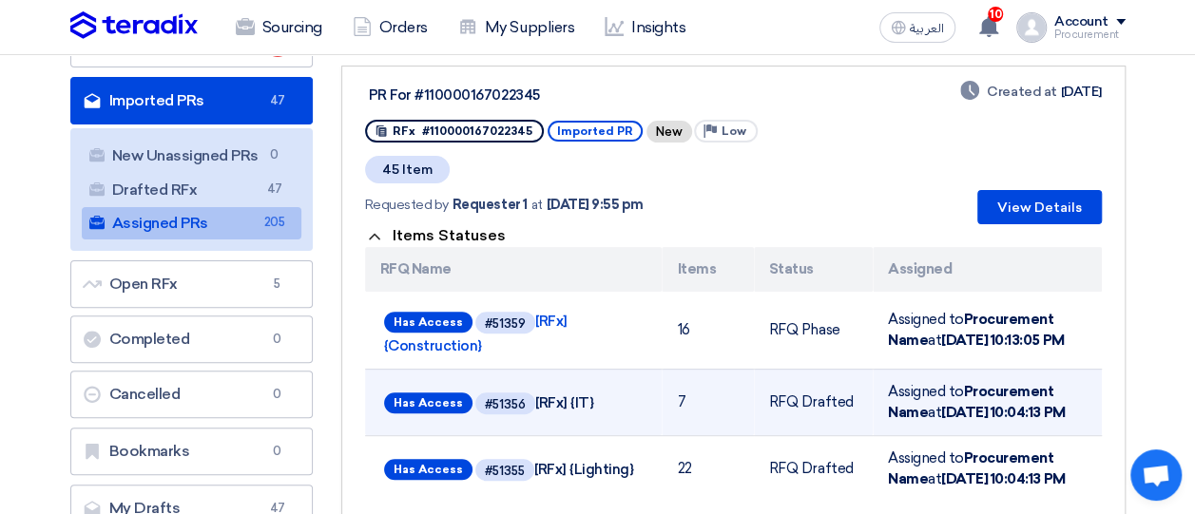
scroll to position [171, 0]
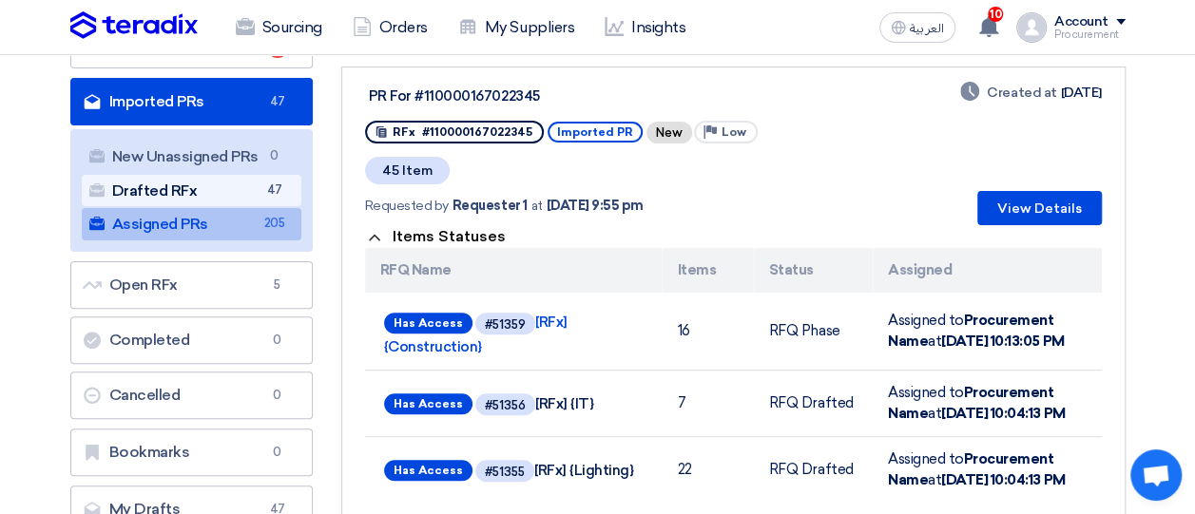
click at [208, 183] on link "Drafted RFx Drafted RFx 47" at bounding box center [192, 191] width 220 height 32
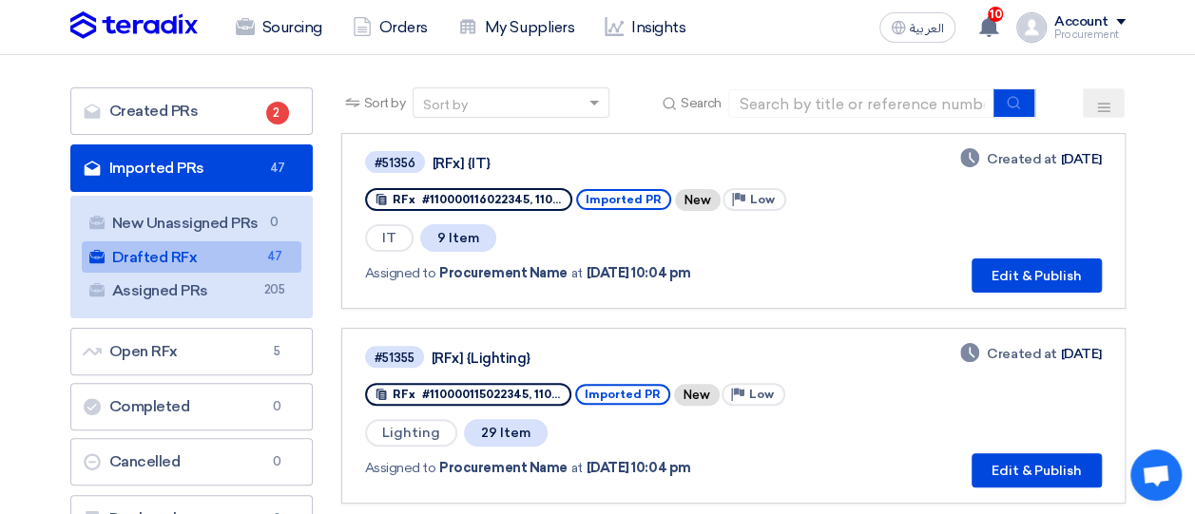
scroll to position [101, 0]
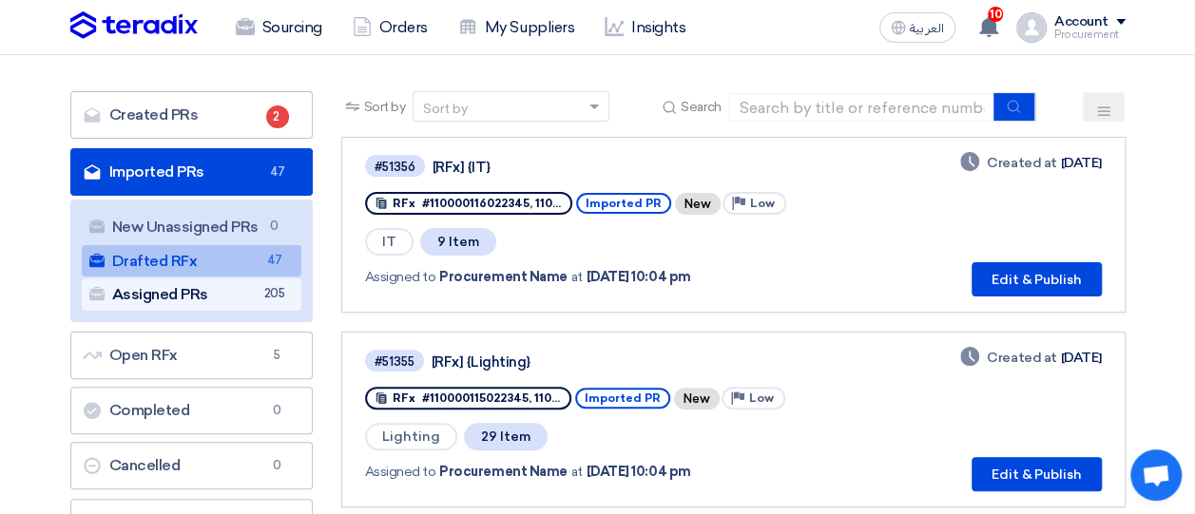
click at [189, 297] on link "Assigned PRs Assigned PRs 205" at bounding box center [192, 295] width 220 height 32
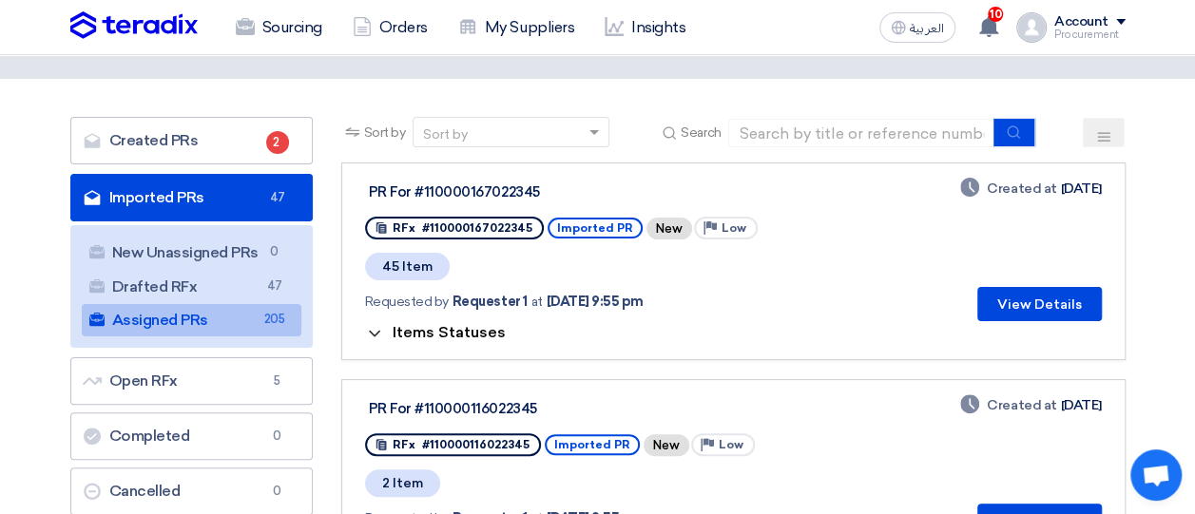
scroll to position [74, 0]
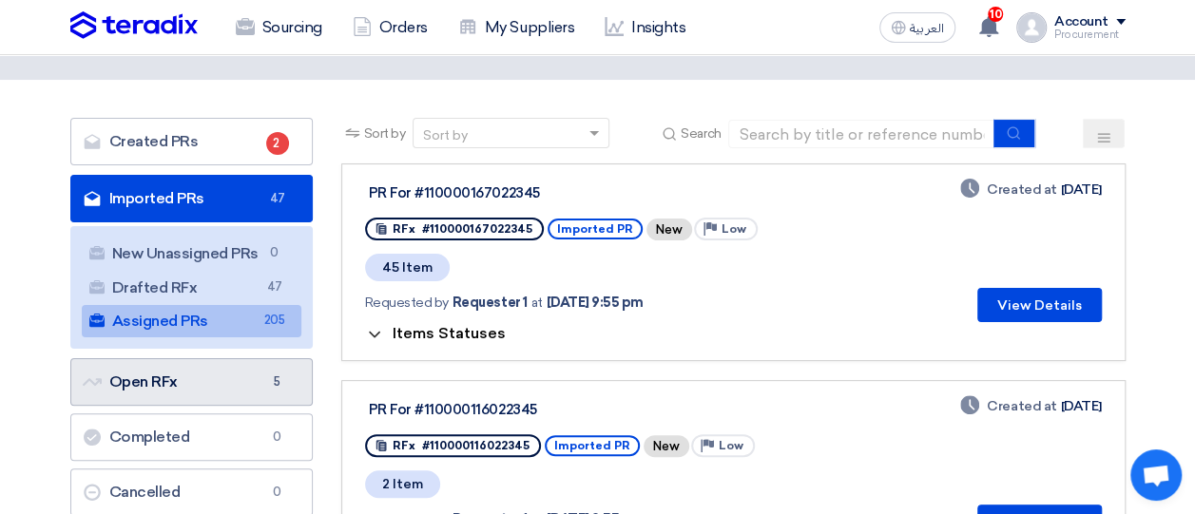
click at [213, 382] on link "Open RFx Open RFx 5" at bounding box center [191, 382] width 242 height 48
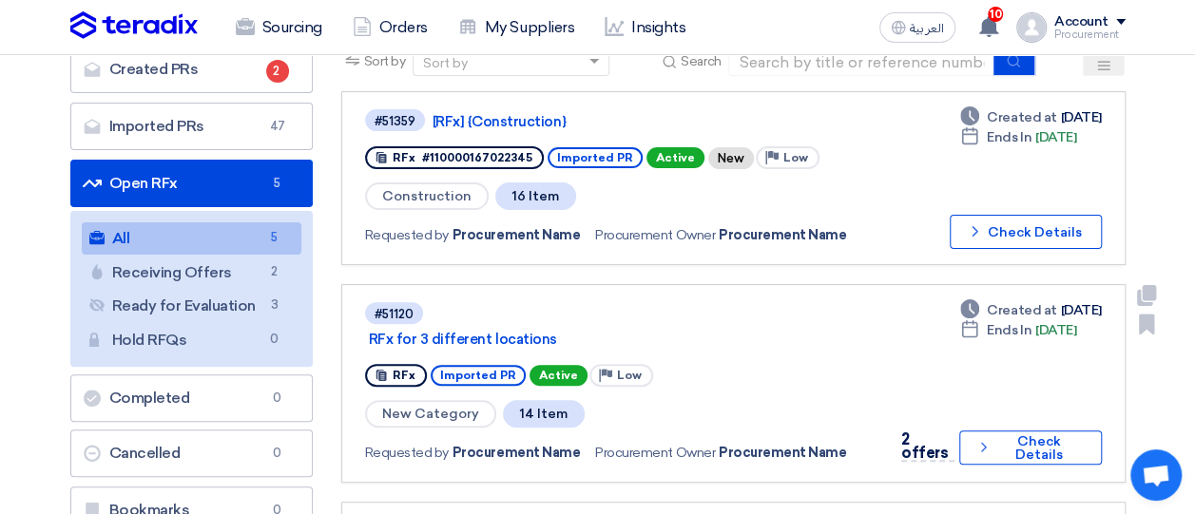
scroll to position [89, 0]
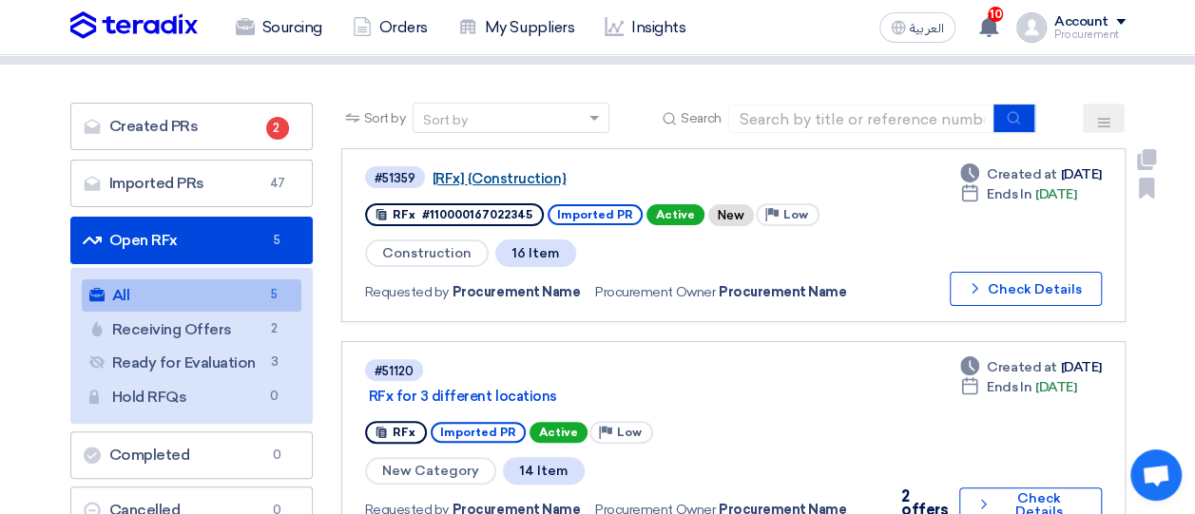
click at [498, 180] on link "[RFx] {Construction}" at bounding box center [670, 178] width 475 height 17
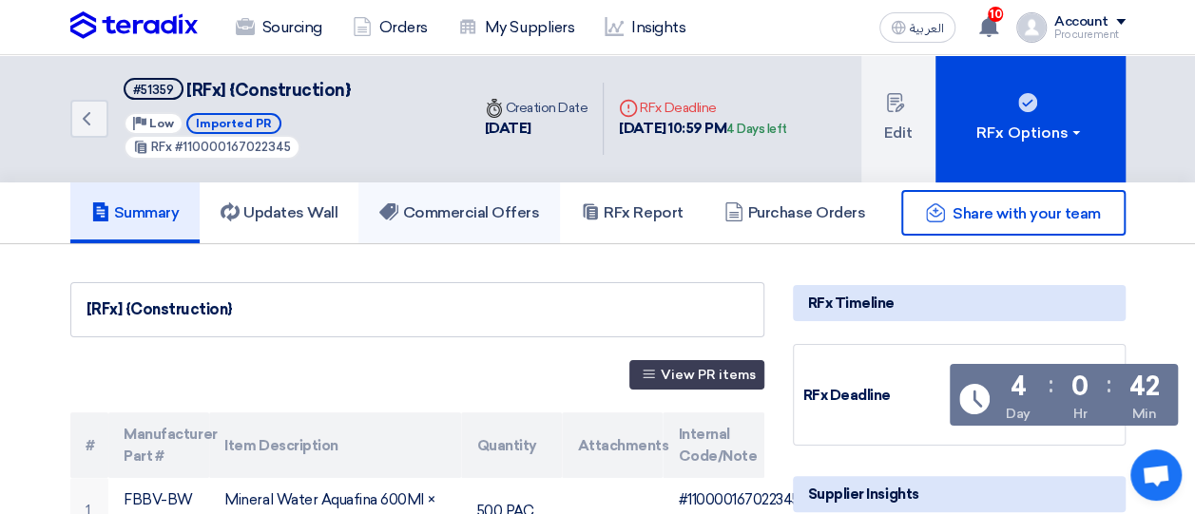
click at [489, 218] on h5 "Commercial Offers" at bounding box center [459, 212] width 160 height 19
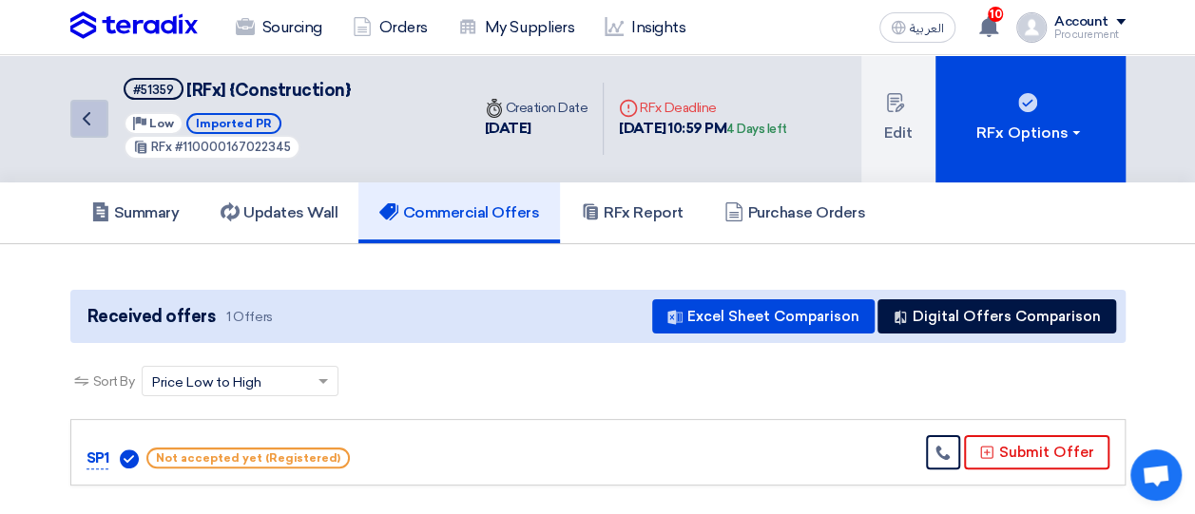
click at [94, 112] on icon "Back" at bounding box center [86, 118] width 23 height 23
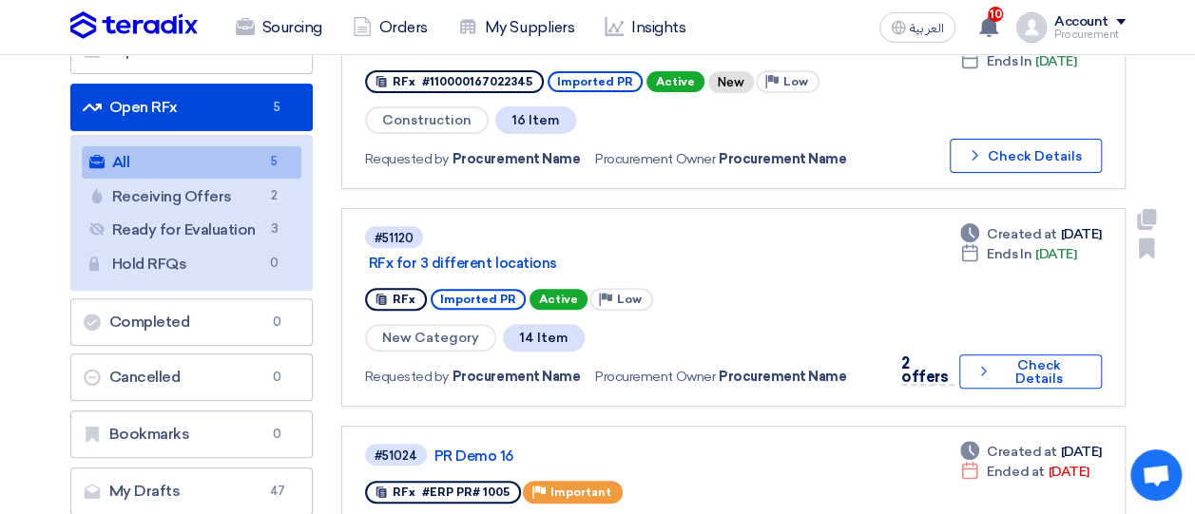
scroll to position [232, 0]
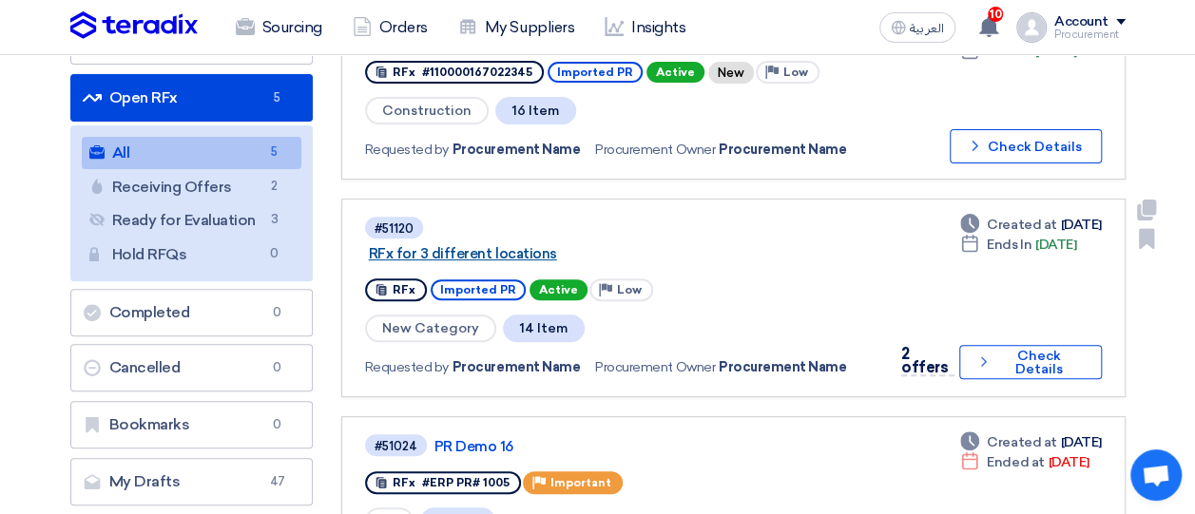
click at [465, 248] on link "RFx for 3 different locations" at bounding box center [606, 253] width 475 height 17
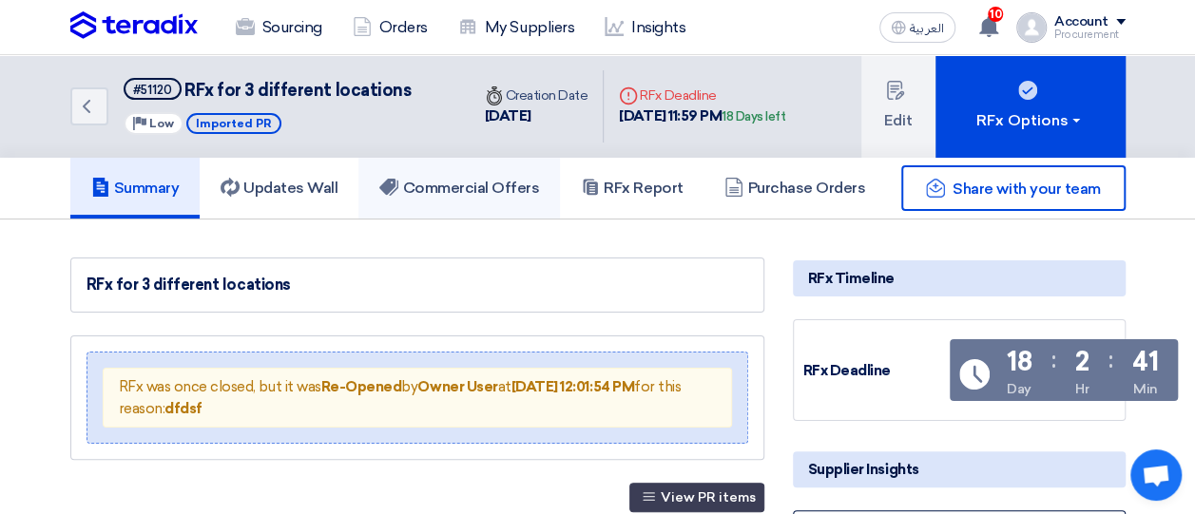
click at [500, 182] on h5 "Commercial Offers" at bounding box center [459, 188] width 160 height 19
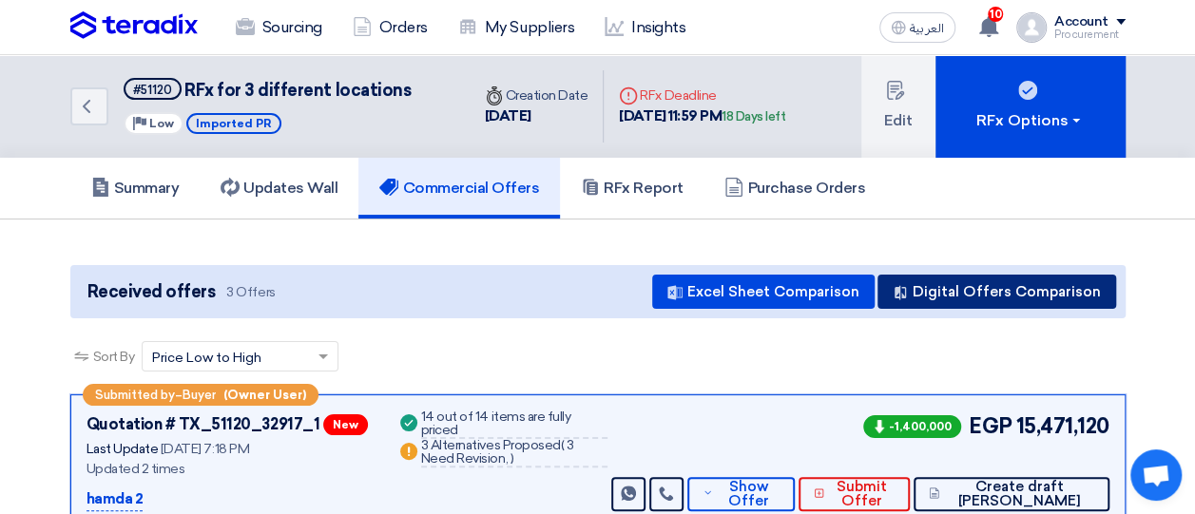
click at [979, 290] on button "Digital Offers Comparison" at bounding box center [997, 292] width 239 height 34
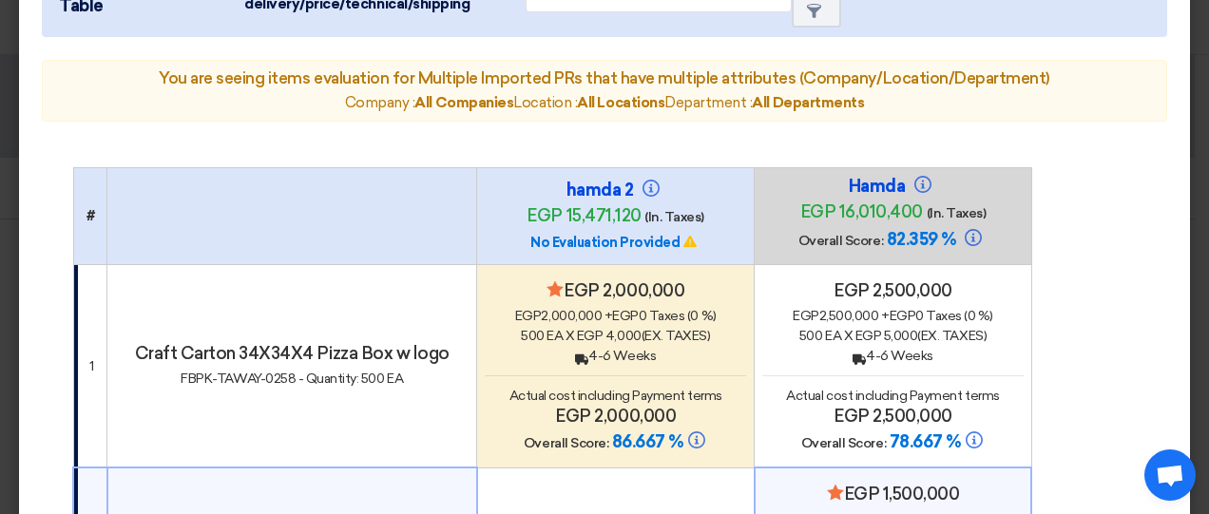
scroll to position [129, 0]
click at [792, 258] on th "Hamda egp 16,010,400 (In. Taxes) Overall Score: 82.359 %" at bounding box center [894, 215] width 278 height 97
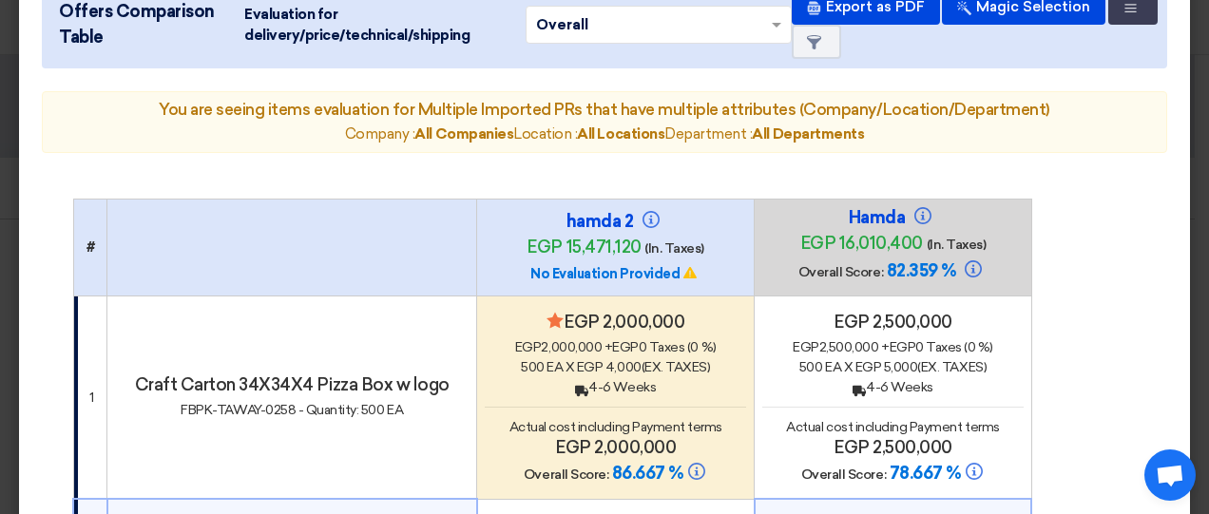
scroll to position [0, 0]
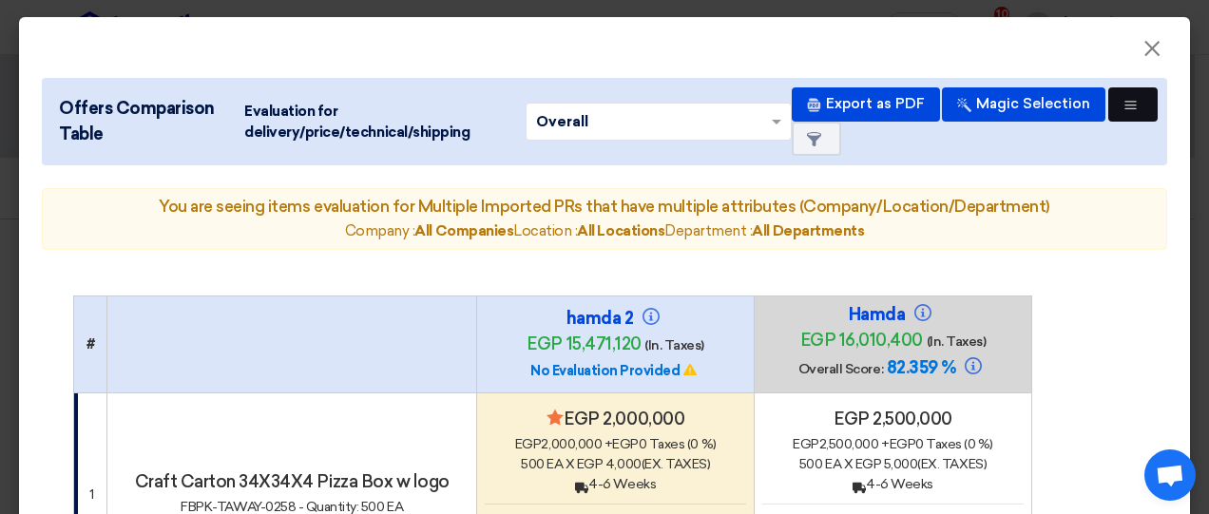
click at [1109, 122] on button "Multi Tenant Preferences" at bounding box center [1133, 104] width 49 height 34
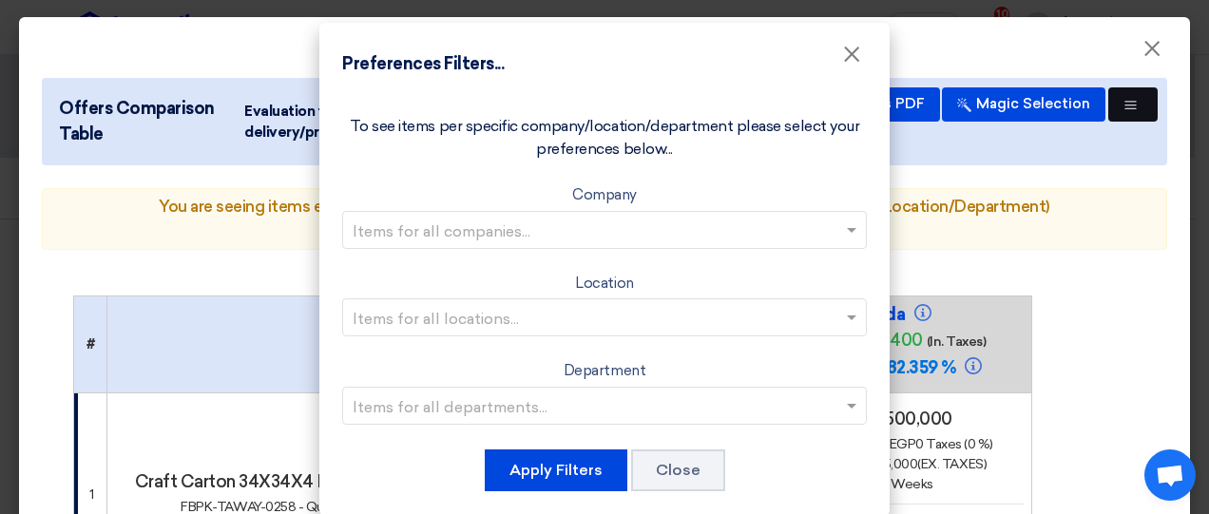
scroll to position [56, 0]
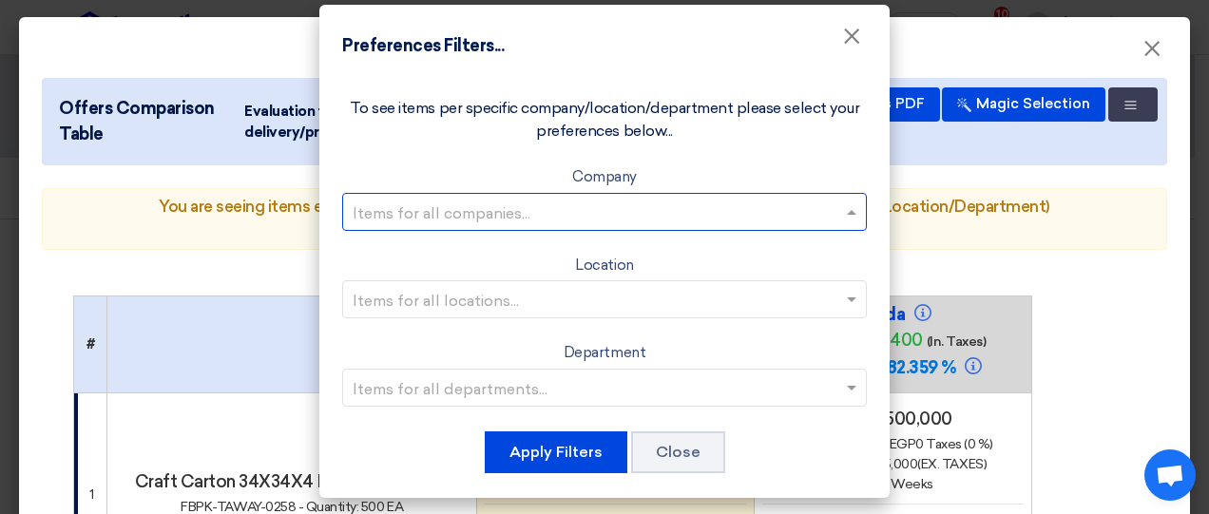
click at [805, 203] on input "text" at bounding box center [595, 211] width 485 height 31
click at [675, 281] on div "Company 3" at bounding box center [604, 289] width 523 height 38
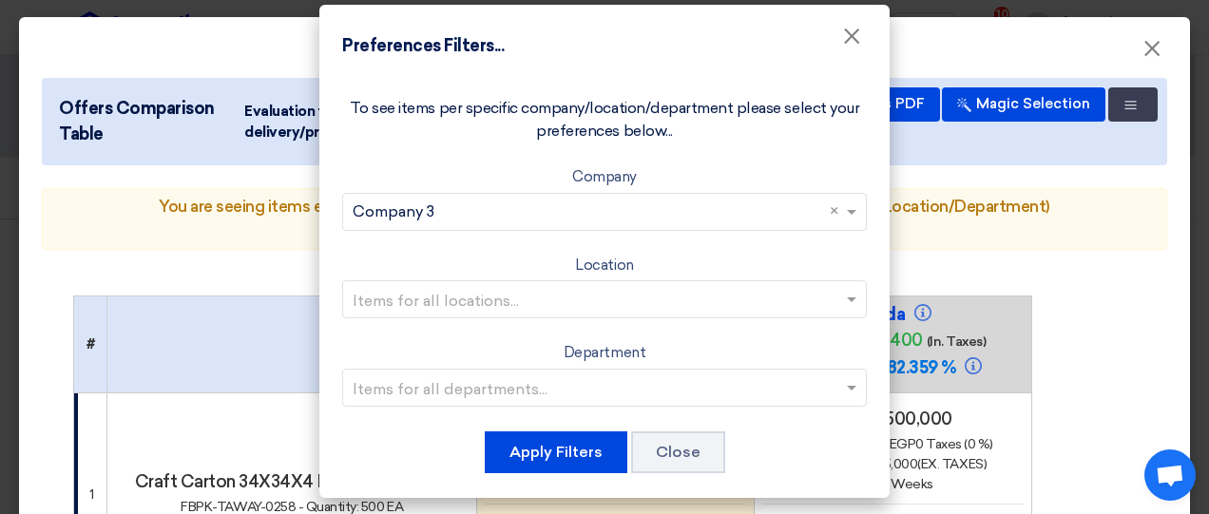
click at [699, 288] on input "text" at bounding box center [595, 299] width 485 height 31
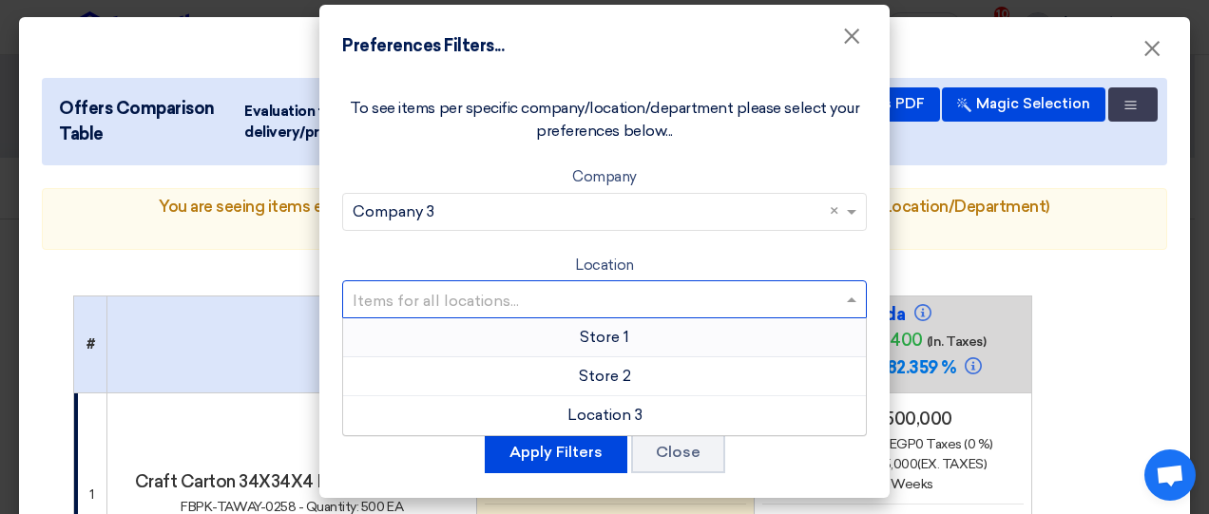
click at [613, 338] on span "Store 1" at bounding box center [604, 337] width 49 height 18
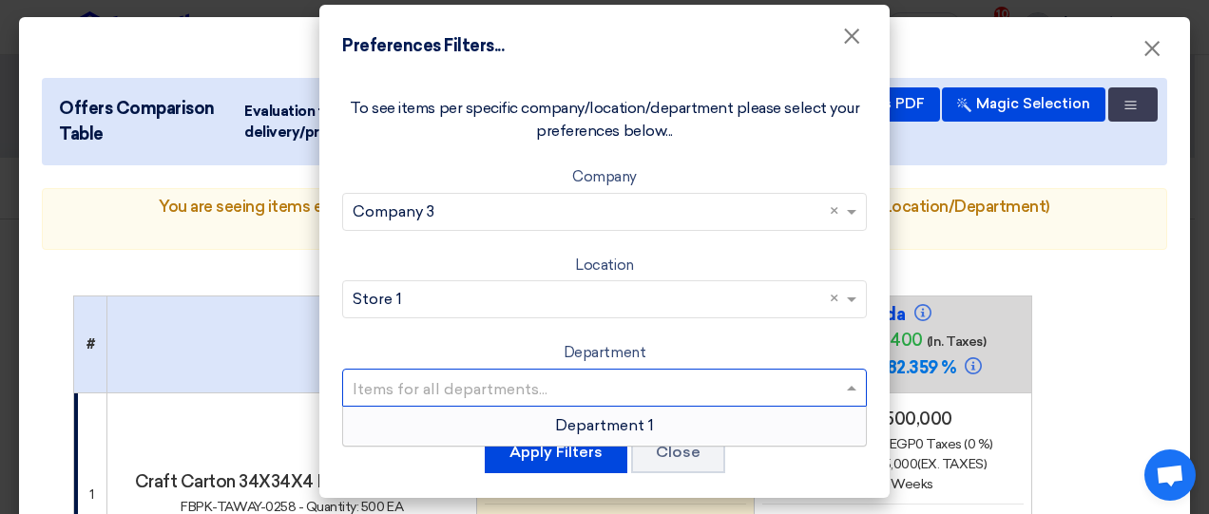
click at [606, 389] on input "text" at bounding box center [595, 387] width 485 height 31
click at [605, 416] on span "Department 1" at bounding box center [604, 425] width 99 height 18
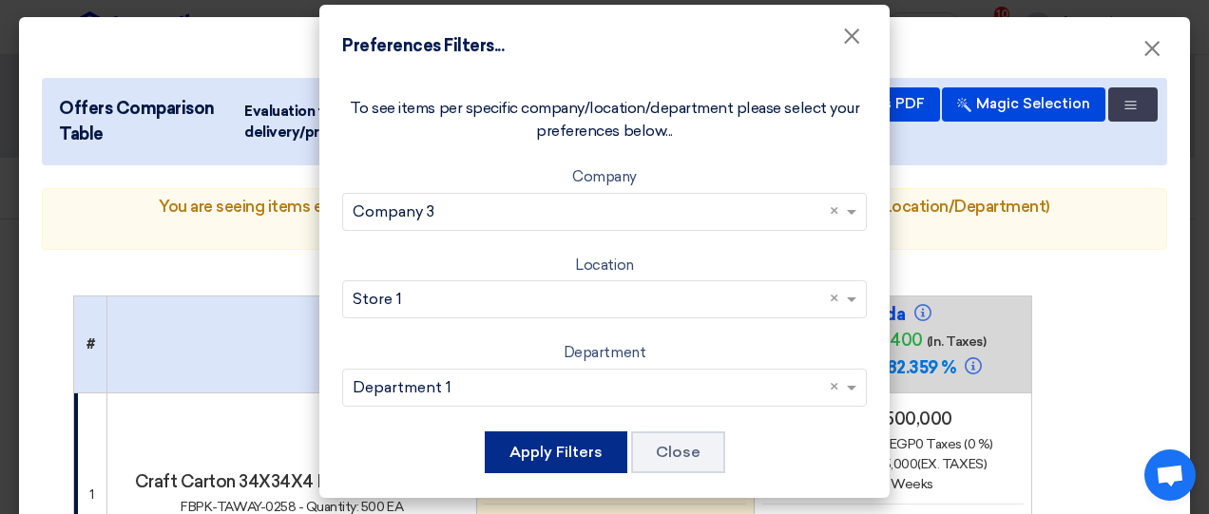
click at [584, 444] on button "Apply Filters" at bounding box center [556, 453] width 143 height 42
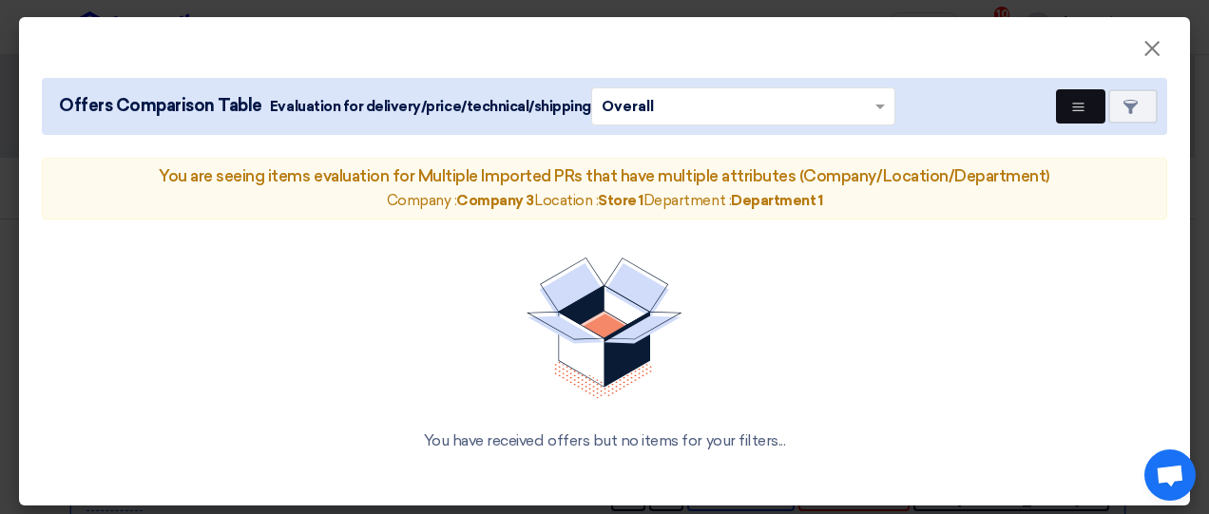
click at [1074, 106] on button "Multi Tenant Preferences" at bounding box center [1080, 106] width 49 height 34
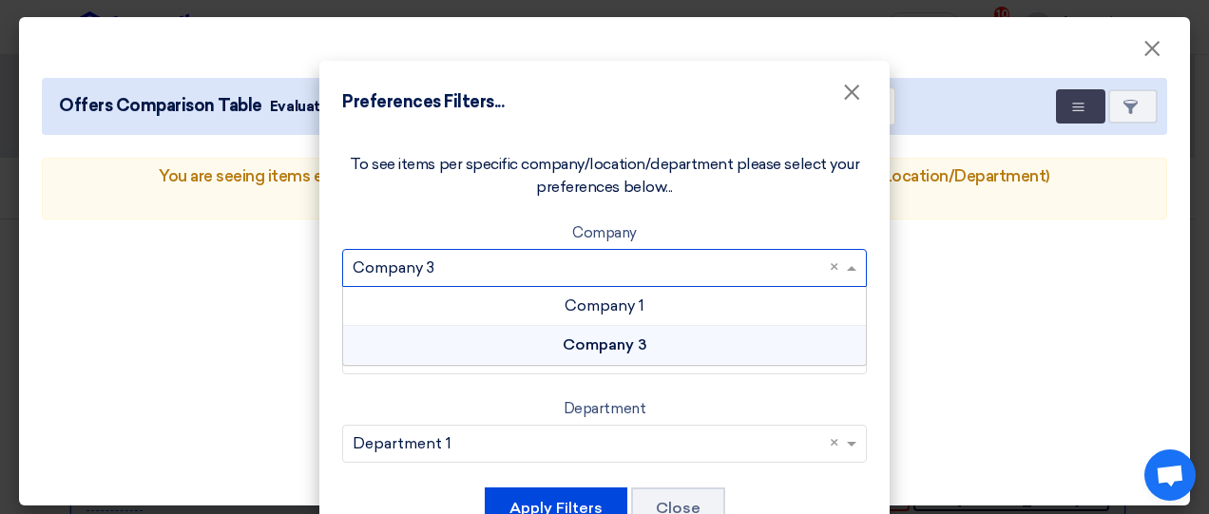
click at [676, 266] on input "text" at bounding box center [595, 267] width 485 height 31
click at [631, 305] on span "Company 1" at bounding box center [605, 306] width 80 height 18
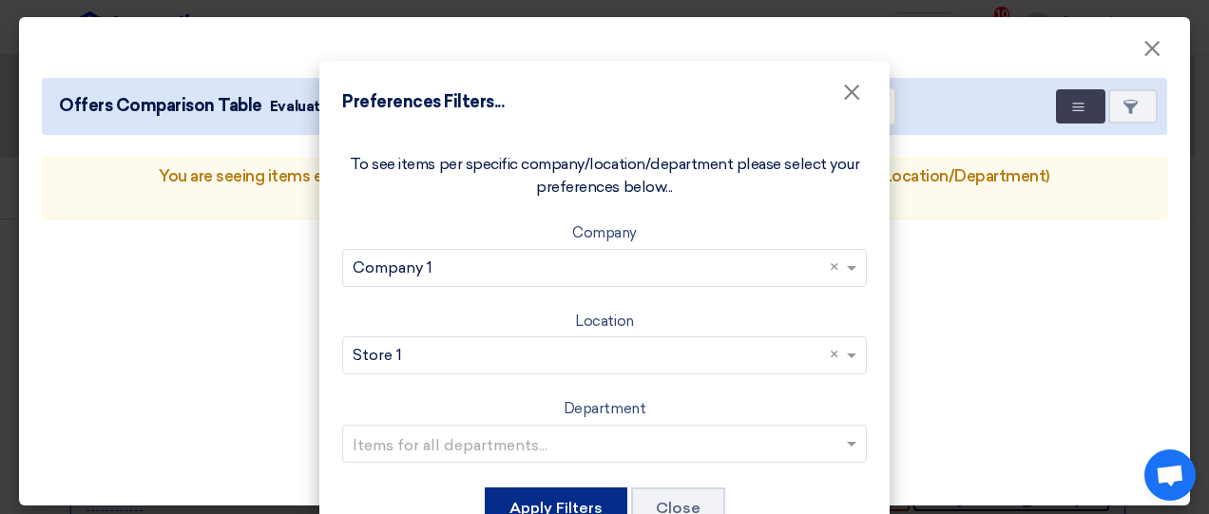
click at [541, 505] on button "Apply Filters" at bounding box center [556, 509] width 143 height 42
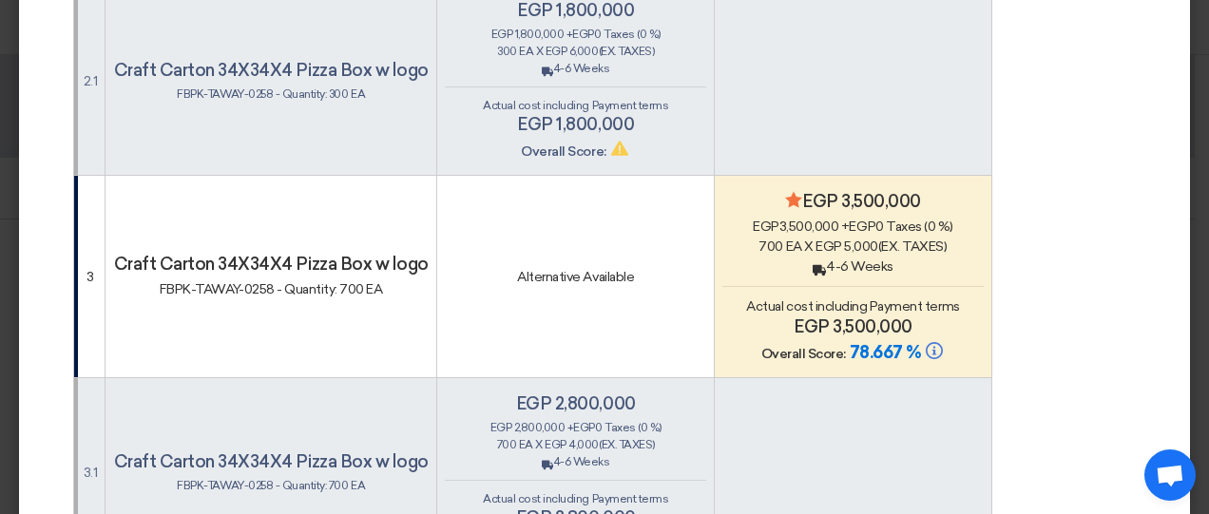
scroll to position [840, 0]
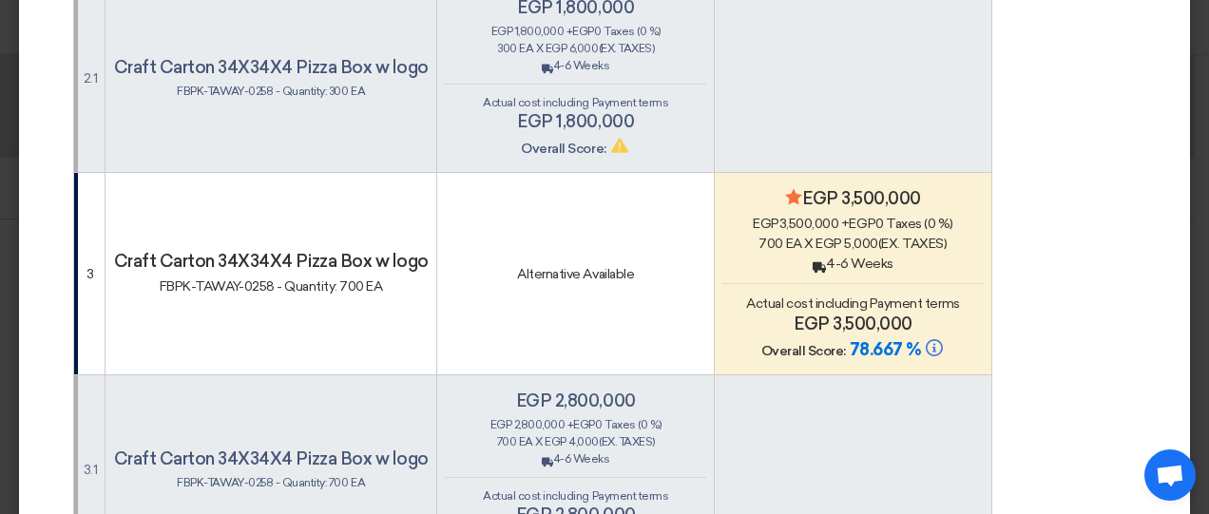
click at [583, 111] on h4 "egp 1,800,000" at bounding box center [575, 121] width 261 height 21
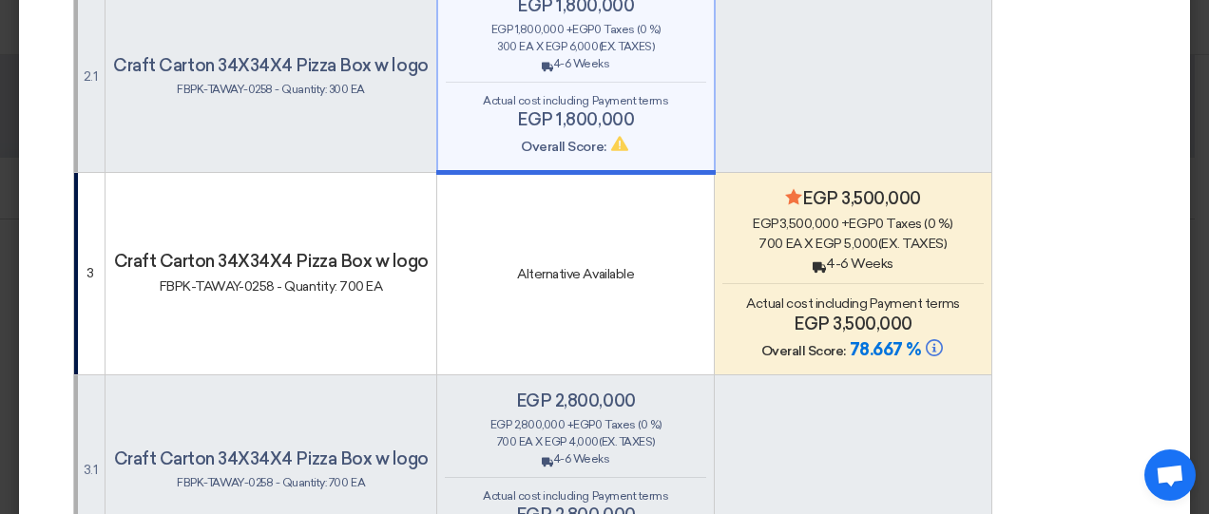
scroll to position [839, 0]
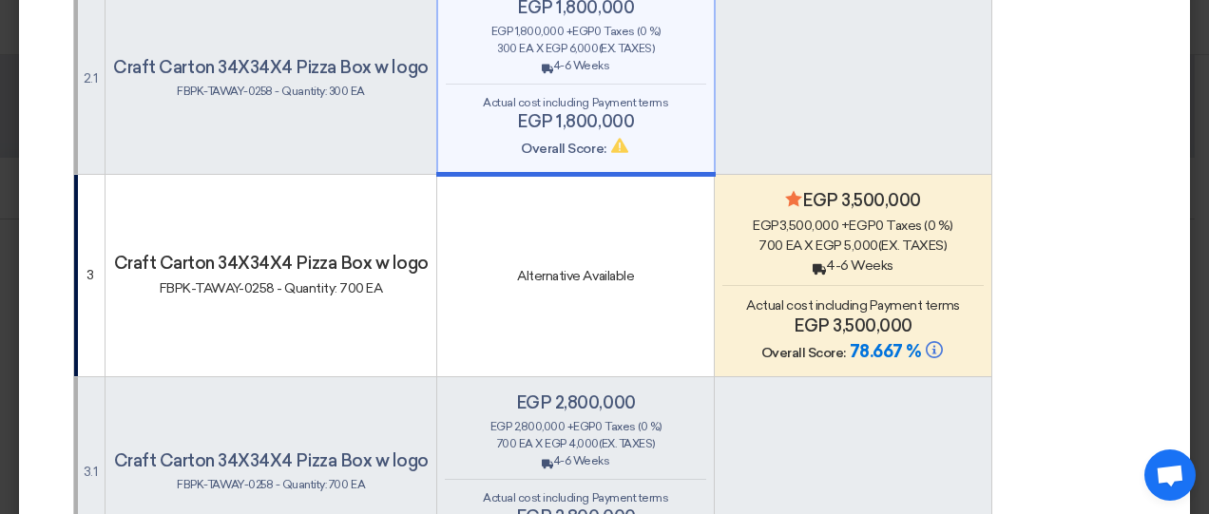
click at [839, 316] on h4 "egp 3,500,000" at bounding box center [853, 326] width 261 height 21
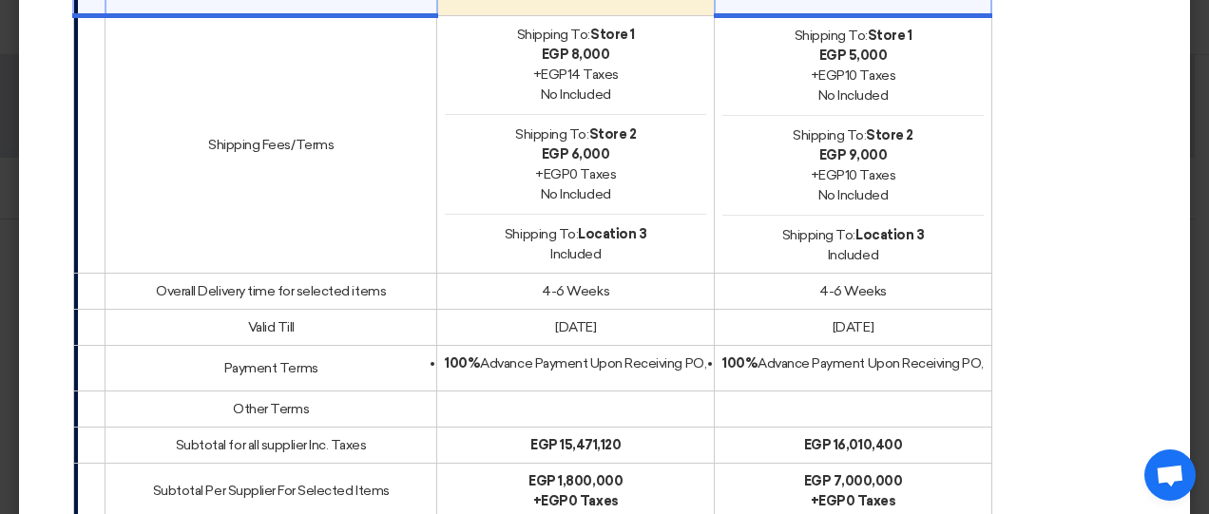
scroll to position [1612, 0]
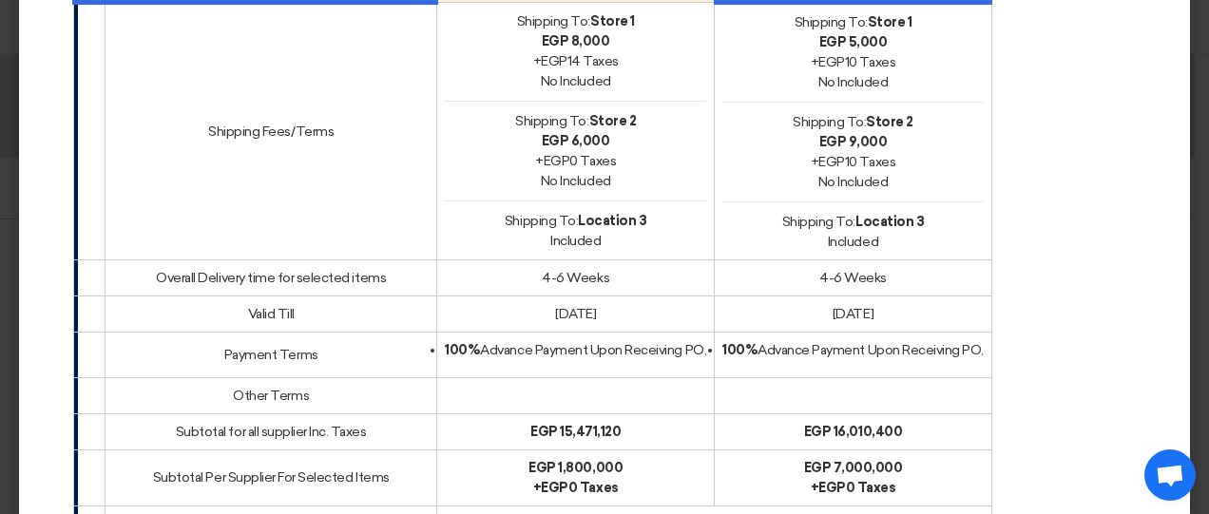
drag, startPoint x: 817, startPoint y: 241, endPoint x: 894, endPoint y: 241, distance: 77.0
click at [894, 260] on td "4-6 Weeks" at bounding box center [854, 278] width 278 height 36
click at [902, 296] on td "[DATE]" at bounding box center [854, 314] width 278 height 36
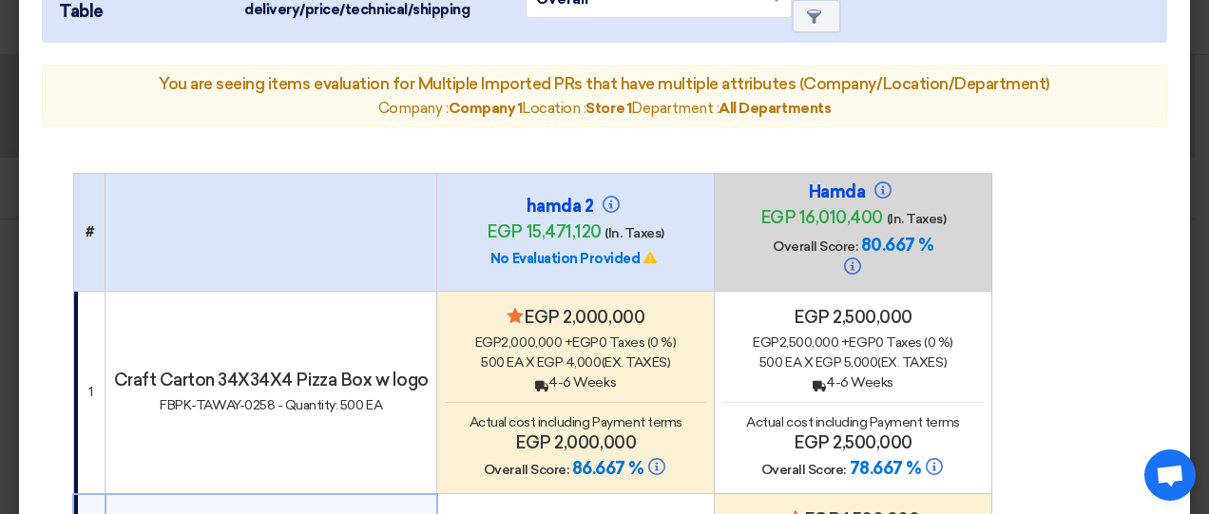
scroll to position [149, 0]
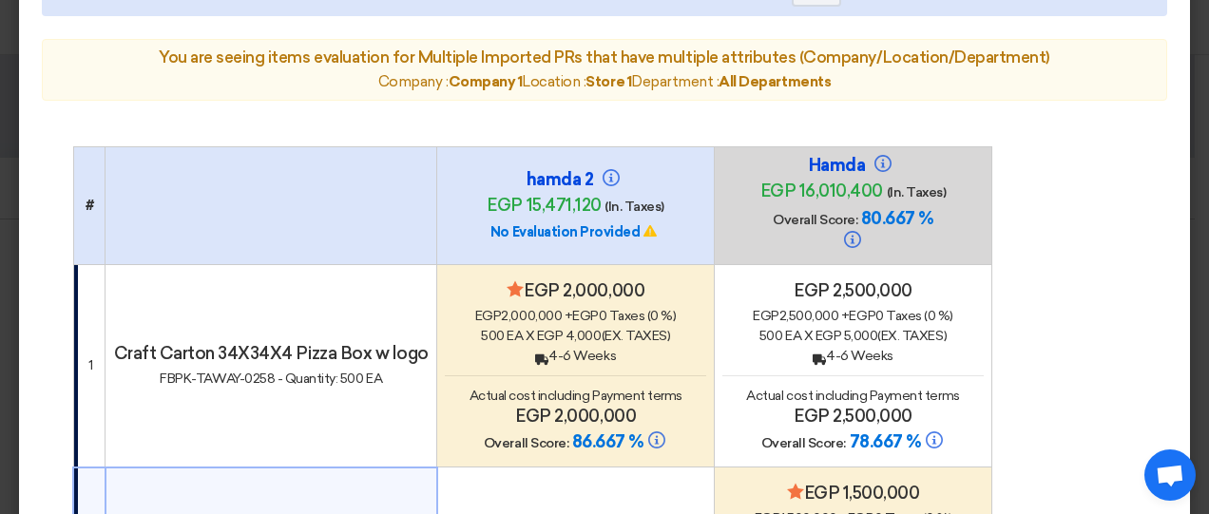
click at [796, 328] on span "EA" at bounding box center [793, 336] width 16 height 16
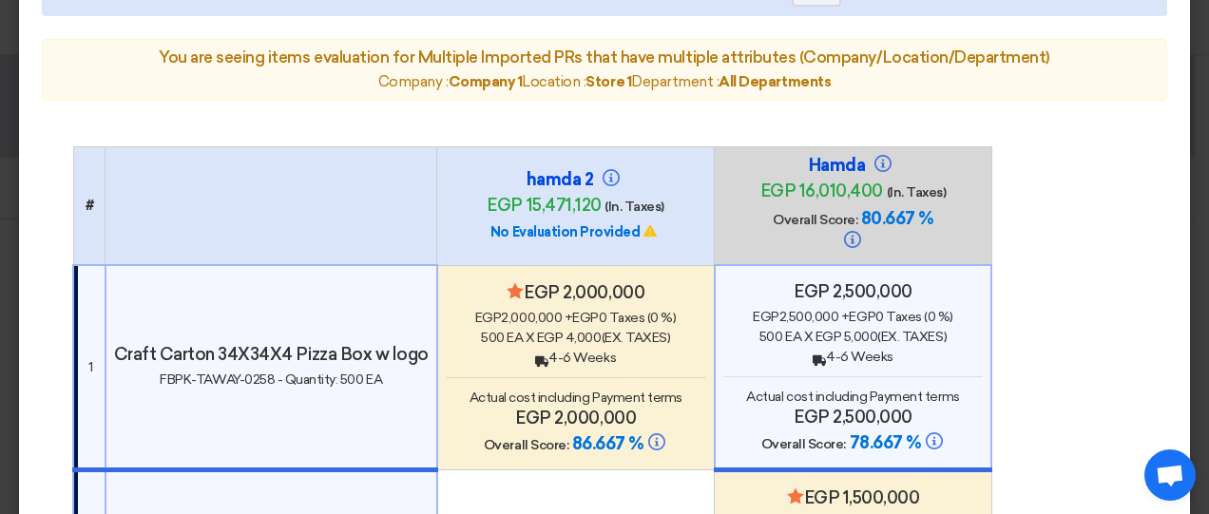
click at [614, 308] on div "egp 2,000,000 + egp 0 Taxes (0 %)" at bounding box center [576, 318] width 261 height 20
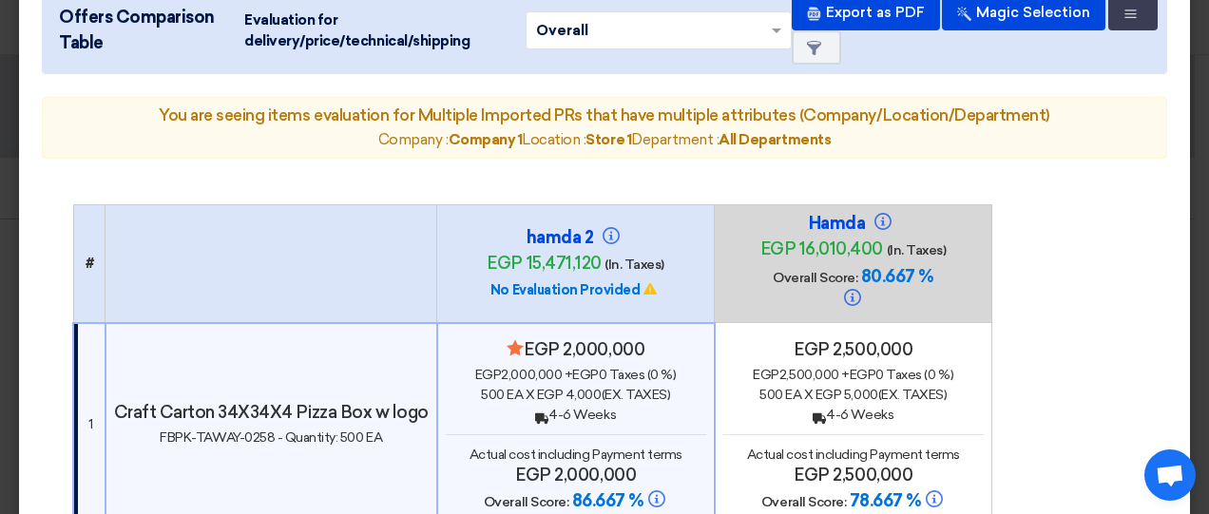
scroll to position [0, 0]
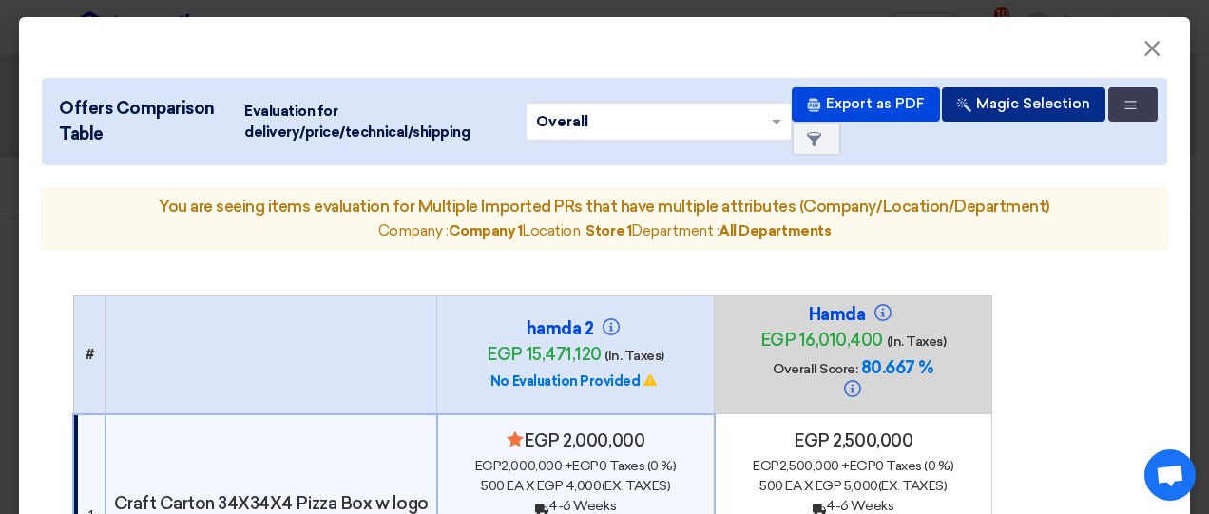
click at [996, 107] on button "Magic Selection" at bounding box center [1024, 104] width 164 height 34
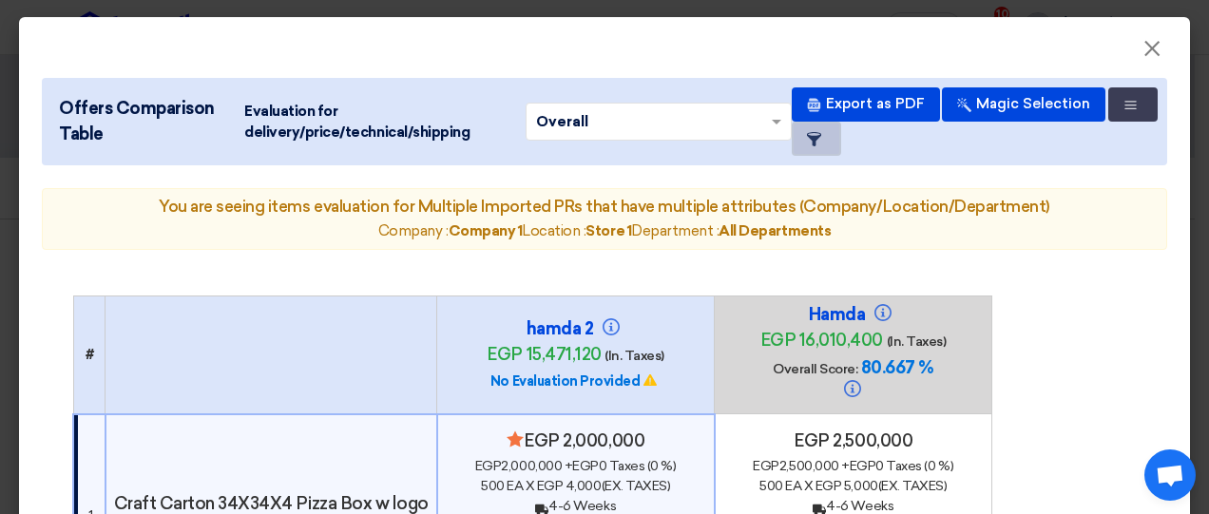
drag, startPoint x: 863, startPoint y: 157, endPoint x: 850, endPoint y: 135, distance: 25.6
click at [850, 135] on div "Offers Comparison Table Evaluation for delivery/price/technical/shipping × Over…" at bounding box center [605, 121] width 1126 height 87
click at [821, 135] on icon "Item Card filters" at bounding box center [814, 139] width 14 height 14
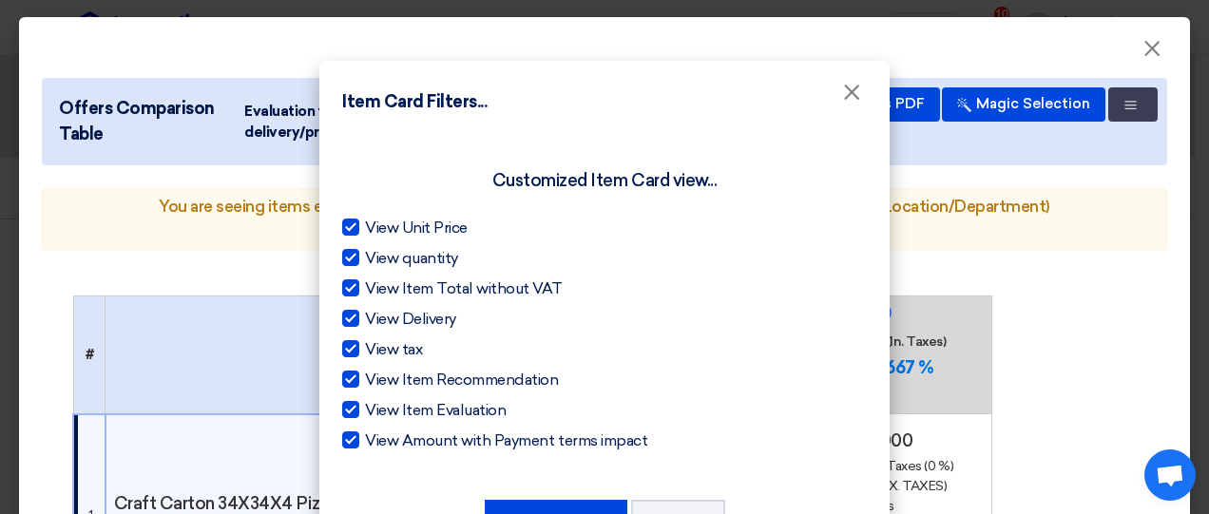
click at [389, 408] on span "View Item Evaluation" at bounding box center [435, 410] width 141 height 23
click at [377, 408] on input "View Item Evaluation" at bounding box center [371, 405] width 12 height 12
checkbox input "false"
click at [373, 444] on span "View Amount with Payment terms impact" at bounding box center [506, 441] width 282 height 23
click at [373, 442] on input "View Amount with Payment terms impact" at bounding box center [371, 436] width 12 height 12
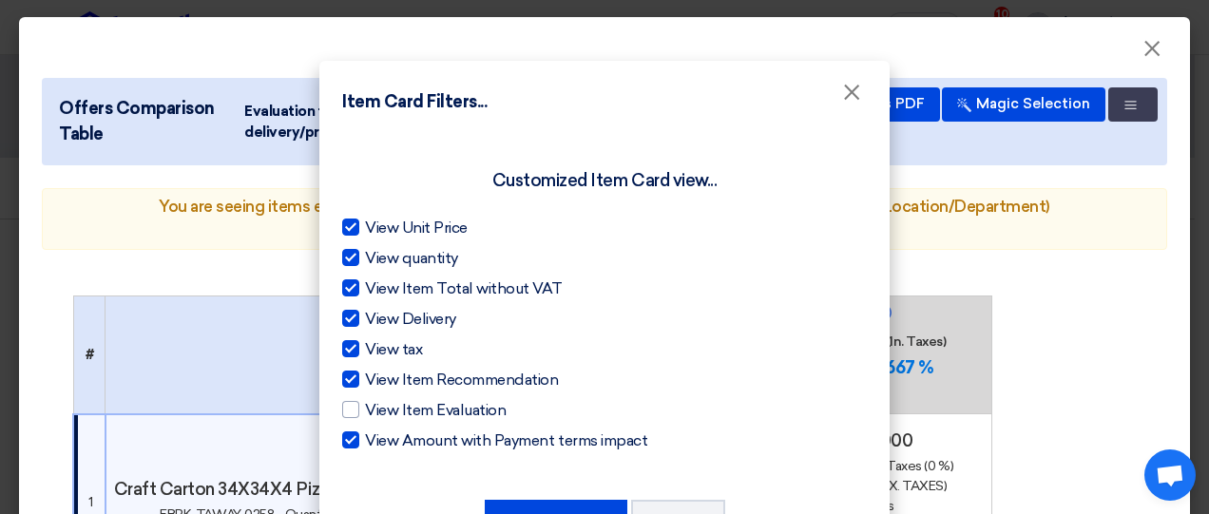
checkbox input "false"
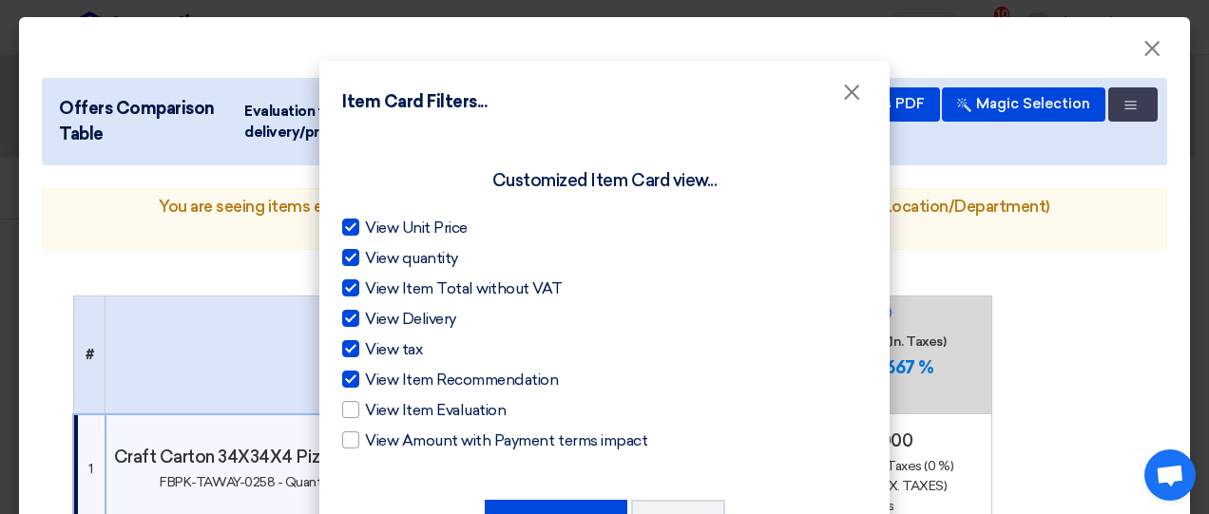
click at [353, 371] on label "View Item Recommendation" at bounding box center [604, 380] width 525 height 23
click at [365, 371] on input "View Item Recommendation" at bounding box center [371, 375] width 12 height 12
checkbox input "false"
click at [348, 349] on div at bounding box center [350, 348] width 17 height 17
click at [365, 349] on input "View tax" at bounding box center [371, 344] width 12 height 12
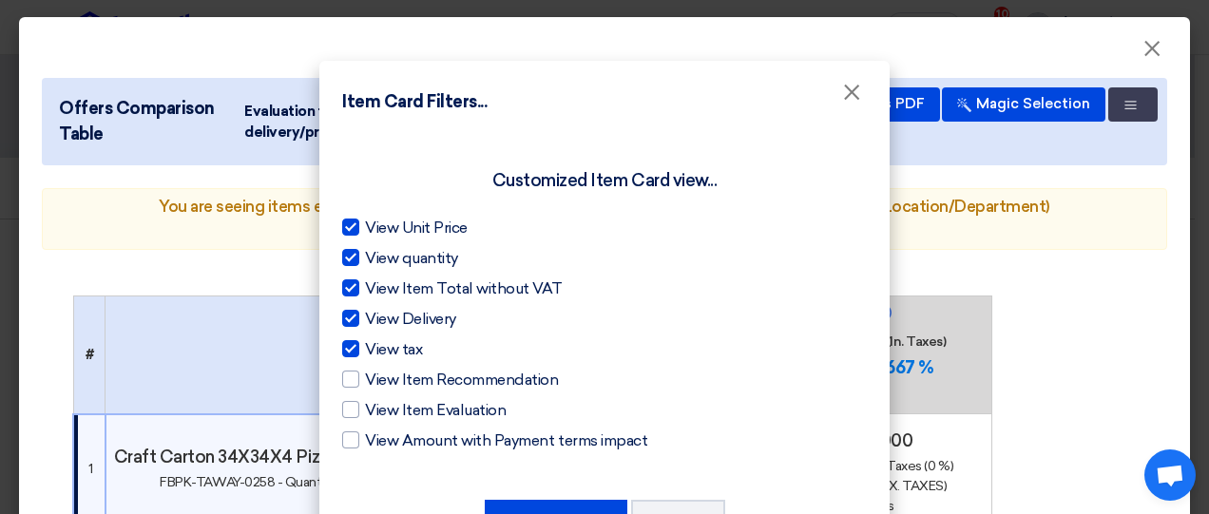
checkbox input "false"
click at [348, 316] on div at bounding box center [350, 318] width 17 height 17
click at [365, 316] on input "View Delivery" at bounding box center [371, 314] width 12 height 12
checkbox input "false"
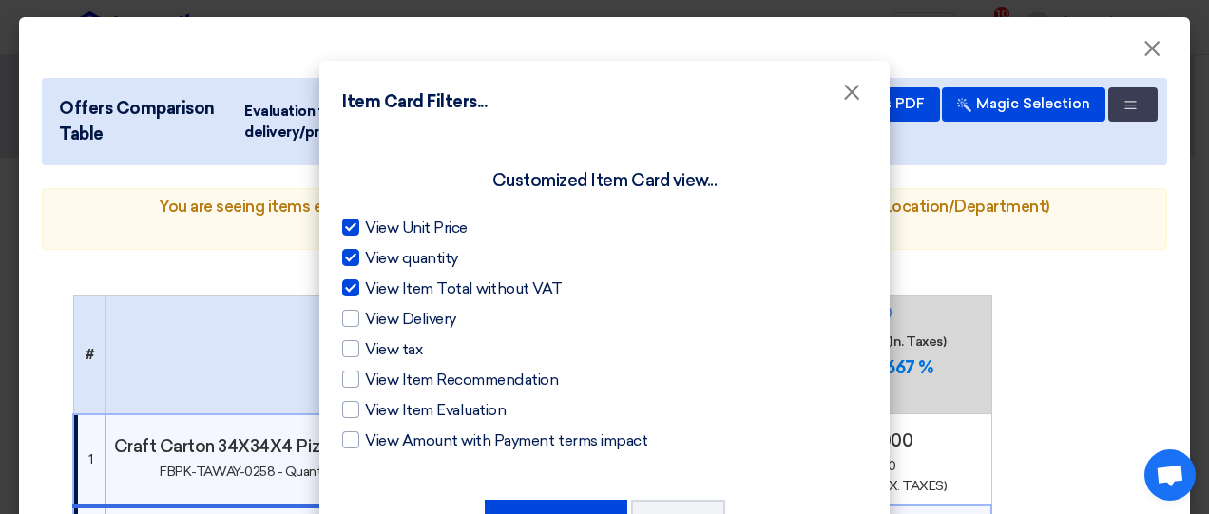
click at [342, 277] on div "View Unit Price View quantity View Item Total without VAT View Delivery View ta…" at bounding box center [604, 335] width 525 height 236
click at [344, 282] on div at bounding box center [350, 288] width 17 height 17
click at [365, 282] on input "View Item Total without VAT" at bounding box center [371, 284] width 12 height 12
checkbox input "false"
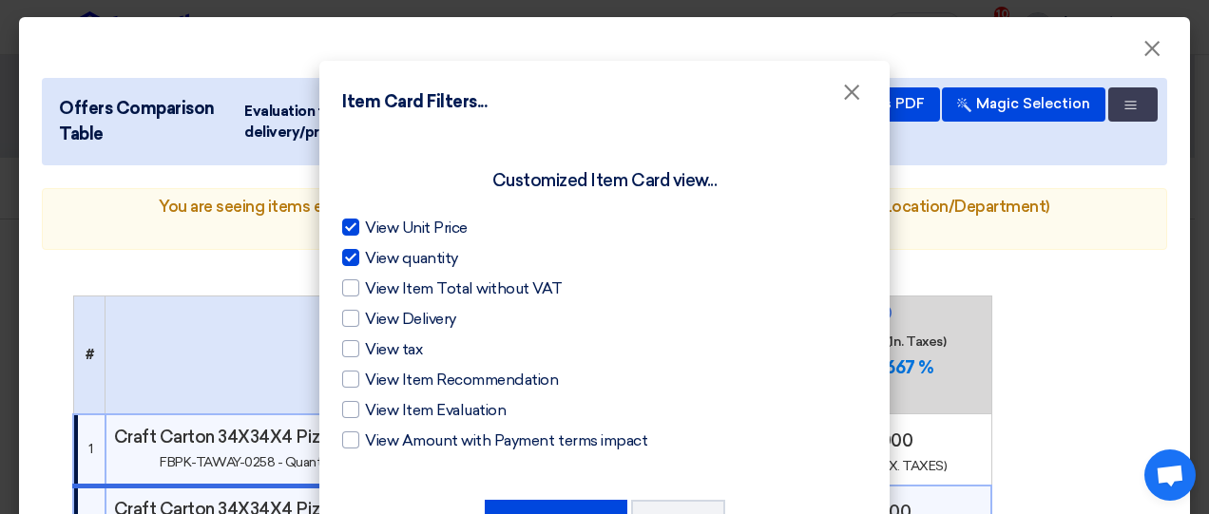
click at [365, 255] on span "View quantity" at bounding box center [411, 258] width 93 height 23
click at [365, 255] on input "View quantity" at bounding box center [371, 253] width 12 height 12
checkbox input "false"
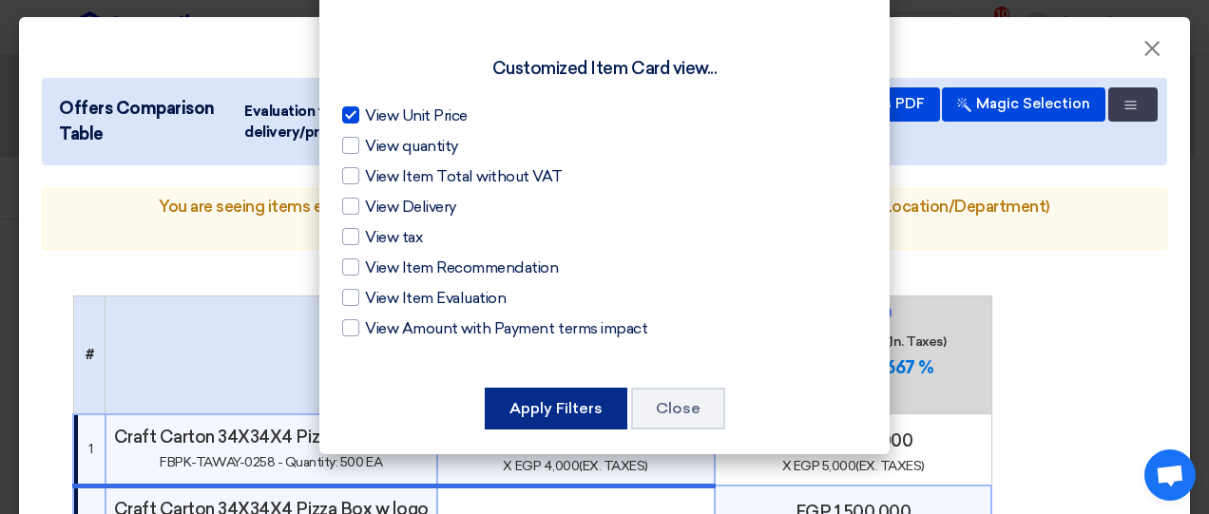
click at [559, 414] on button "Apply Filters" at bounding box center [556, 409] width 143 height 42
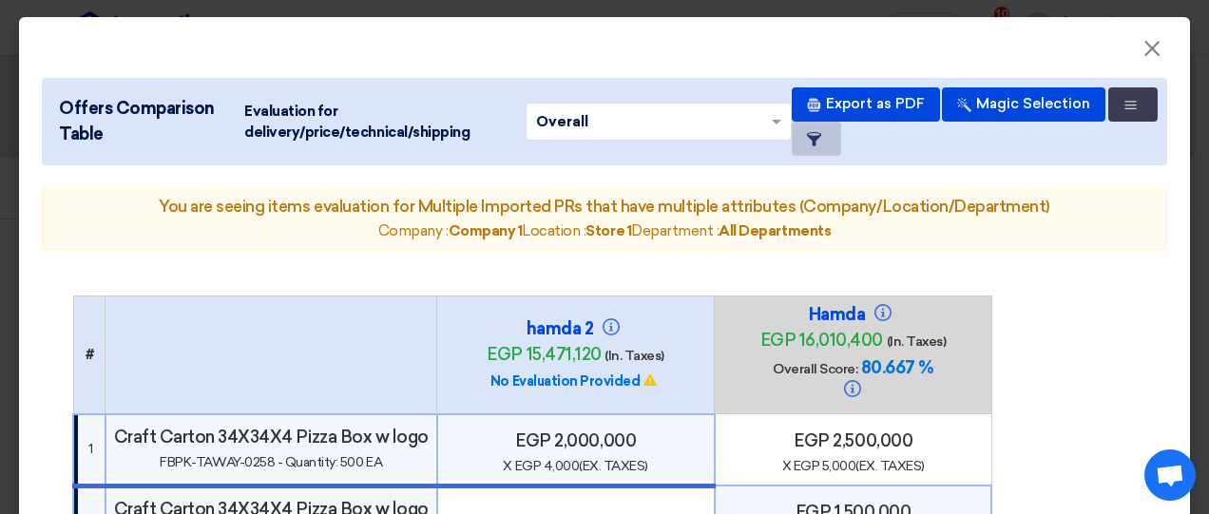
click at [821, 145] on icon "Item Card filters" at bounding box center [814, 139] width 14 height 14
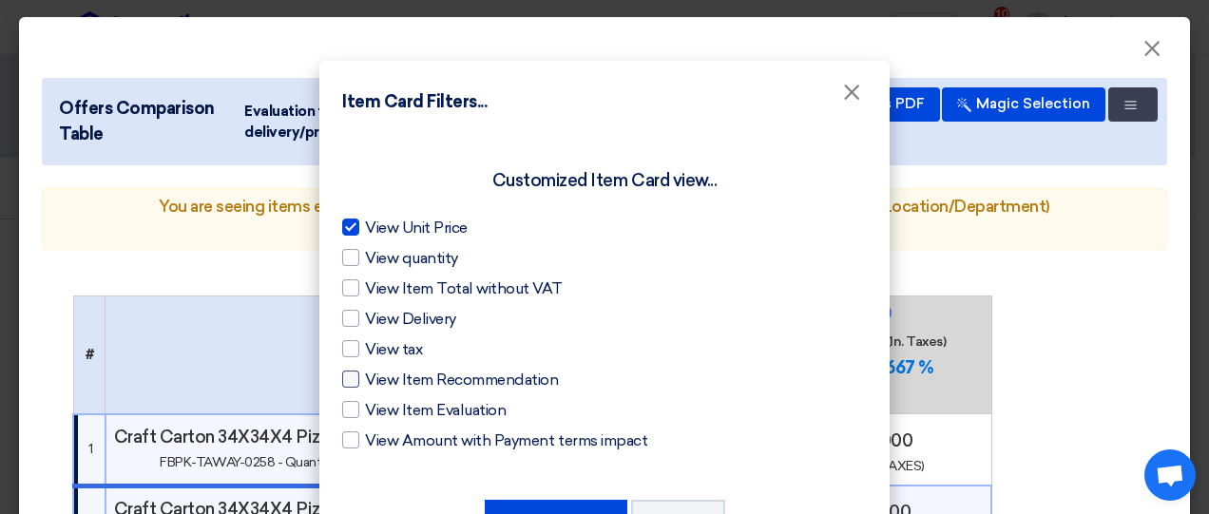
click at [479, 379] on span "View Item Recommendation" at bounding box center [461, 380] width 193 height 23
click at [377, 379] on input "View Item Recommendation" at bounding box center [371, 375] width 12 height 12
checkbox input "true"
click at [534, 503] on button "Apply Filters" at bounding box center [556, 521] width 143 height 42
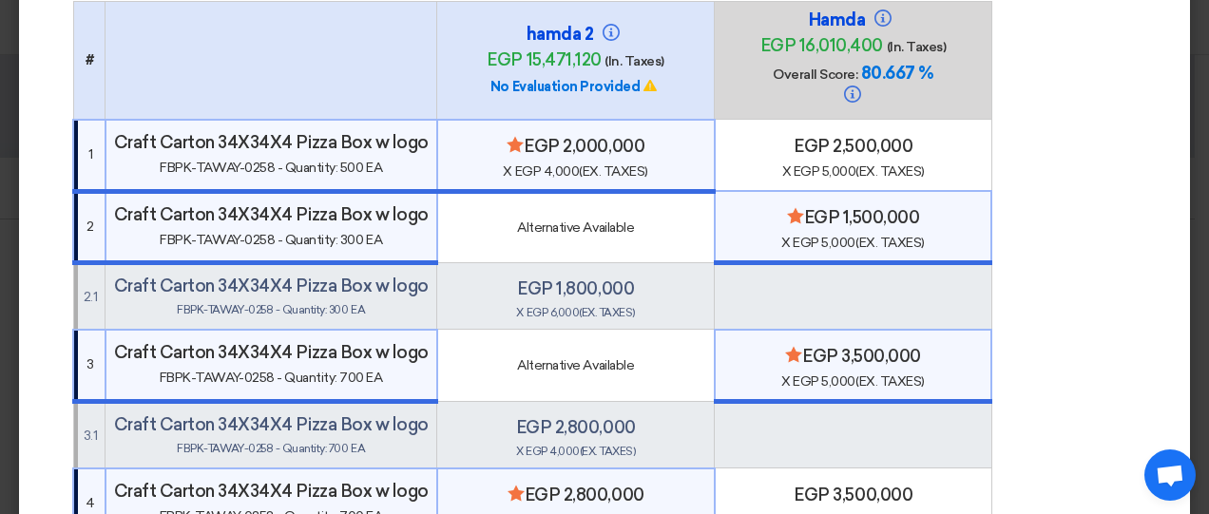
scroll to position [297, 0]
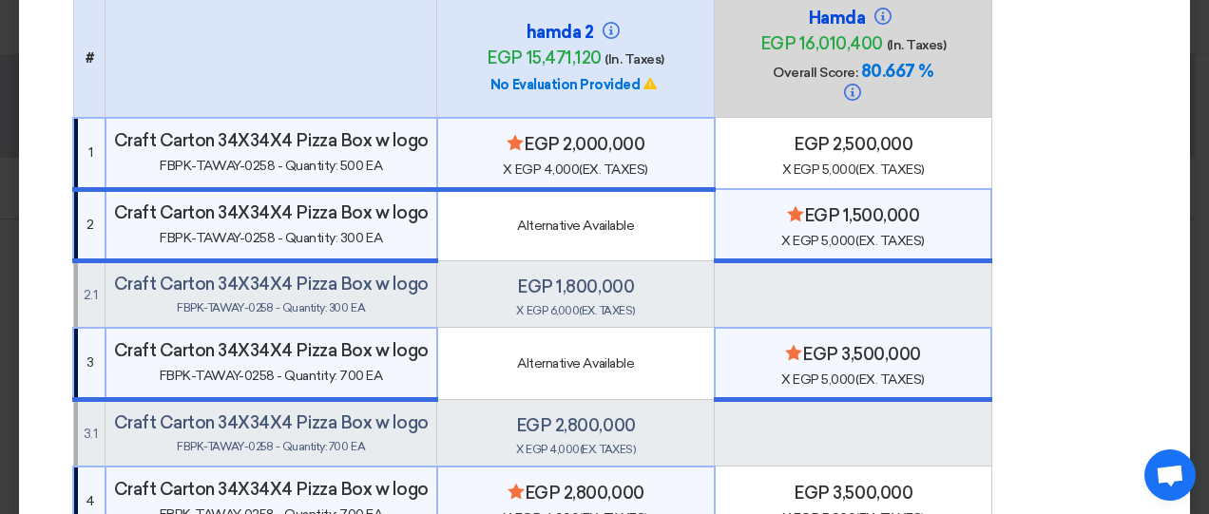
click at [508, 216] on div "Alternative Available" at bounding box center [576, 226] width 261 height 20
click at [589, 277] on h4 "egp 1,800,000" at bounding box center [575, 287] width 261 height 21
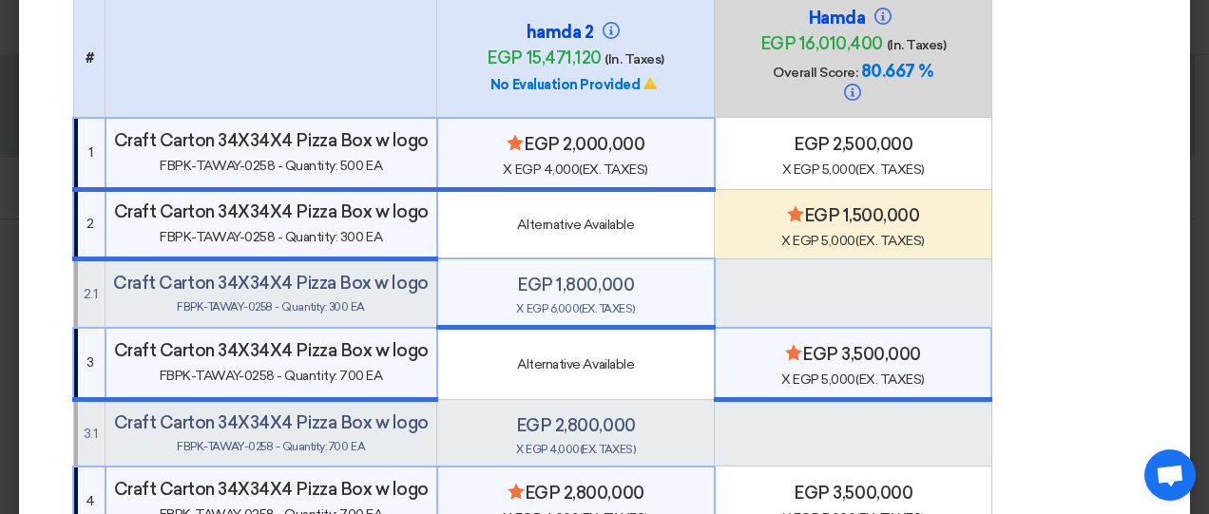
click at [816, 233] on span "x egp 5,000 (Ex. Taxes)" at bounding box center [853, 241] width 143 height 16
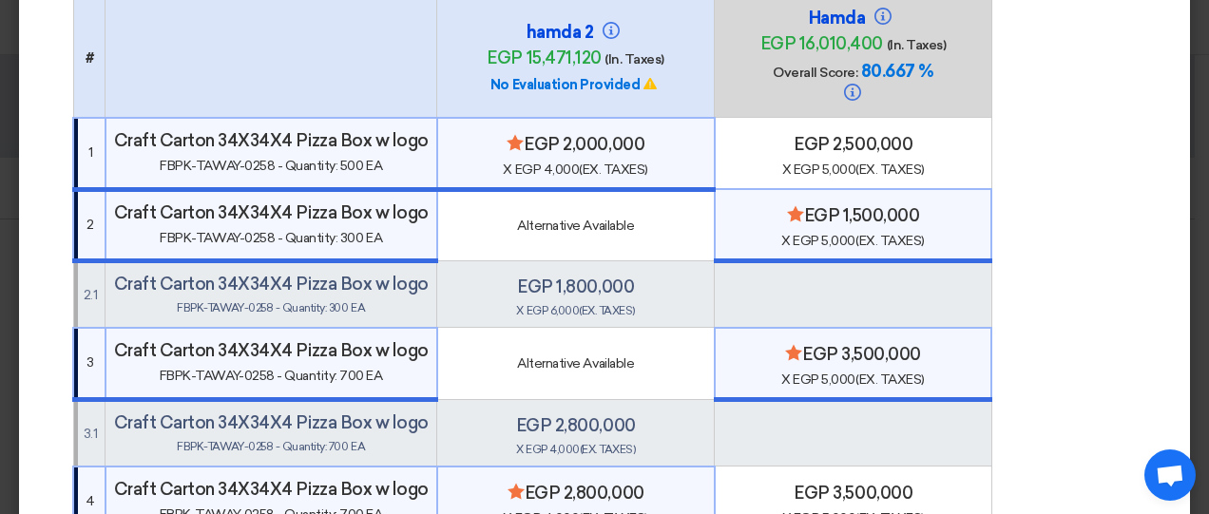
click at [648, 277] on h4 "egp 1,800,000" at bounding box center [575, 287] width 261 height 21
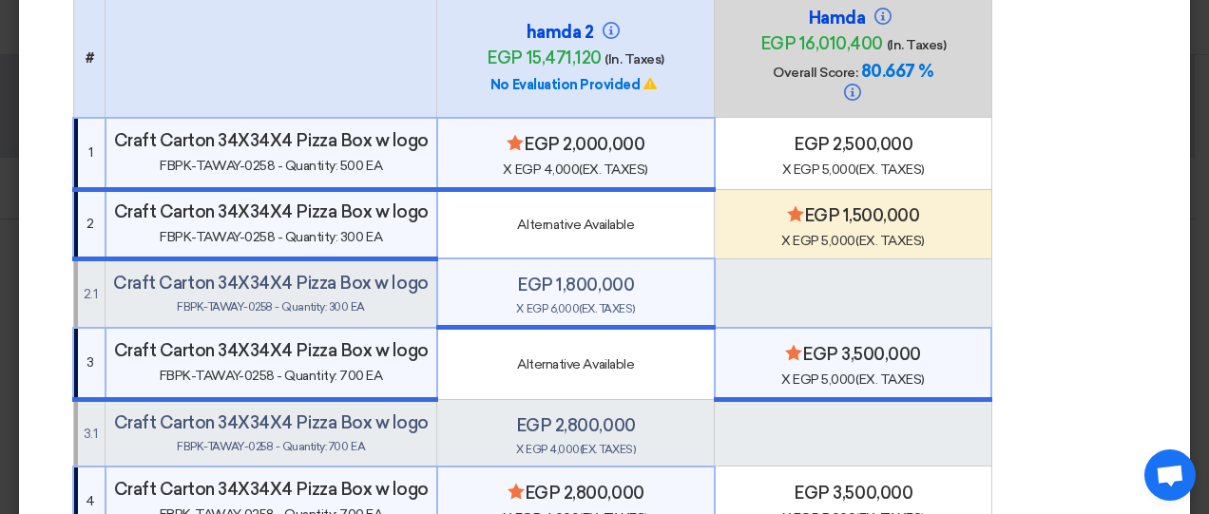
click at [793, 205] on div "Minimize/Maximize Category egp 1,500,000 x egp 5,000 (Ex. Taxes)" at bounding box center [853, 228] width 261 height 46
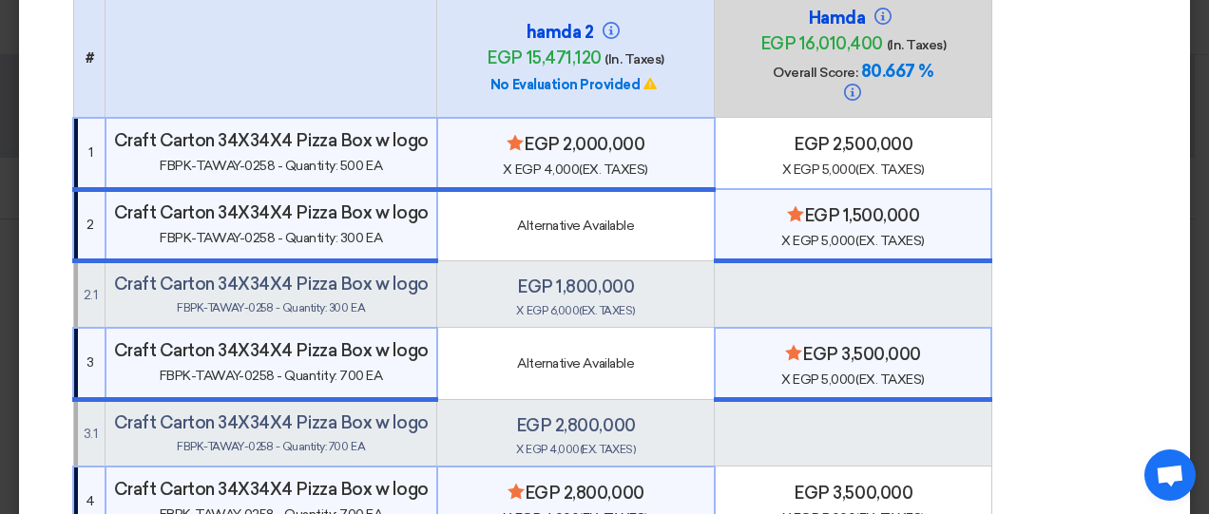
click at [492, 277] on h4 "egp 1,800,000" at bounding box center [575, 287] width 261 height 21
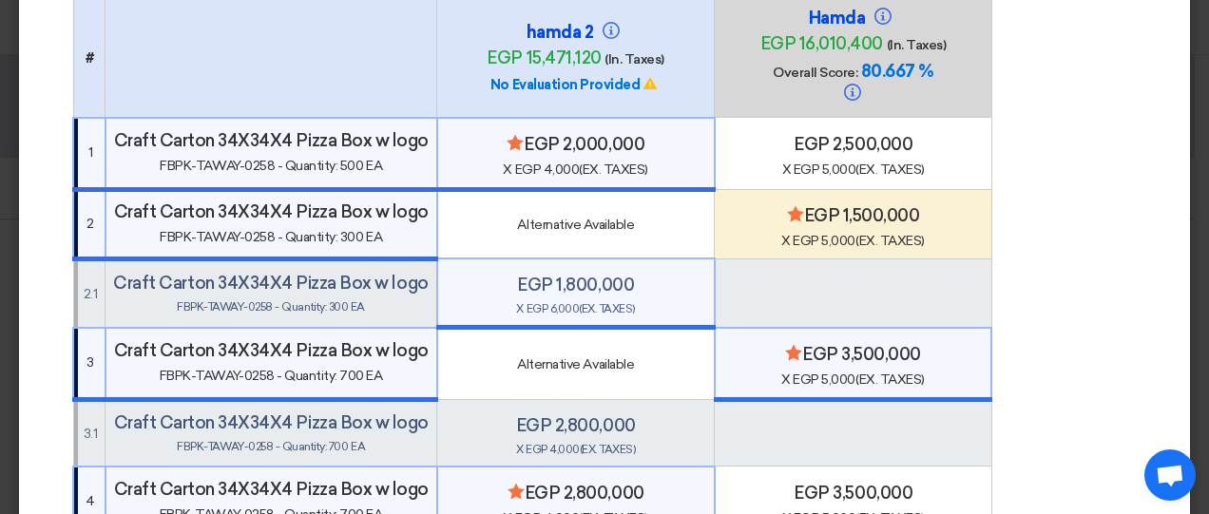
click at [492, 215] on div "Alternative Available" at bounding box center [576, 225] width 261 height 20
click at [808, 205] on h4 "Minimize/Maximize Category egp 1,500,000" at bounding box center [853, 215] width 261 height 21
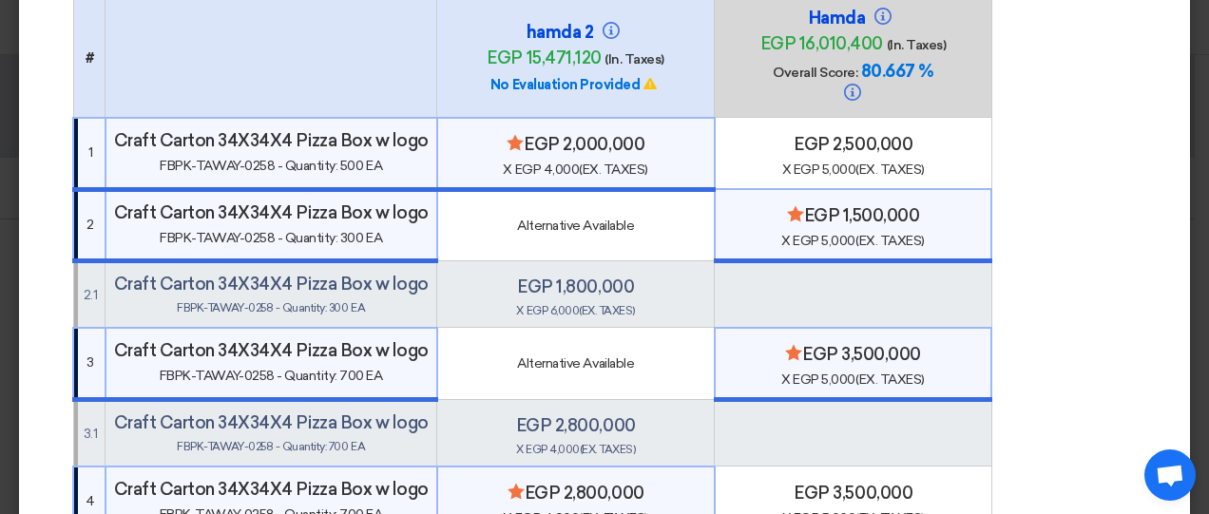
click at [647, 216] on div "Alternative Available" at bounding box center [576, 226] width 261 height 20
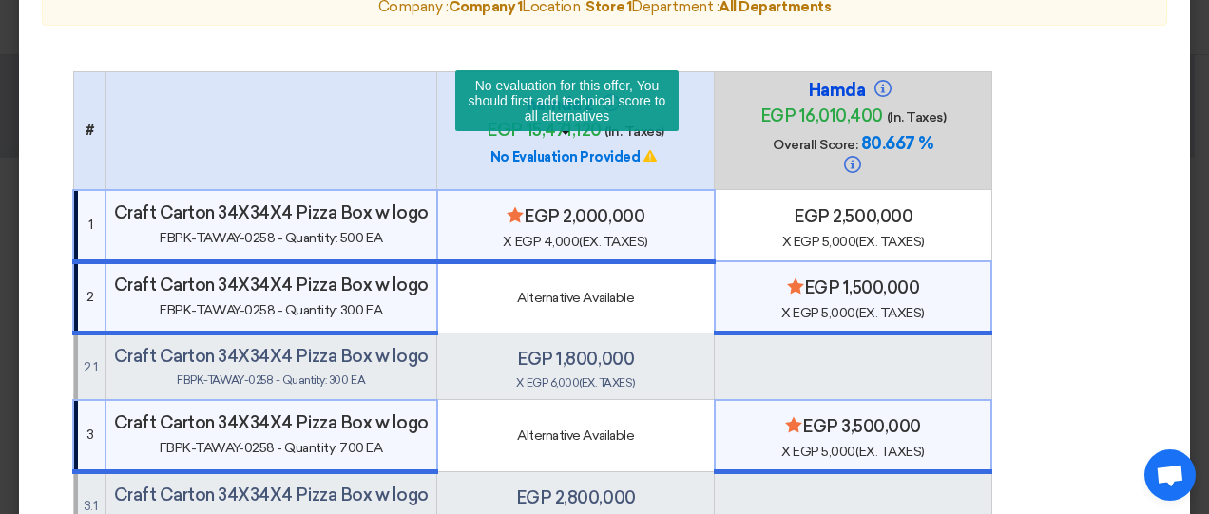
scroll to position [220, 0]
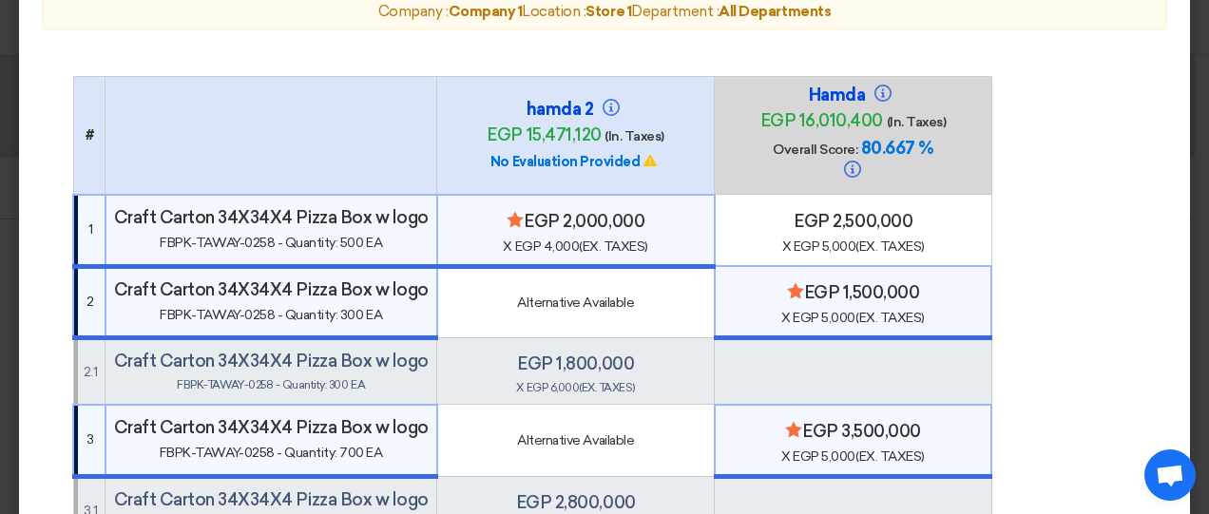
click at [766, 211] on h4 "egp 2,500,000" at bounding box center [854, 221] width 261 height 21
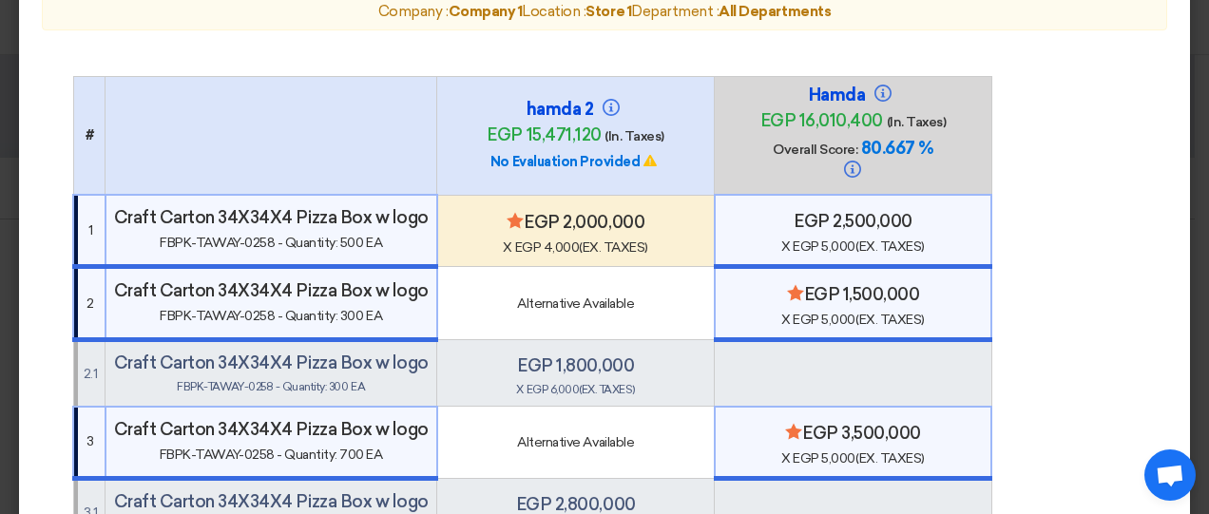
click at [654, 267] on td "Alternative Available" at bounding box center [576, 303] width 278 height 73
click at [589, 356] on h4 "egp 1,800,000" at bounding box center [575, 366] width 261 height 21
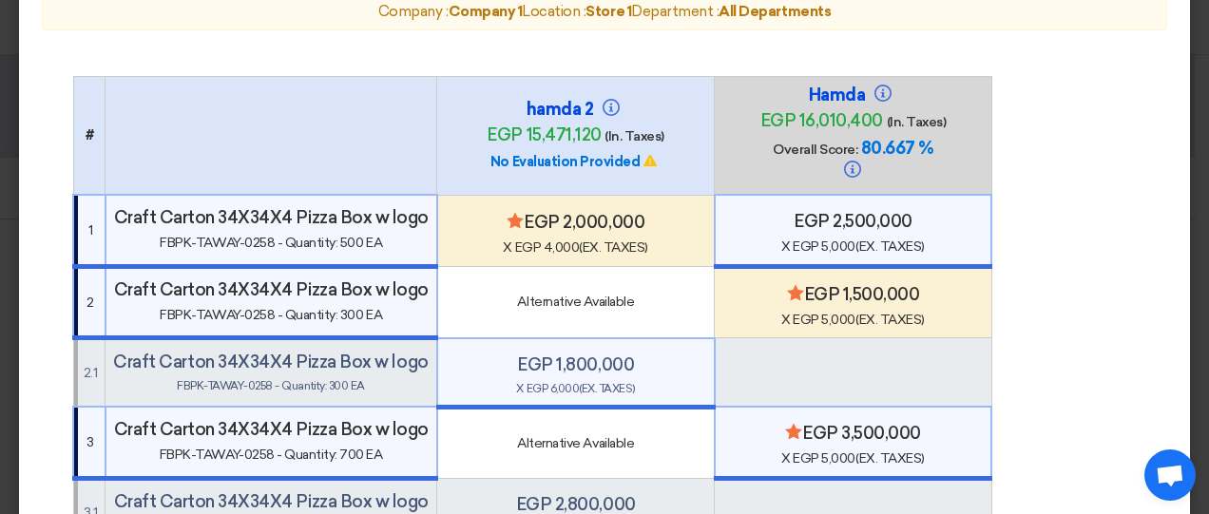
click at [610, 292] on div "Alternative Available" at bounding box center [576, 302] width 261 height 20
click at [600, 238] on div "x egp 4,000 (Ex. Taxes)" at bounding box center [576, 248] width 261 height 20
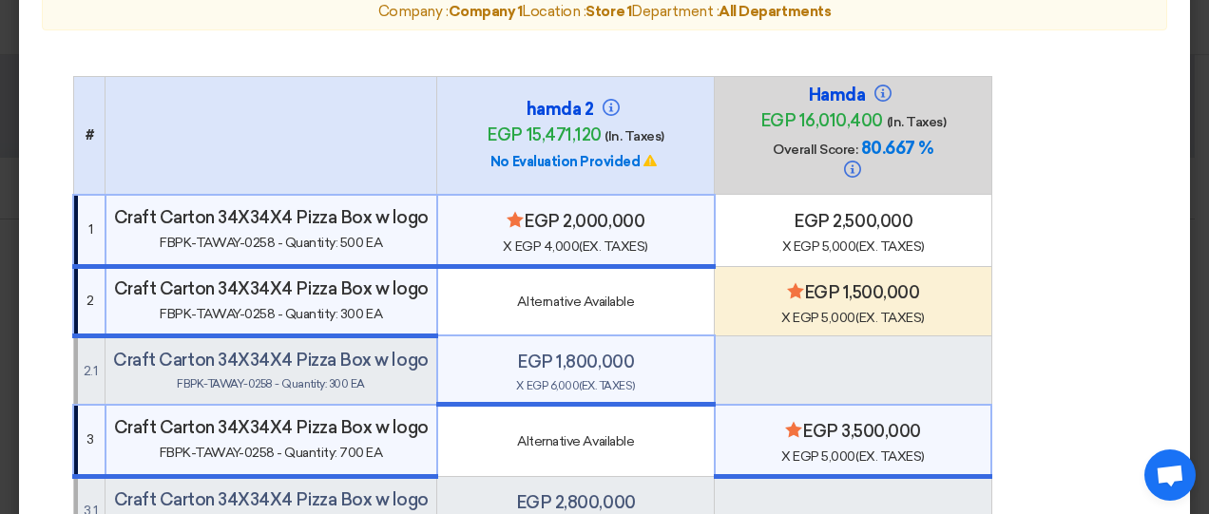
click at [821, 239] on span "x egp 5,000 (Ex. Taxes)" at bounding box center [853, 247] width 143 height 16
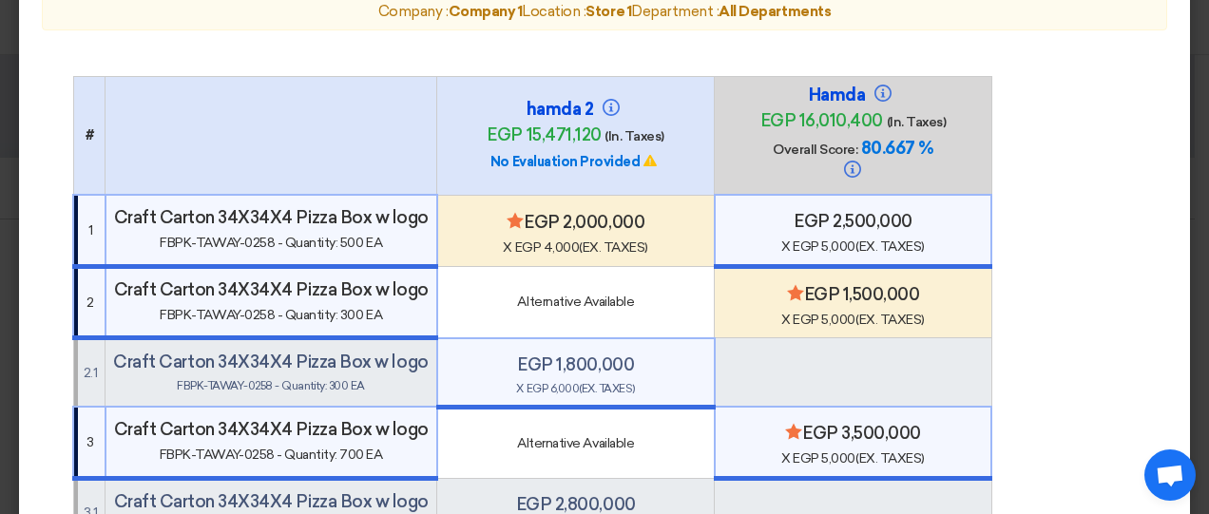
click at [635, 292] on div "Alternative Available" at bounding box center [576, 302] width 261 height 20
click at [584, 292] on div "Alternative Available" at bounding box center [576, 302] width 261 height 20
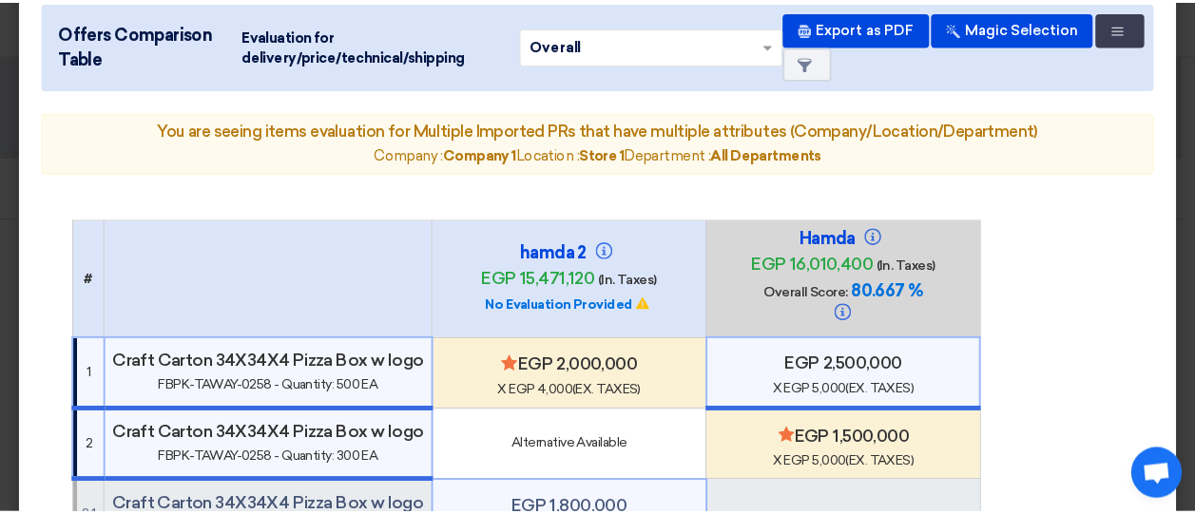
scroll to position [0, 0]
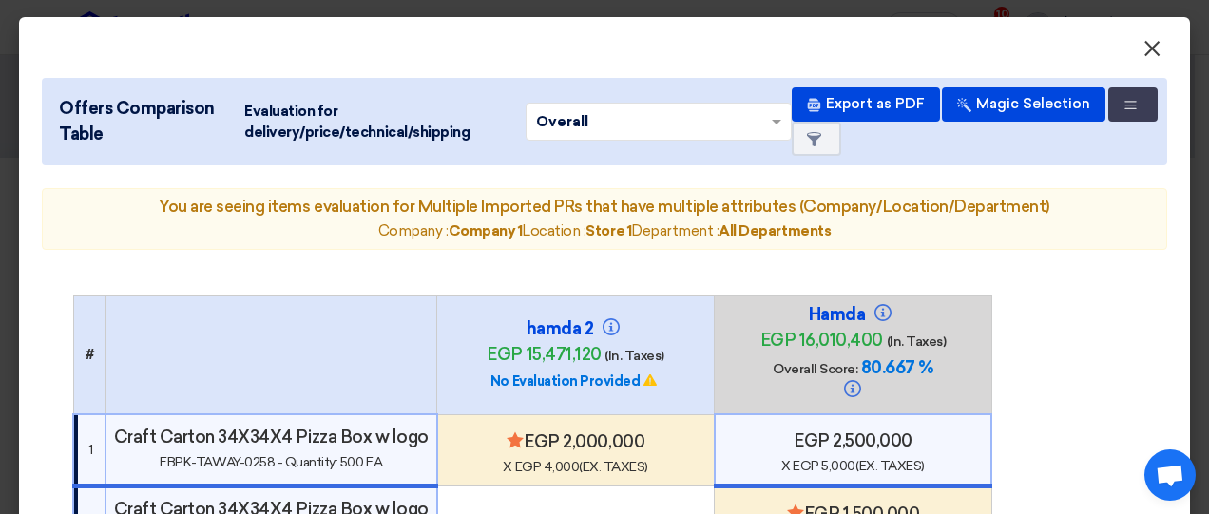
click at [1143, 57] on span "×" at bounding box center [1152, 53] width 19 height 38
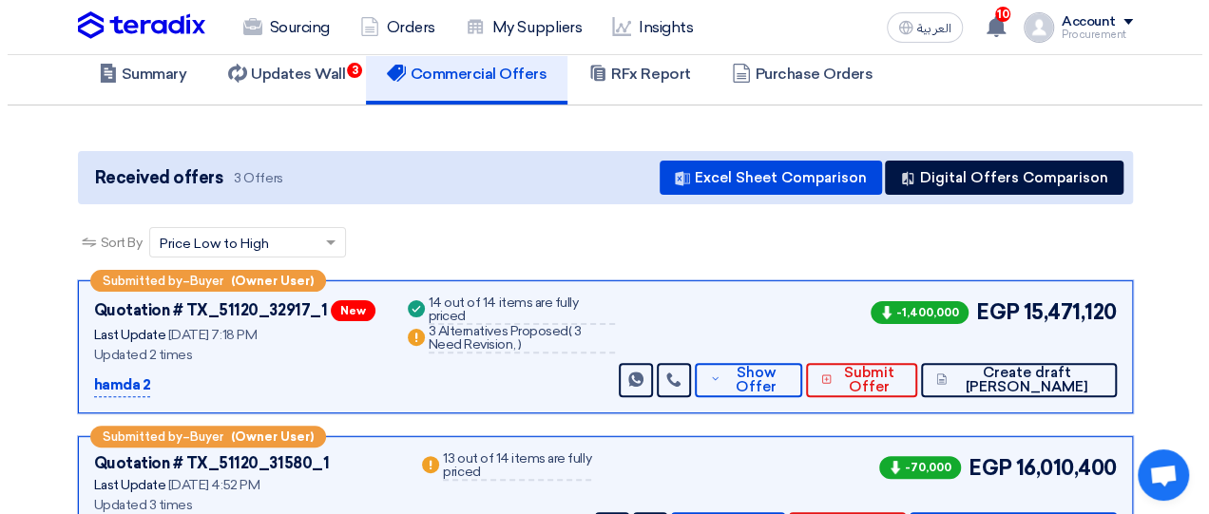
scroll to position [76, 0]
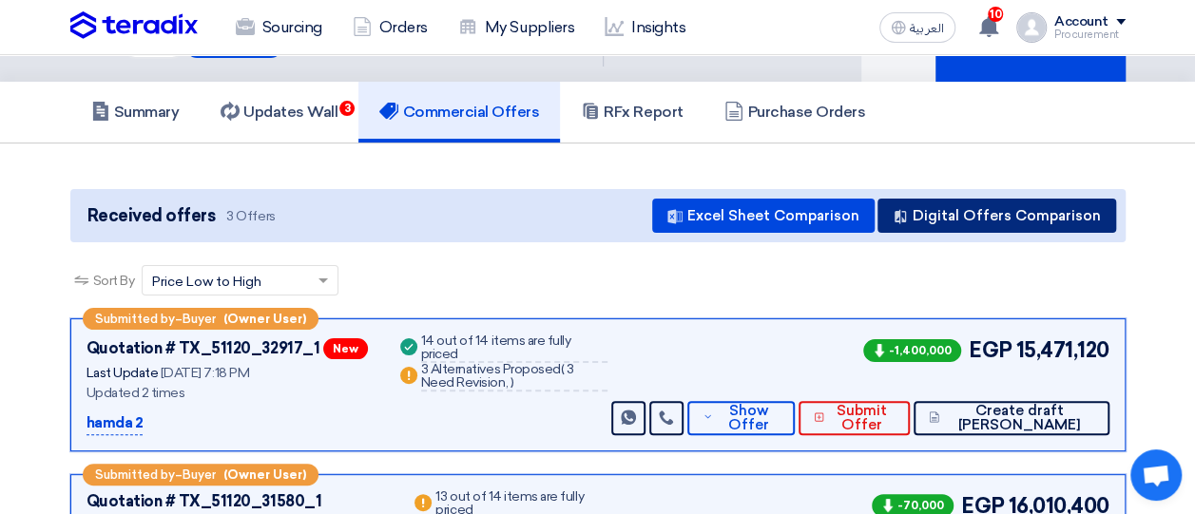
click at [1067, 208] on button "Digital Offers Comparison" at bounding box center [997, 216] width 239 height 34
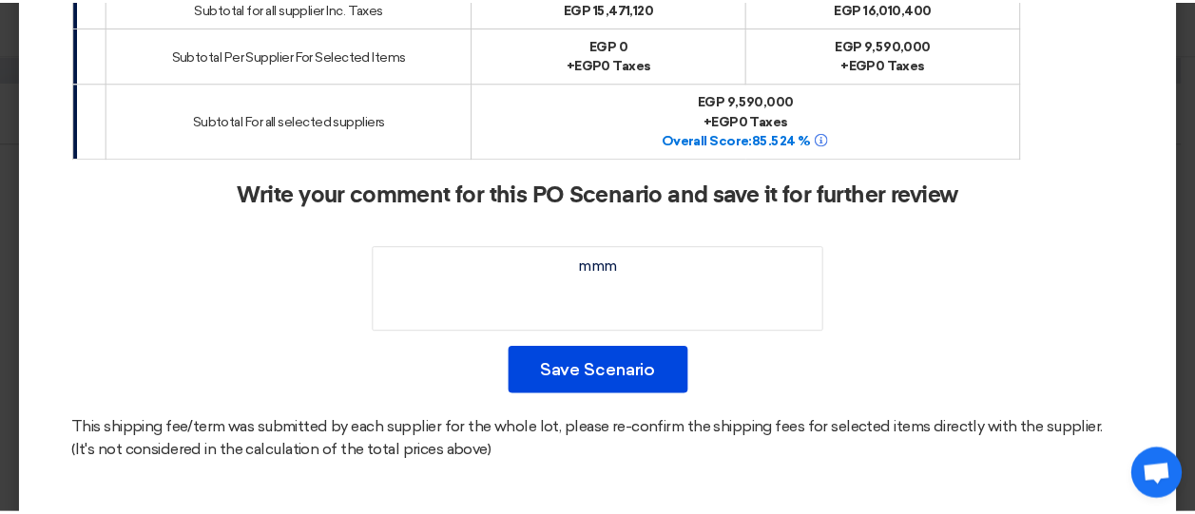
scroll to position [4249, 0]
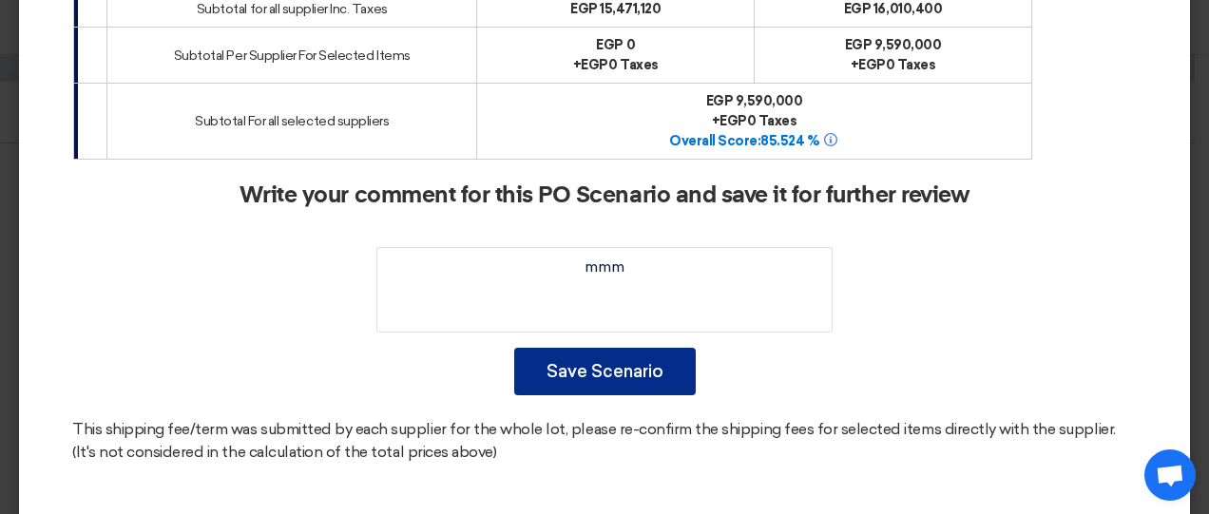
click at [617, 353] on button "Save Scenario" at bounding box center [605, 372] width 182 height 48
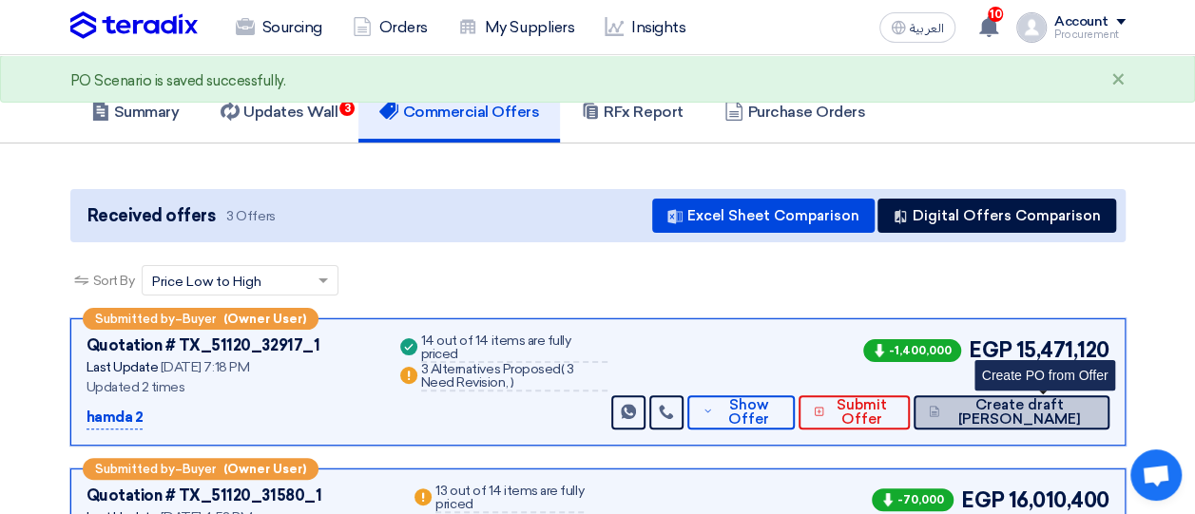
click at [1067, 403] on span "Create draft [PERSON_NAME]" at bounding box center [1018, 412] width 149 height 29
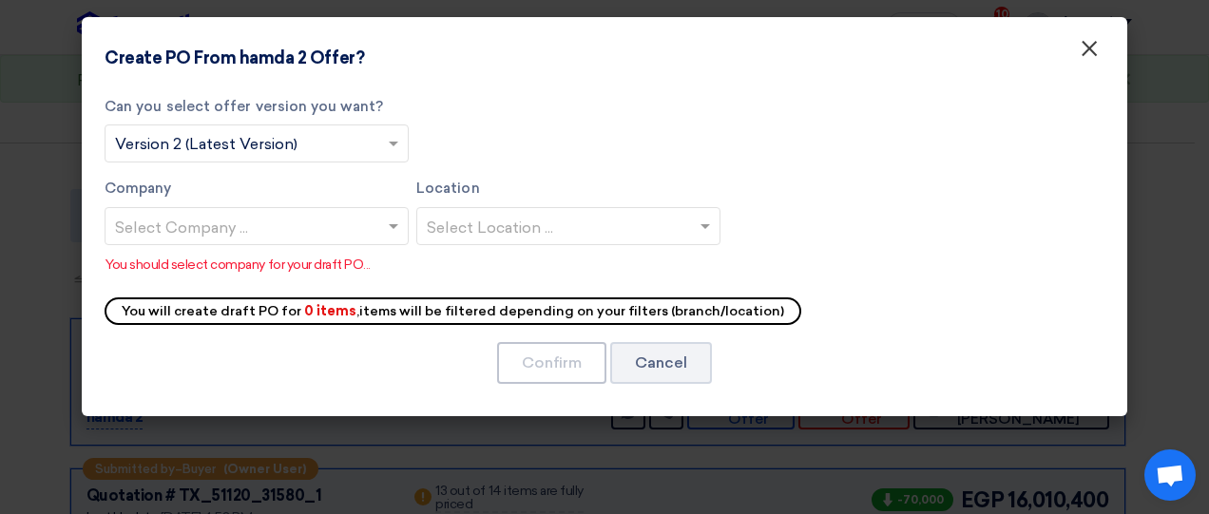
click at [1089, 69] on span "×" at bounding box center [1089, 53] width 19 height 38
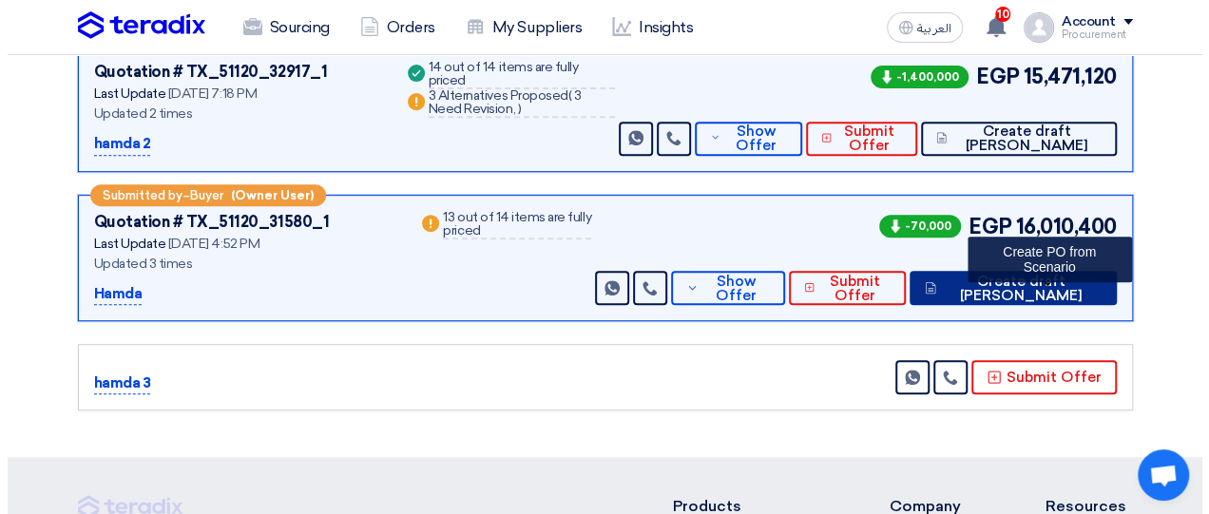
scroll to position [349, 0]
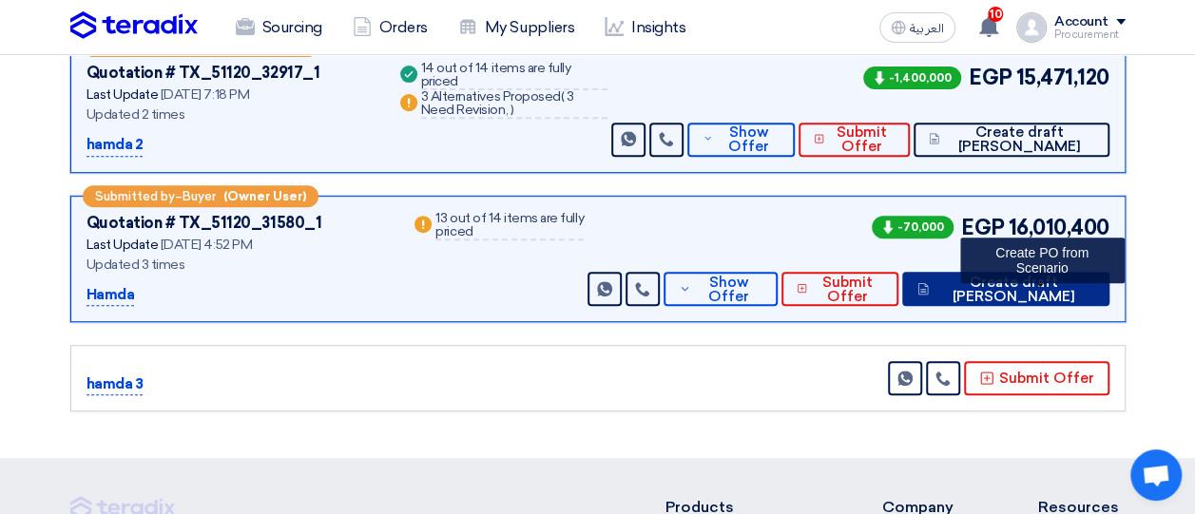
click at [1049, 296] on span "Create draft [PERSON_NAME]" at bounding box center [1014, 290] width 161 height 29
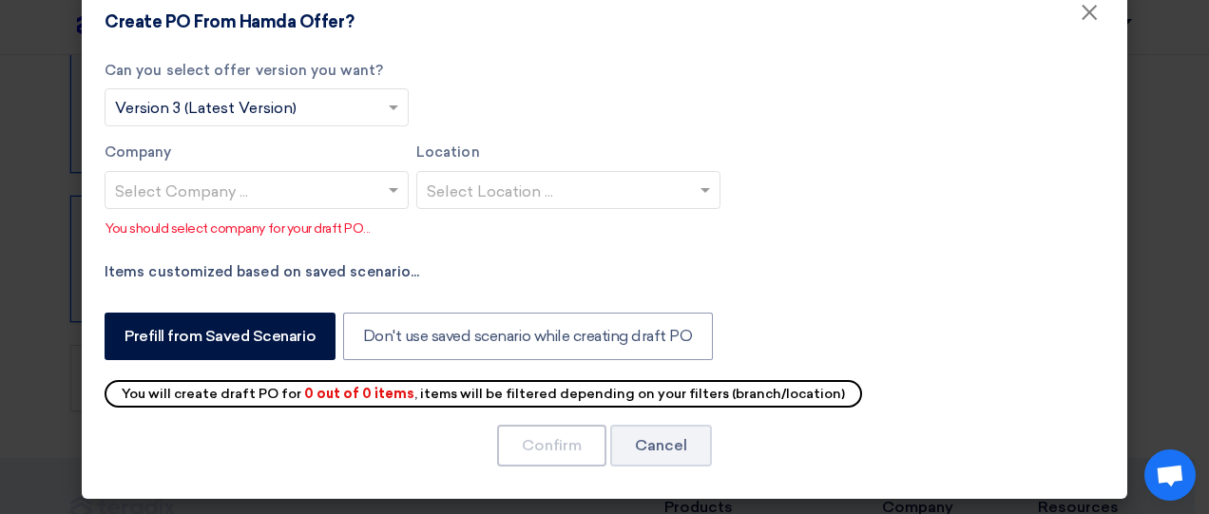
scroll to position [0, 0]
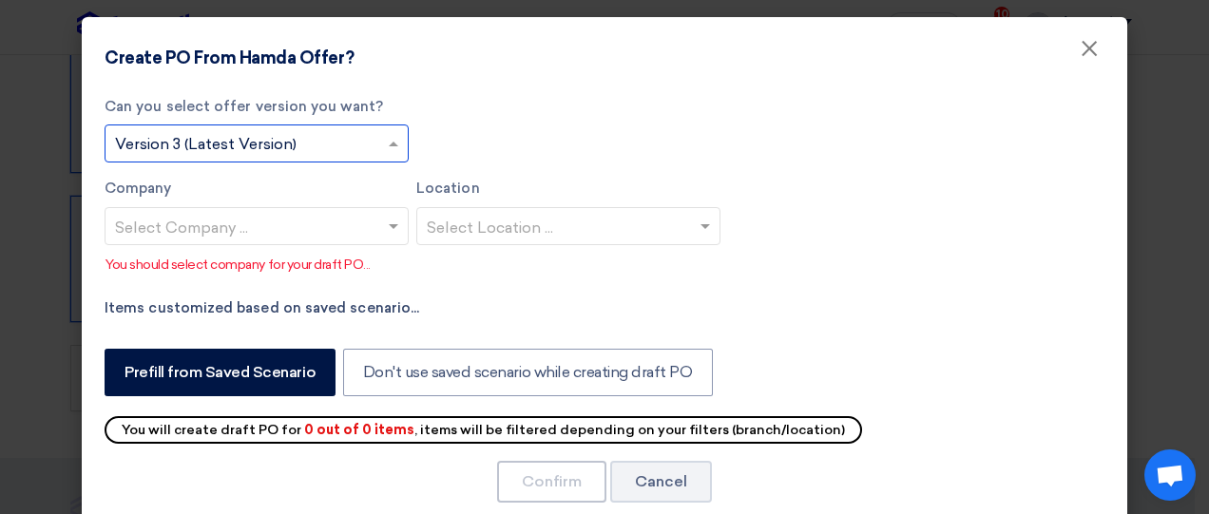
click at [372, 147] on input "text" at bounding box center [247, 145] width 264 height 31
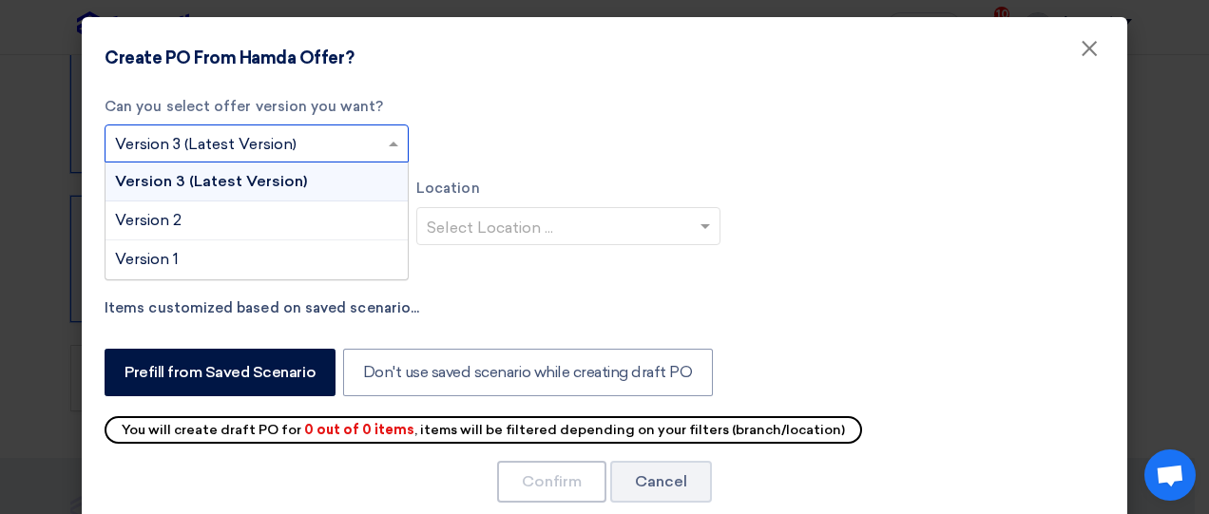
click at [372, 147] on input "text" at bounding box center [247, 145] width 264 height 31
click at [490, 126] on div "Can you select offer version you want? Select from offer versions × Version 3 (…" at bounding box center [605, 185] width 1000 height 179
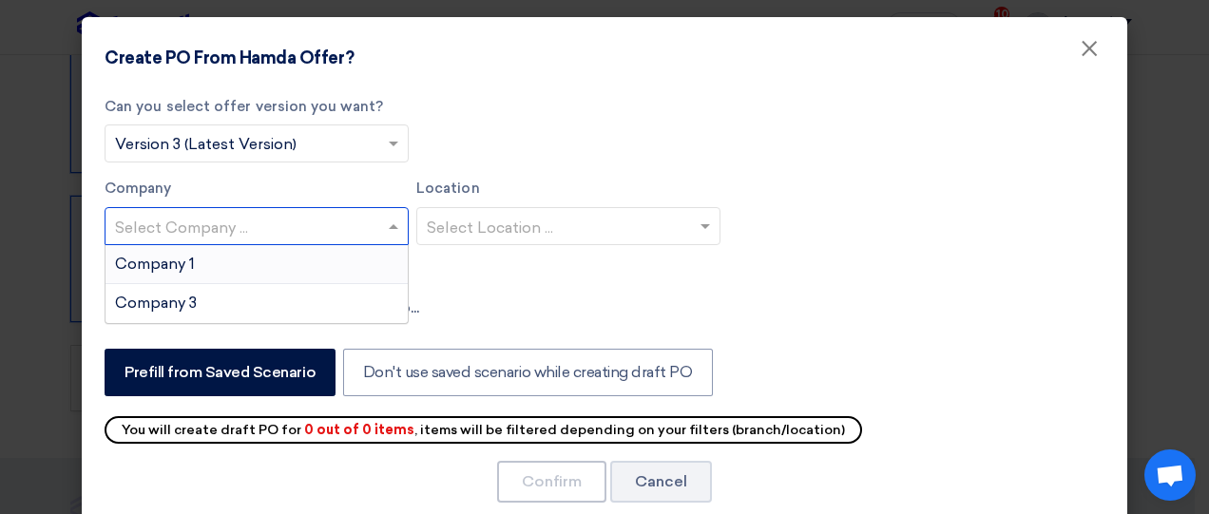
click at [376, 218] on div at bounding box center [257, 225] width 302 height 31
click at [301, 254] on div "Company 1" at bounding box center [257, 264] width 302 height 39
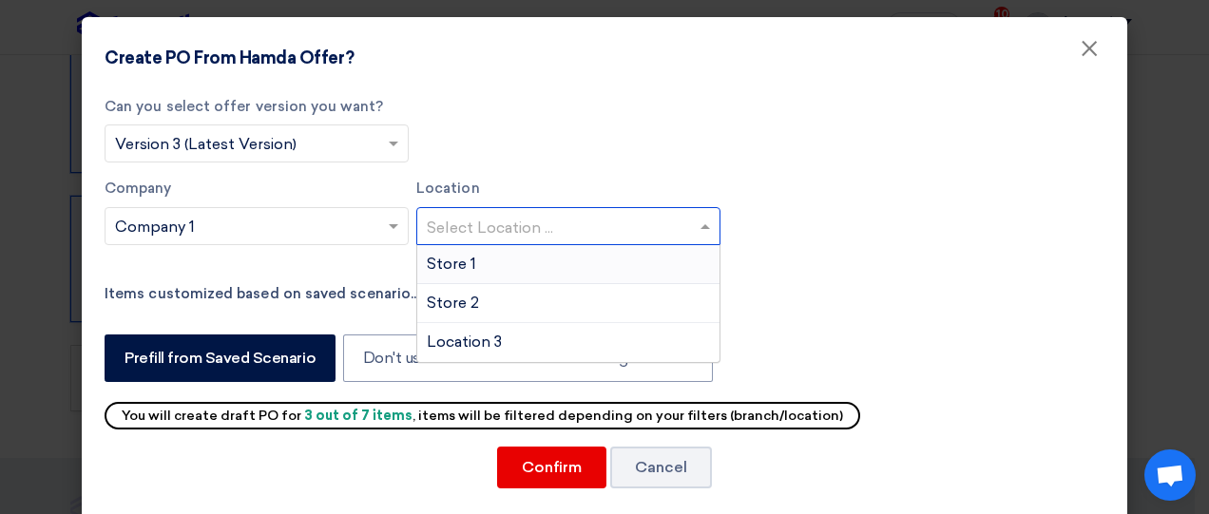
click at [527, 213] on input "text" at bounding box center [559, 227] width 264 height 31
click at [474, 300] on div "Store 2" at bounding box center [568, 303] width 302 height 39
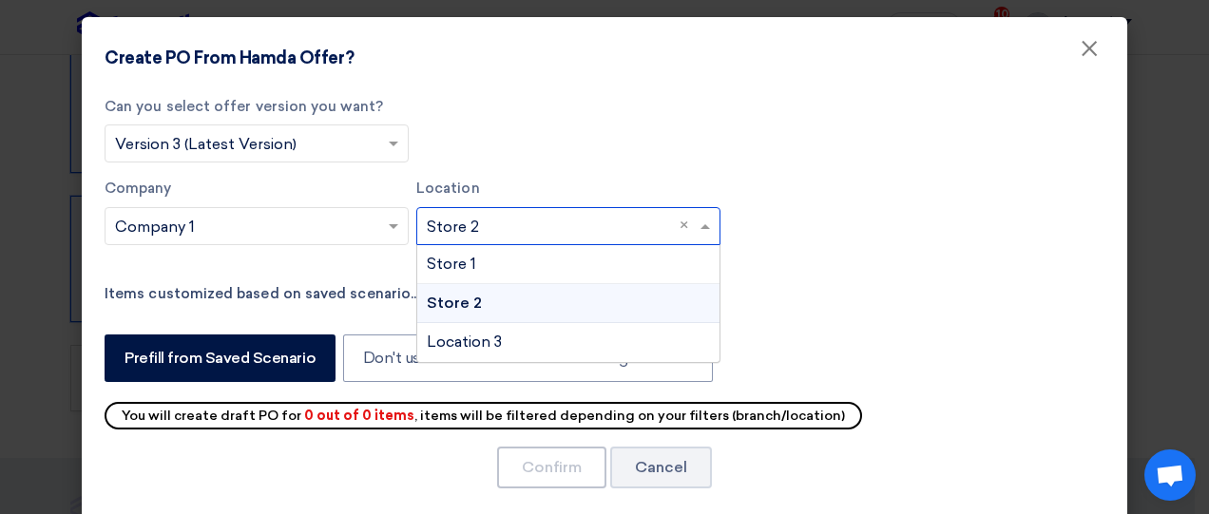
click at [586, 238] on input "text" at bounding box center [559, 227] width 264 height 31
click at [523, 254] on div "Store 1" at bounding box center [568, 264] width 302 height 39
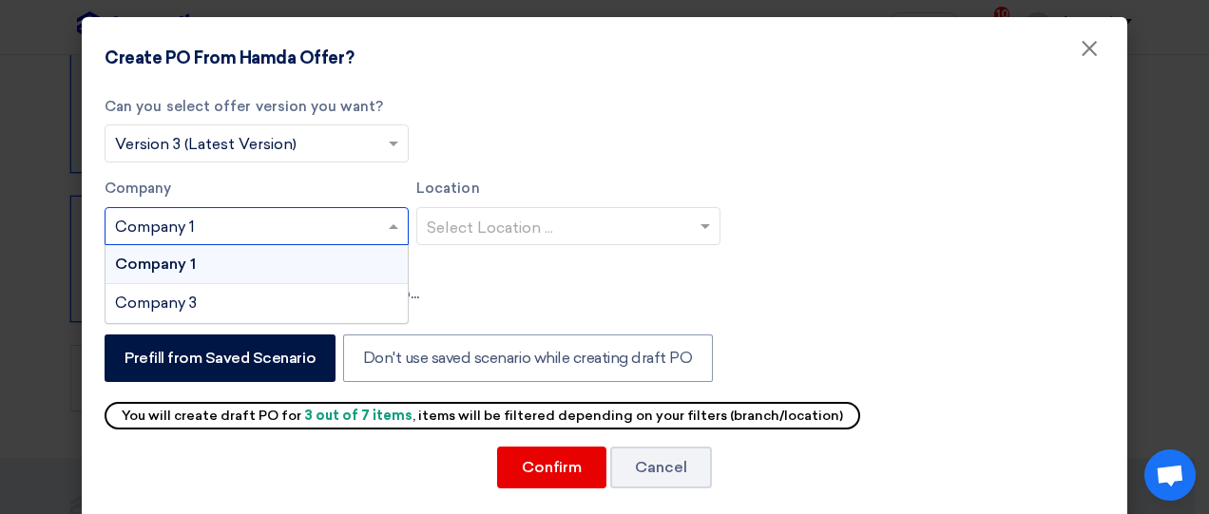
click at [388, 222] on span at bounding box center [396, 226] width 24 height 23
click at [300, 223] on input "text" at bounding box center [247, 227] width 264 height 31
click at [530, 161] on div "Can you select offer version you want? Select from offer versions × Version 3 (…" at bounding box center [605, 178] width 1000 height 164
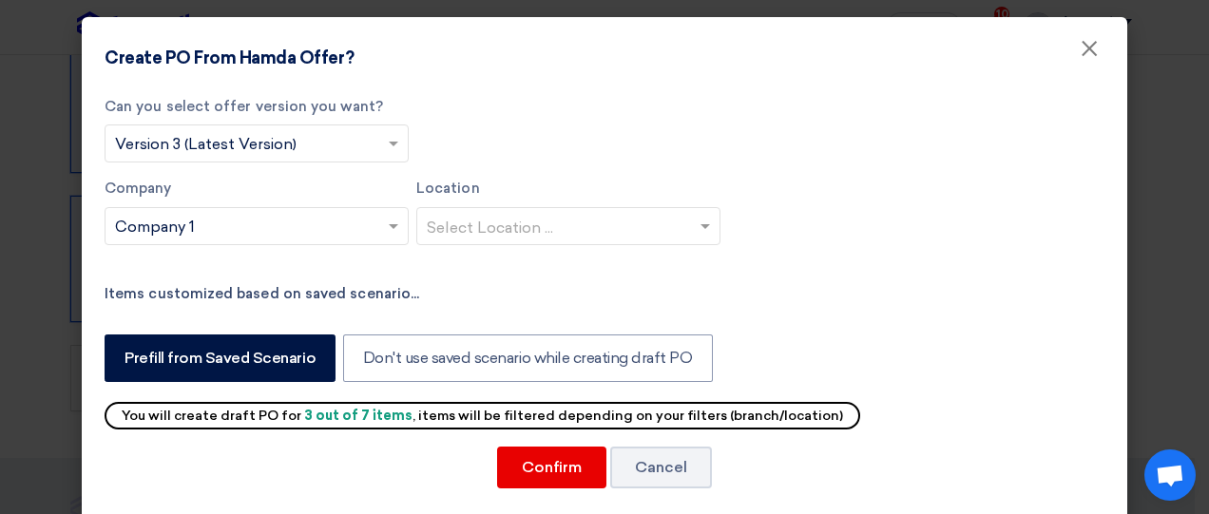
click at [333, 226] on input "text" at bounding box center [247, 227] width 264 height 31
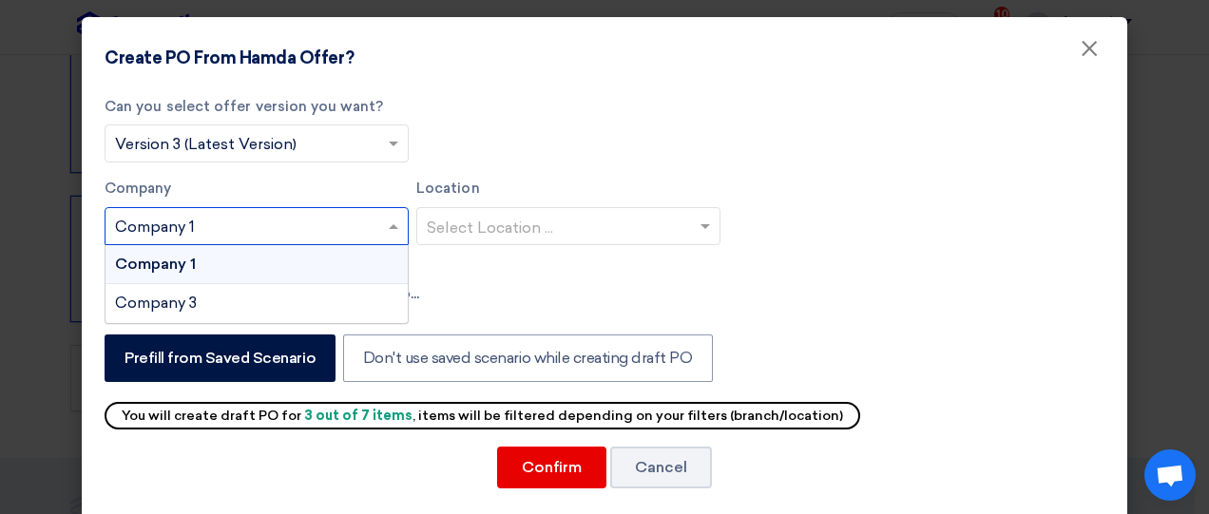
click at [333, 226] on input "text" at bounding box center [247, 227] width 264 height 31
click at [315, 256] on div "Company 1" at bounding box center [257, 264] width 302 height 39
click at [392, 239] on div at bounding box center [257, 225] width 302 height 31
click at [212, 301] on div "Company 3" at bounding box center [257, 303] width 302 height 38
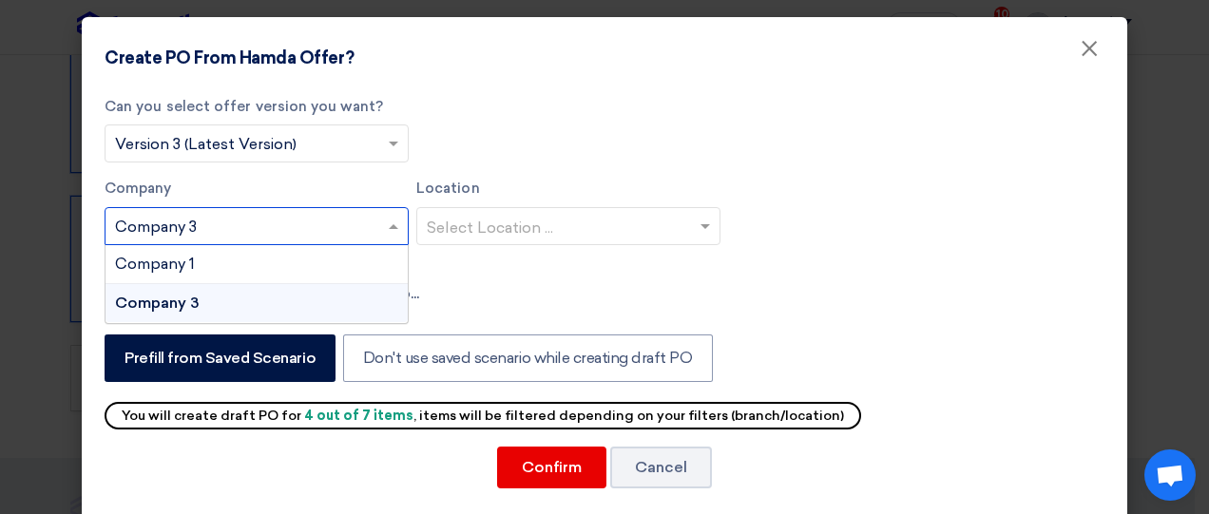
click at [384, 235] on span at bounding box center [396, 226] width 24 height 23
click at [283, 299] on div "Company 3" at bounding box center [257, 303] width 302 height 38
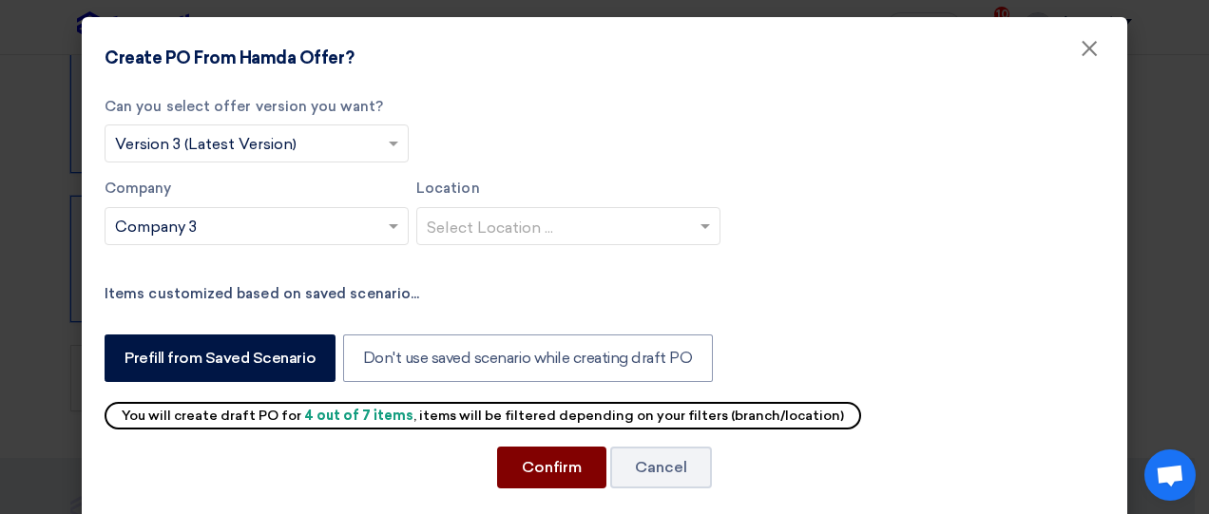
click at [542, 480] on button "Confirm" at bounding box center [551, 468] width 109 height 42
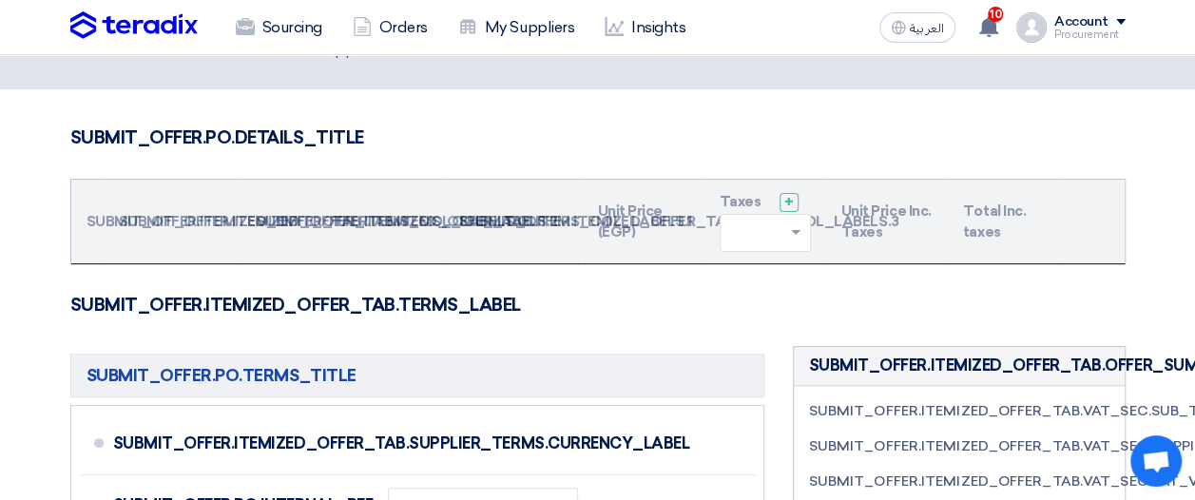
scroll to position [132, 0]
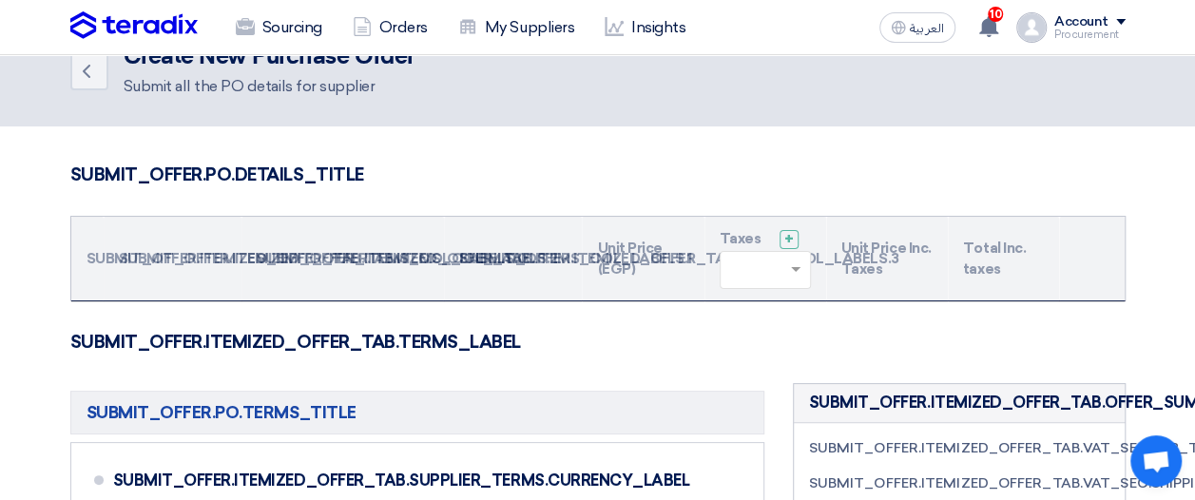
scroll to position [41, 0]
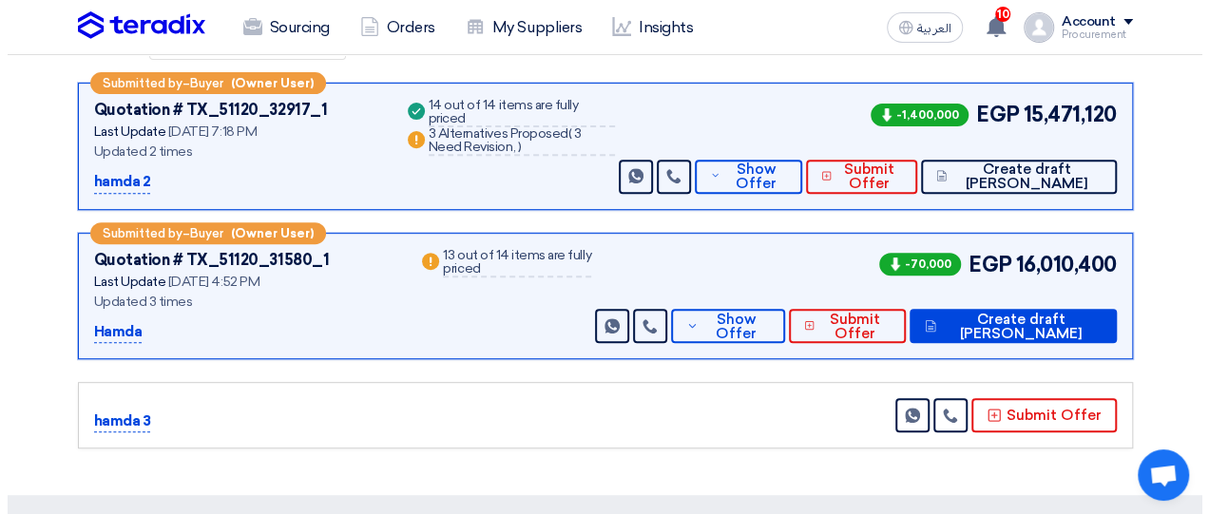
scroll to position [311, 0]
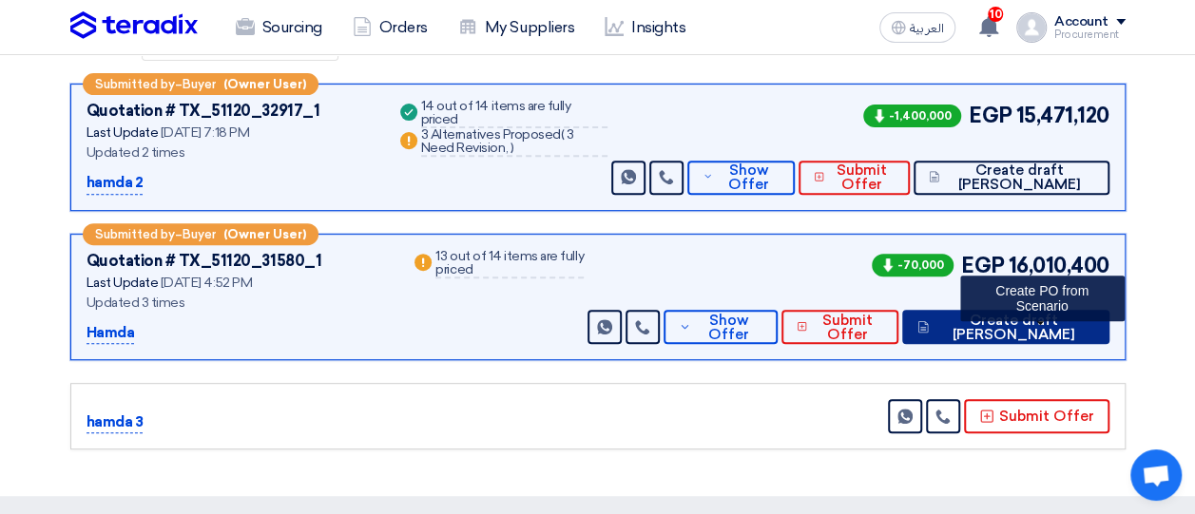
click at [1048, 327] on span "Create draft [PERSON_NAME]" at bounding box center [1014, 328] width 161 height 29
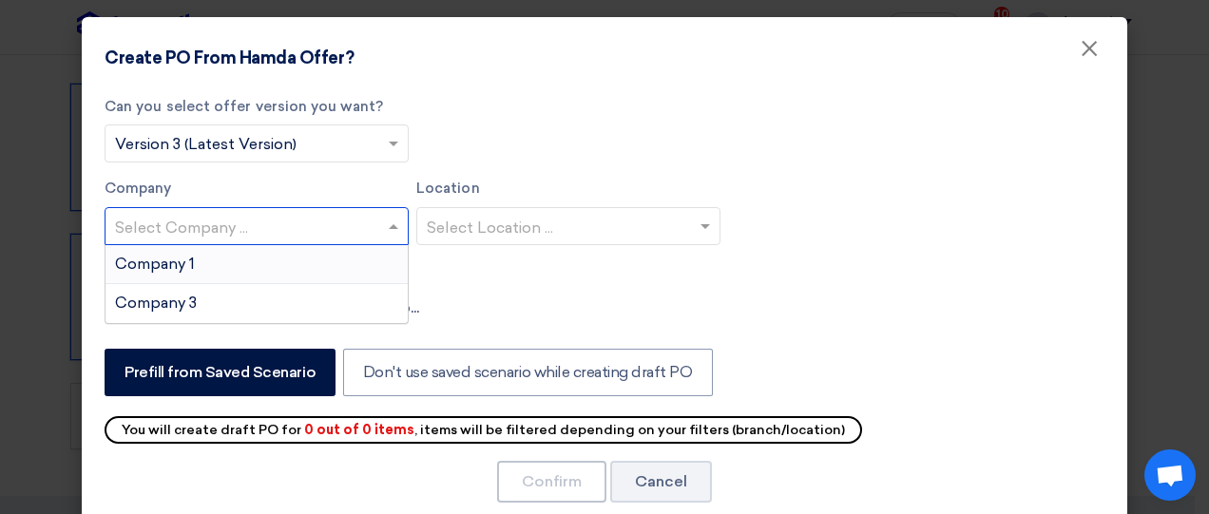
click at [391, 239] on div at bounding box center [257, 225] width 302 height 31
click at [261, 260] on div "Company 1" at bounding box center [257, 264] width 302 height 39
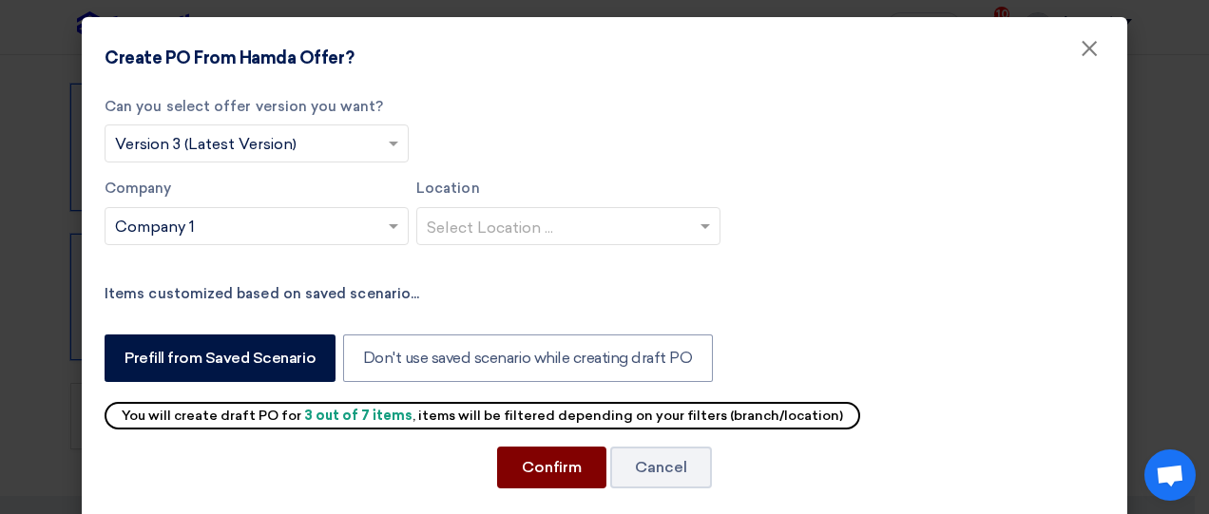
click at [561, 468] on button "Confirm" at bounding box center [551, 468] width 109 height 42
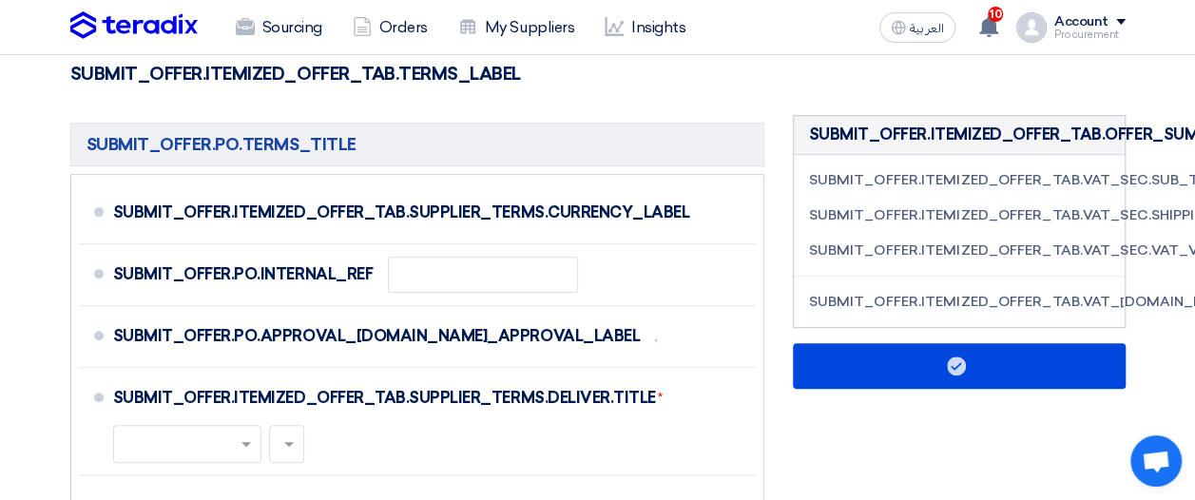
scroll to position [306, 0]
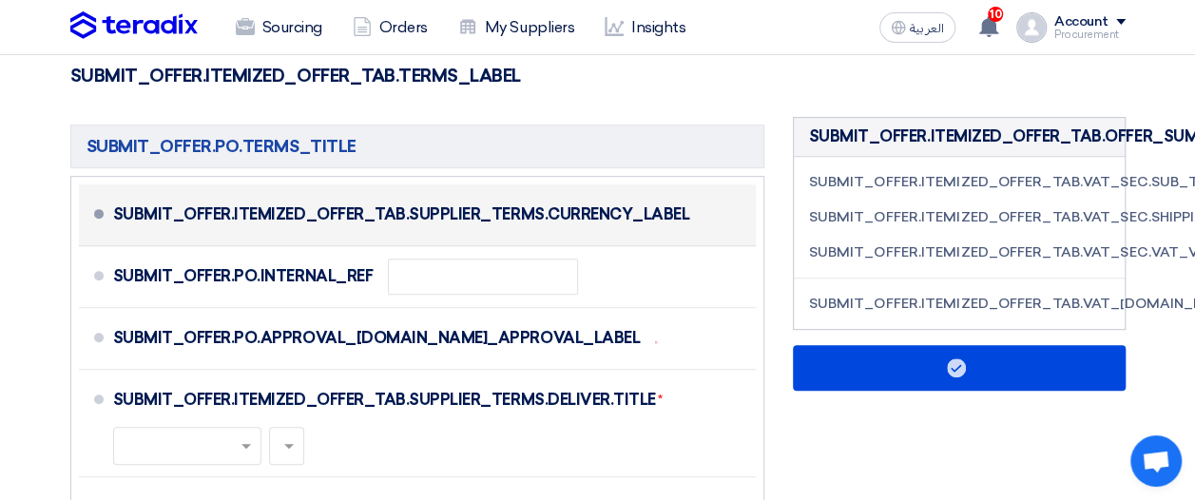
click at [124, 210] on div "SUBMIT_OFFER.ITEMIZED_OFFER_TAB.SUPPLIER_TERMS.CURRENCY_LABEL" at bounding box center [401, 215] width 577 height 46
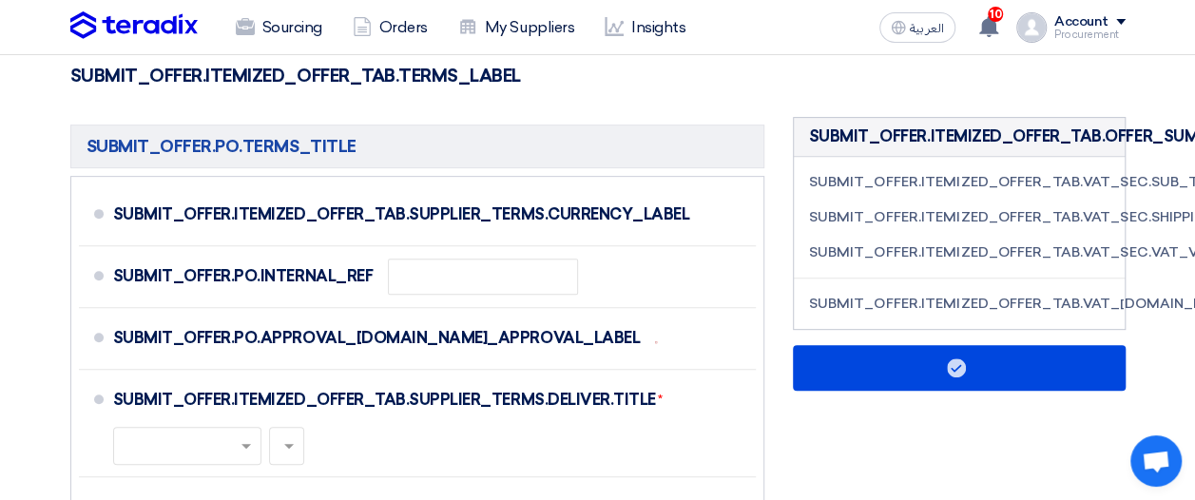
drag, startPoint x: 124, startPoint y: 210, endPoint x: -1, endPoint y: 204, distance: 124.7
click at [0, 204] on html "Sourcing Orders My Suppliers Insights العربية ع 10 This is a kind reminder for …" at bounding box center [597, 504] width 1195 height 1620
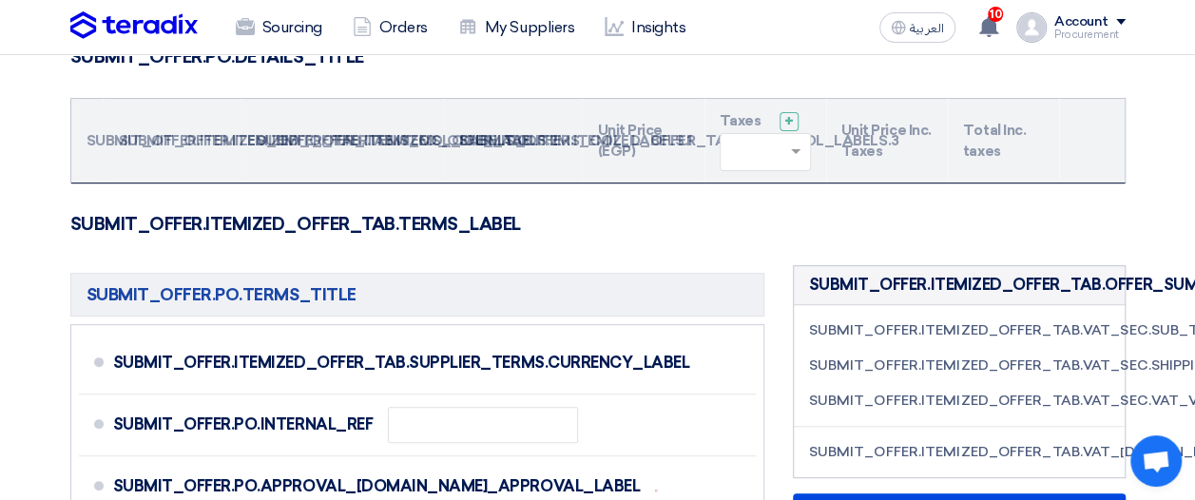
scroll to position [148, 0]
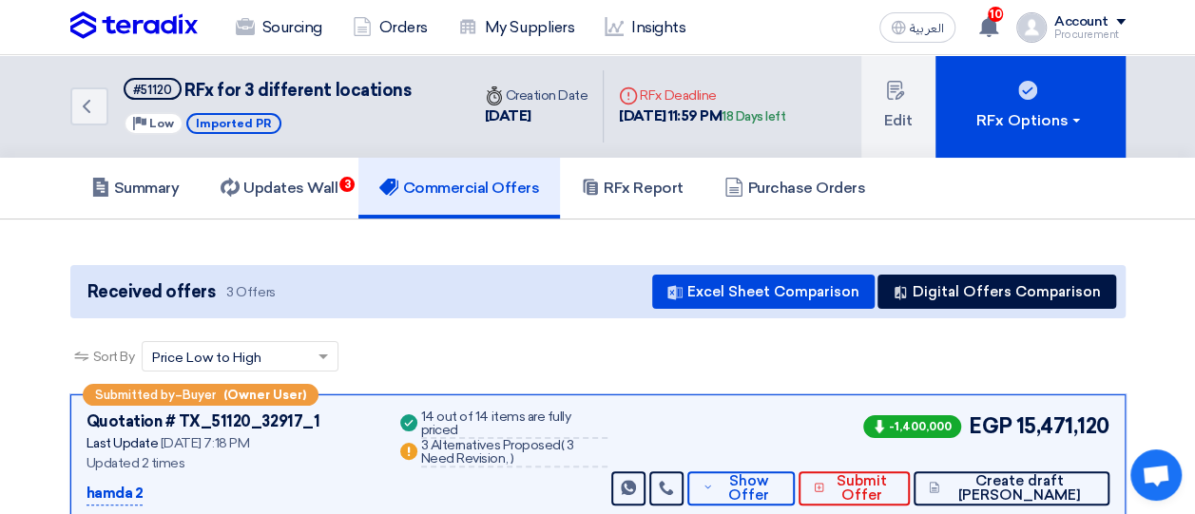
click at [495, 310] on div "Received offers 3 Offers Excel Sheet Comparison Digital Offers Comparison" at bounding box center [597, 291] width 1055 height 53
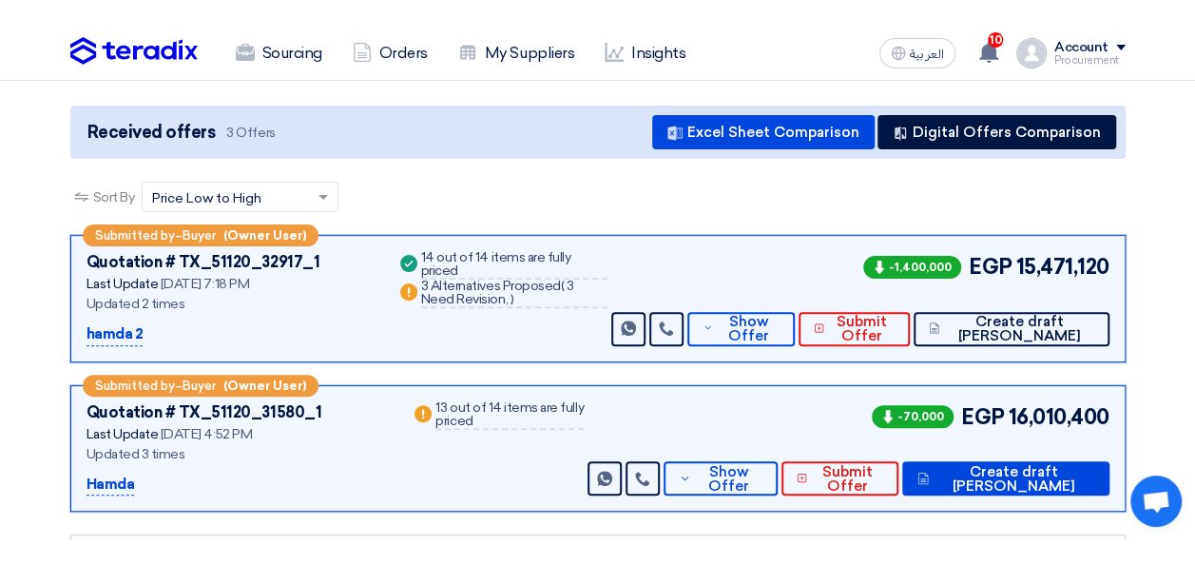
scroll to position [265, 0]
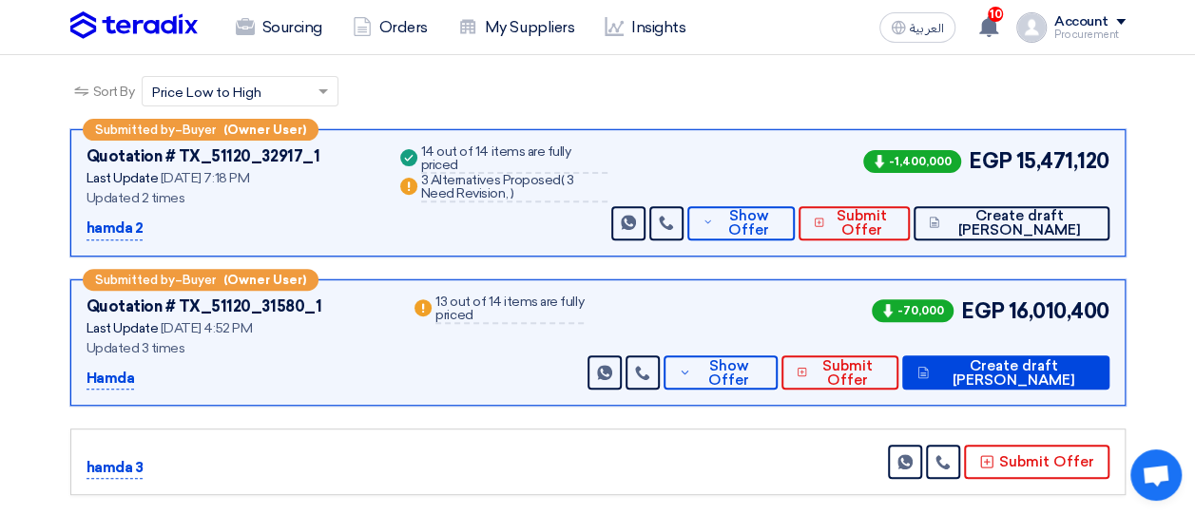
click at [208, 152] on div "Quotation # TX_51120_32917_1" at bounding box center [204, 156] width 234 height 23
drag, startPoint x: 208, startPoint y: 152, endPoint x: 136, endPoint y: 155, distance: 72.3
click at [136, 155] on div "Quotation # TX_51120_32917_1" at bounding box center [204, 156] width 234 height 23
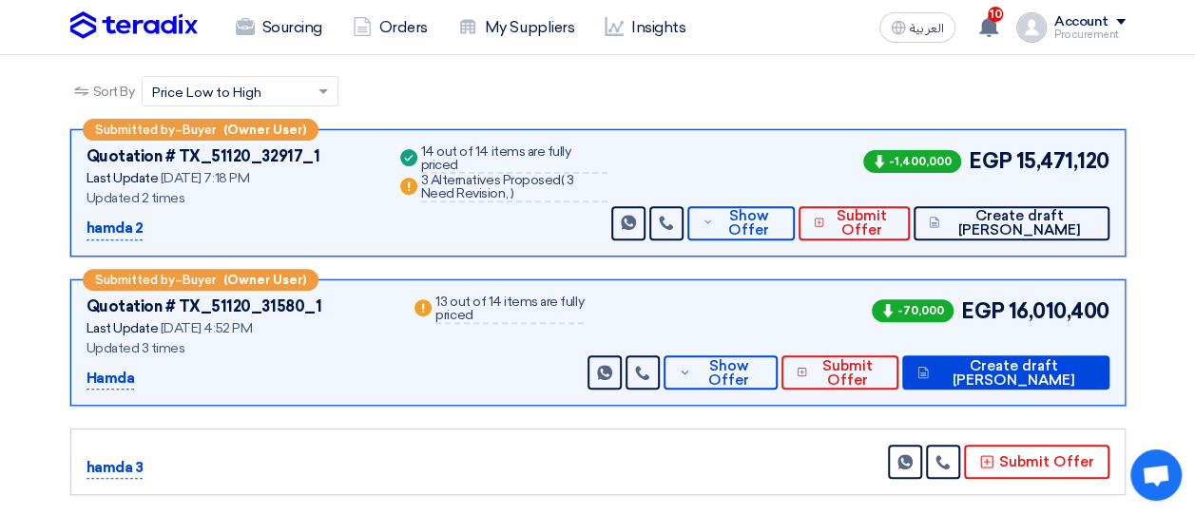
click at [136, 155] on div "Quotation # TX_51120_32917_1" at bounding box center [204, 156] width 234 height 23
drag, startPoint x: 136, startPoint y: 155, endPoint x: 3, endPoint y: 151, distance: 133.2
click at [3, 151] on section "Received offers 3 Offers Excel Sheet Comparison Digital Offers Comparison Sort …" at bounding box center [597, 248] width 1195 height 588
click at [125, 152] on div "Quotation # TX_51120_32917_1" at bounding box center [204, 156] width 234 height 23
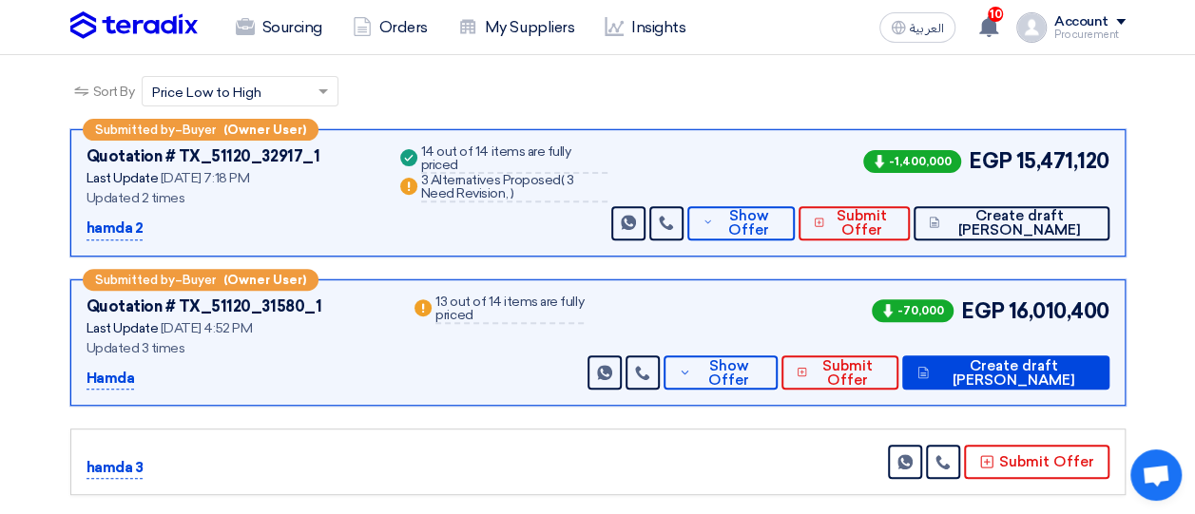
click at [125, 152] on div "Quotation # TX_51120_32917_1" at bounding box center [204, 156] width 234 height 23
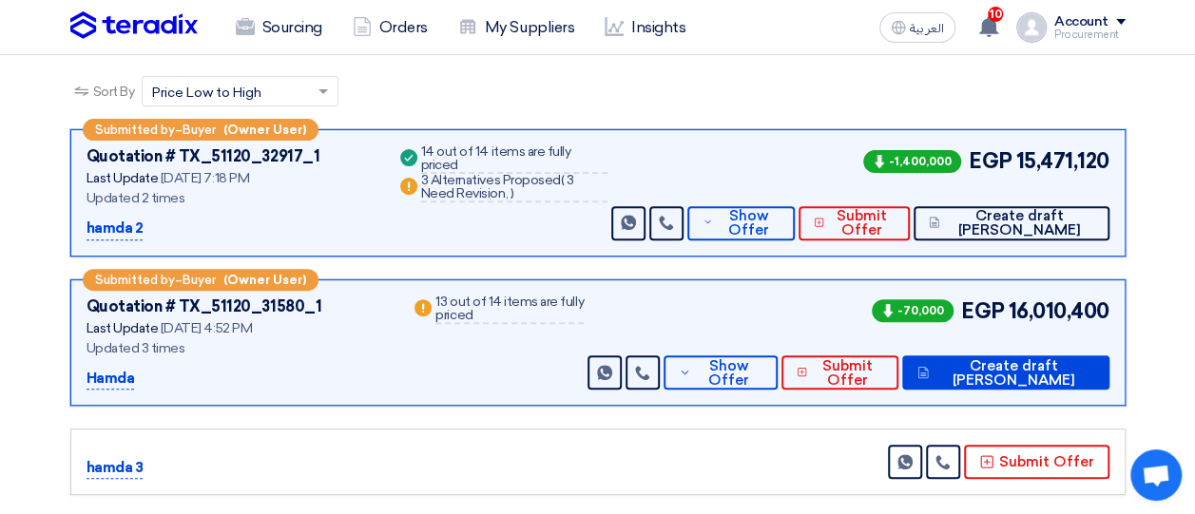
click at [125, 152] on div "Quotation # TX_51120_32917_1" at bounding box center [204, 156] width 234 height 23
drag, startPoint x: 125, startPoint y: 152, endPoint x: 271, endPoint y: 222, distance: 161.2
click at [271, 222] on div "hamda 2" at bounding box center [230, 229] width 287 height 23
